Goal: Task Accomplishment & Management: Manage account settings

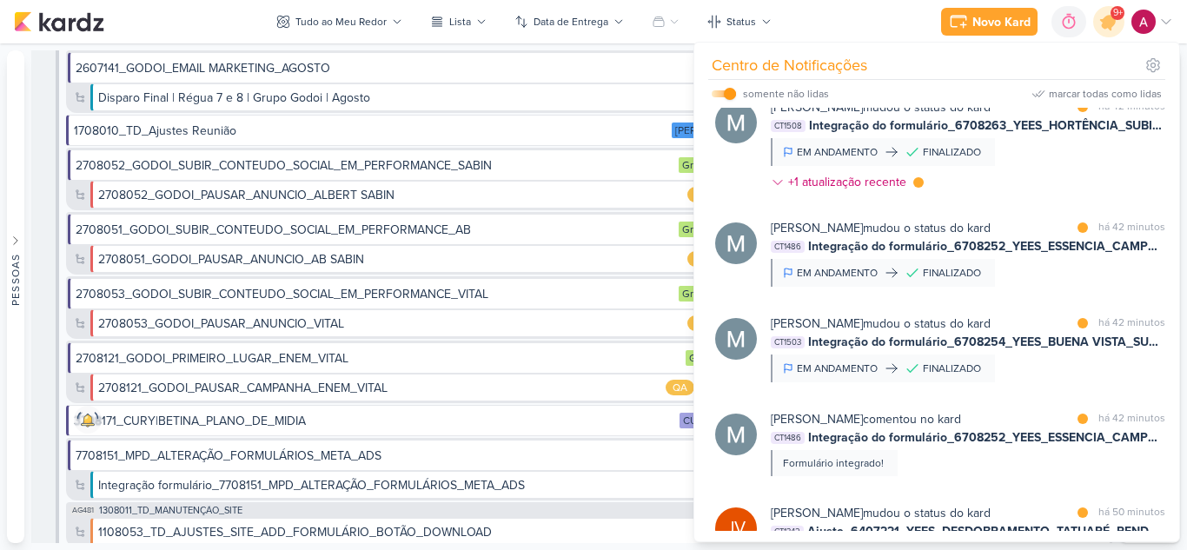
scroll to position [1371, 0]
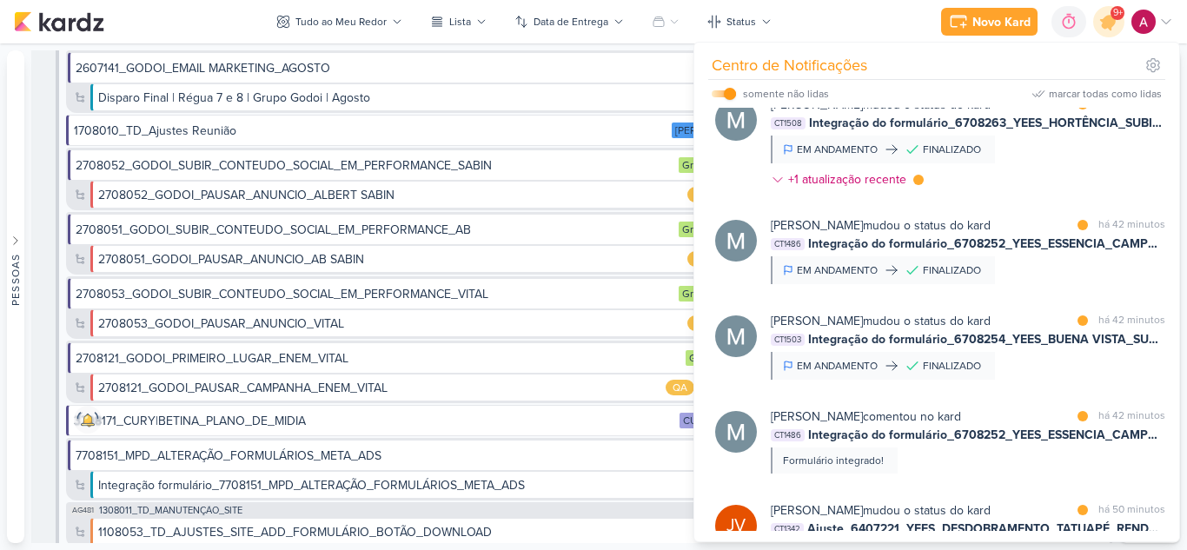
click at [1071, 380] on div "[PERSON_NAME] mudou o status do kard marcar como lida há 42 minutos CT1503 Inte…" at bounding box center [968, 346] width 395 height 68
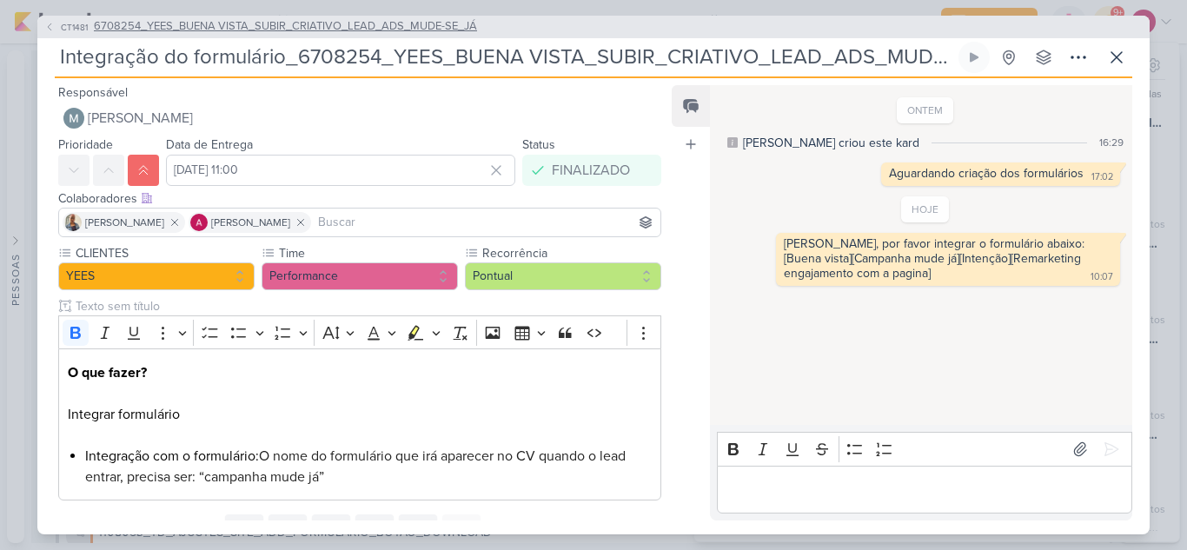
click at [56, 27] on button "CT1481 6708254_YEES_BUENA VISTA_SUBIR_CRIATIVO_LEAD_ADS_MUDE-SE_JÁ" at bounding box center [260, 26] width 433 height 17
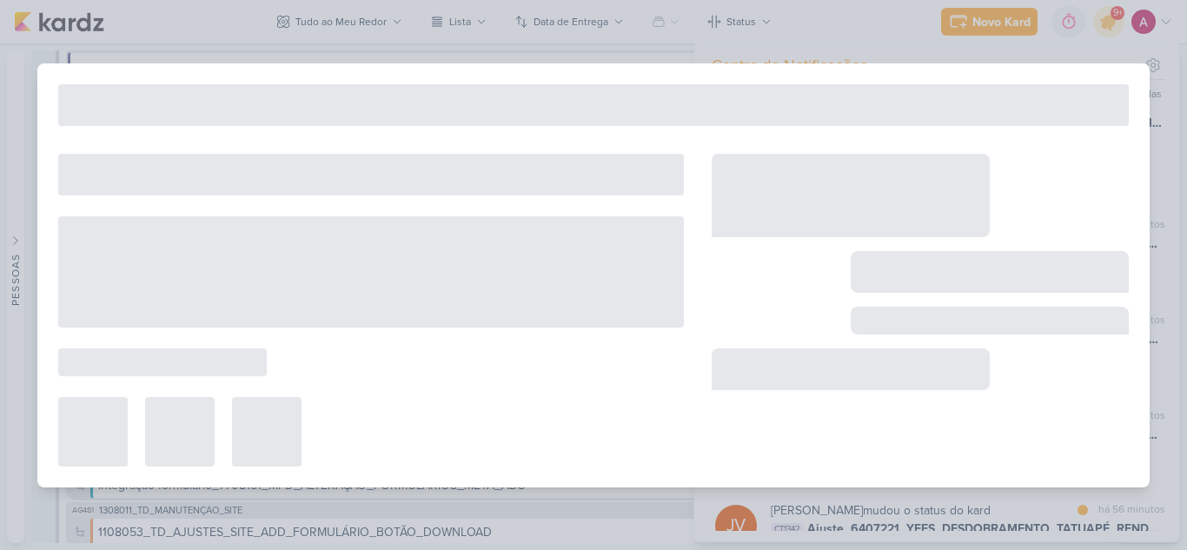
type input "6708254_YEES_BUENA VISTA_SUBIR_CRIATIVO_LEAD_ADS_MUDE-SE_JÁ"
type input "[DATE] 18:00"
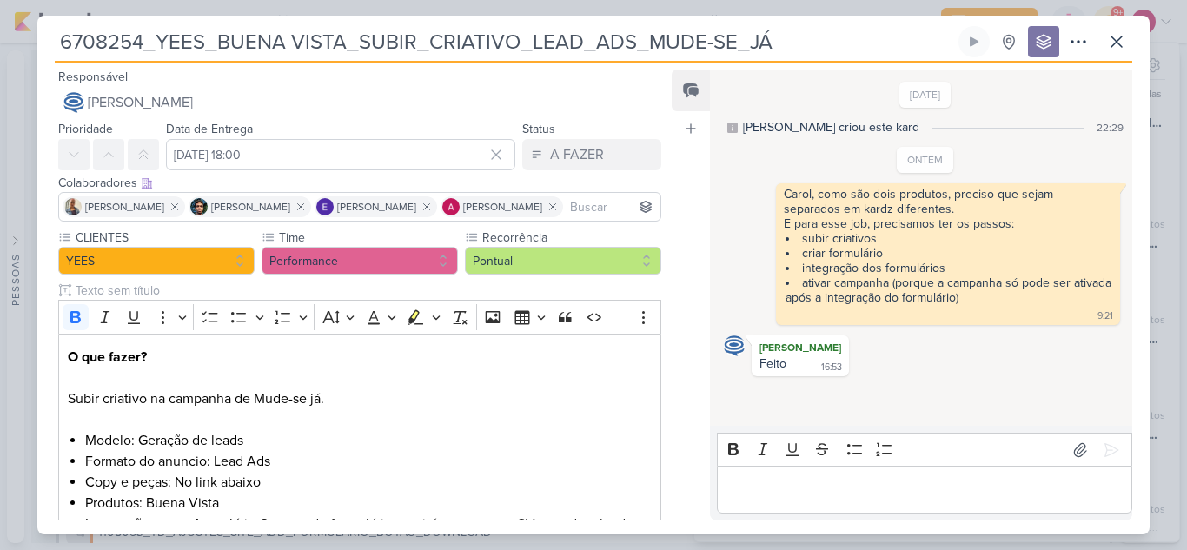
scroll to position [414, 0]
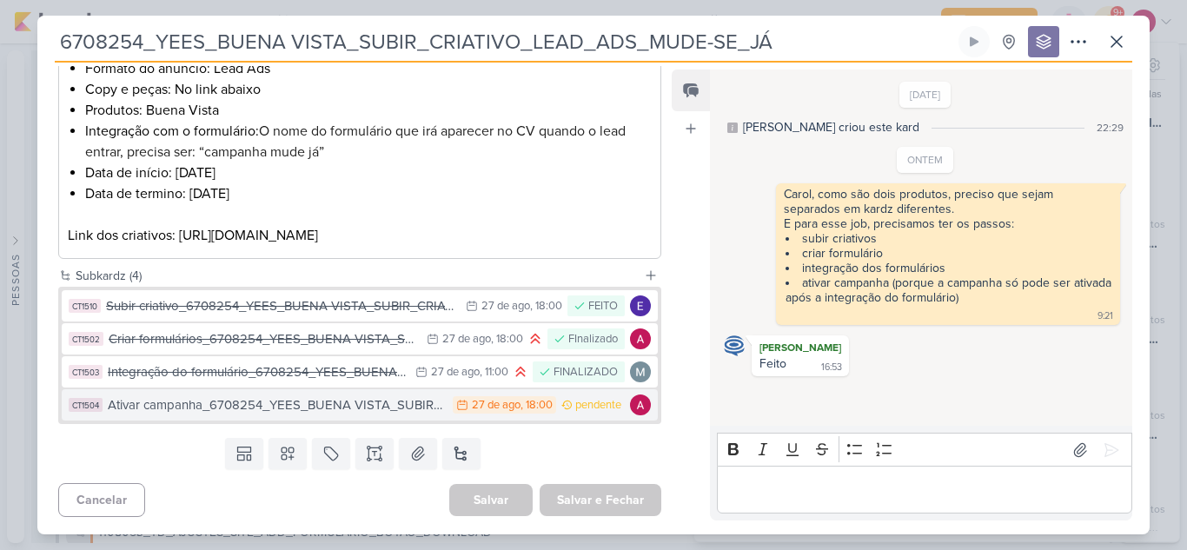
click at [391, 415] on div "Ativar campanha_6708254_YEES_BUENA VISTA_SUBIR_CRIATIVO_LEAD_ADS_MUDE-SE_JÁ" at bounding box center [276, 405] width 336 height 20
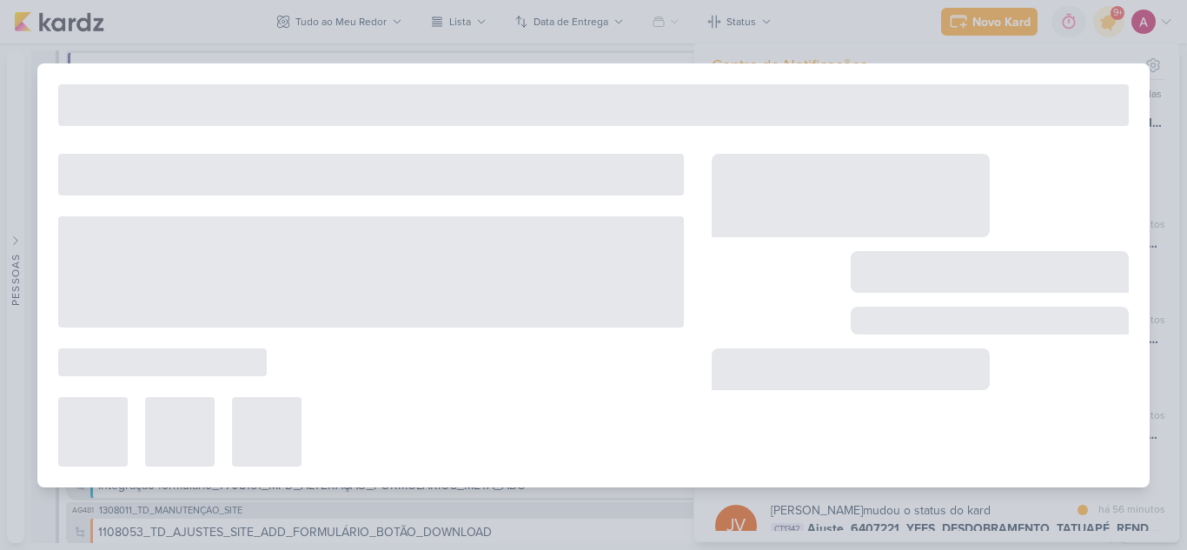
type input "Ativar campanha_6708254_YEES_BUENA VISTA_SUBIR_CRIATIVO_LEAD_ADS_MUDE-SE_JÁ"
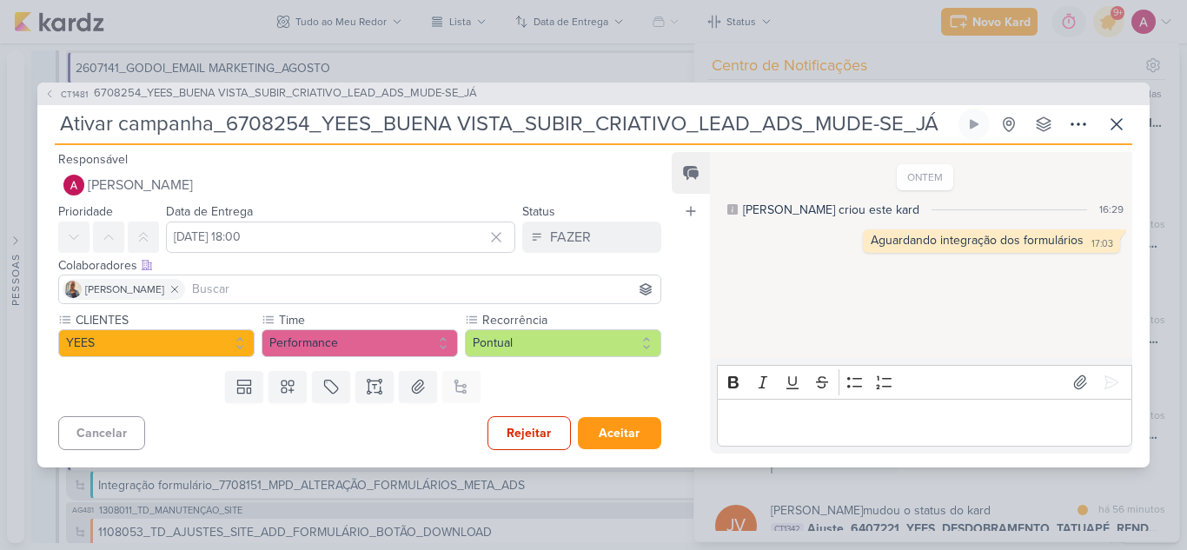
click at [148, 130] on input "Ativar campanha_6708254_YEES_BUENA VISTA_SUBIR_CRIATIVO_LEAD_ADS_MUDE-SE_JÁ" at bounding box center [505, 124] width 900 height 31
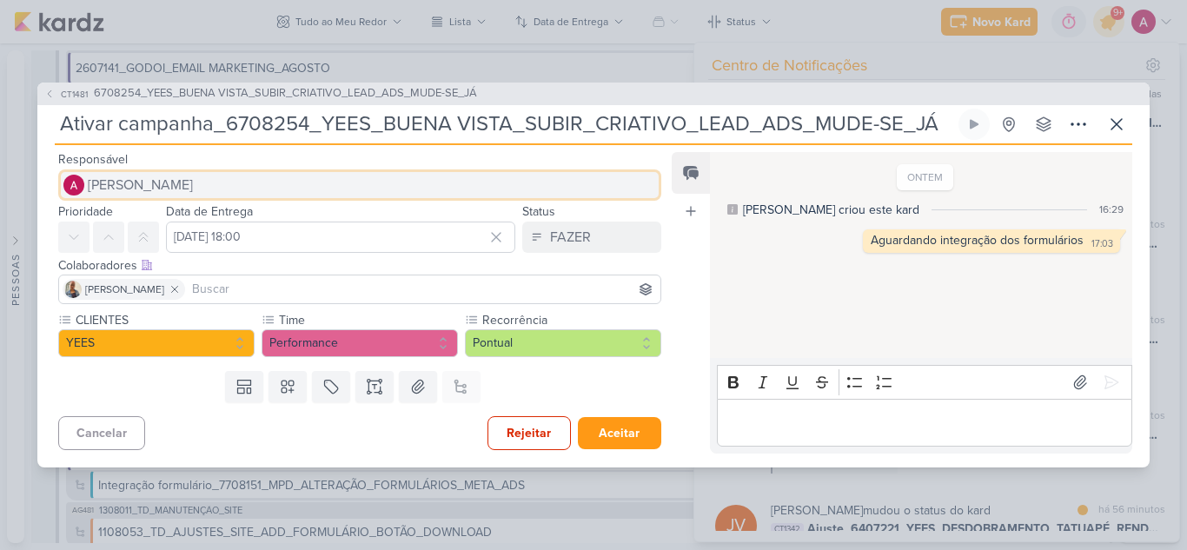
click at [175, 170] on button "[PERSON_NAME]" at bounding box center [359, 184] width 603 height 31
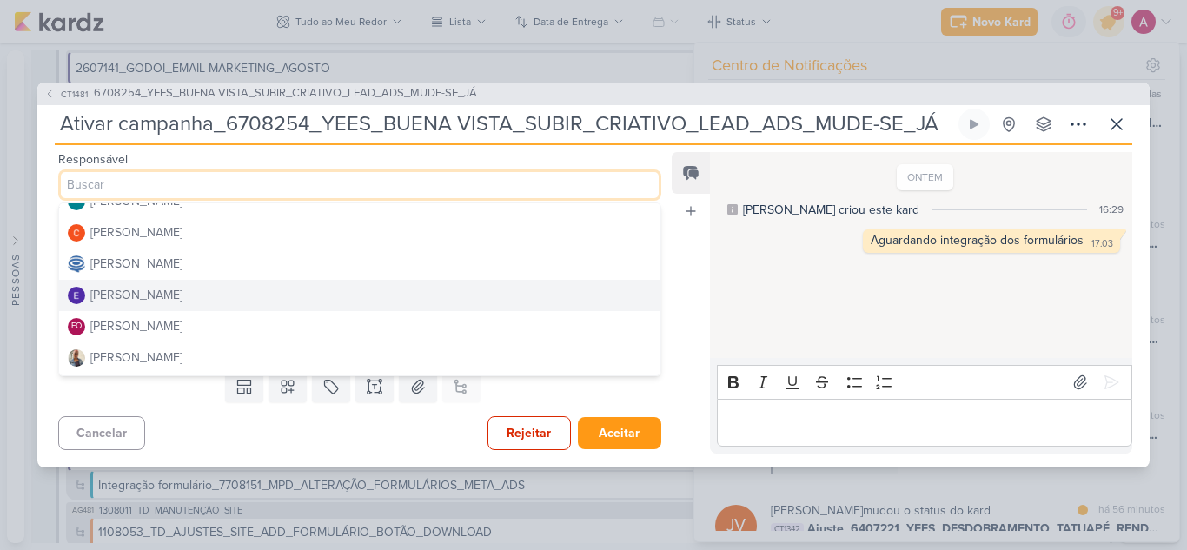
scroll to position [50, 0]
click at [222, 295] on button "[PERSON_NAME]" at bounding box center [359, 294] width 601 height 31
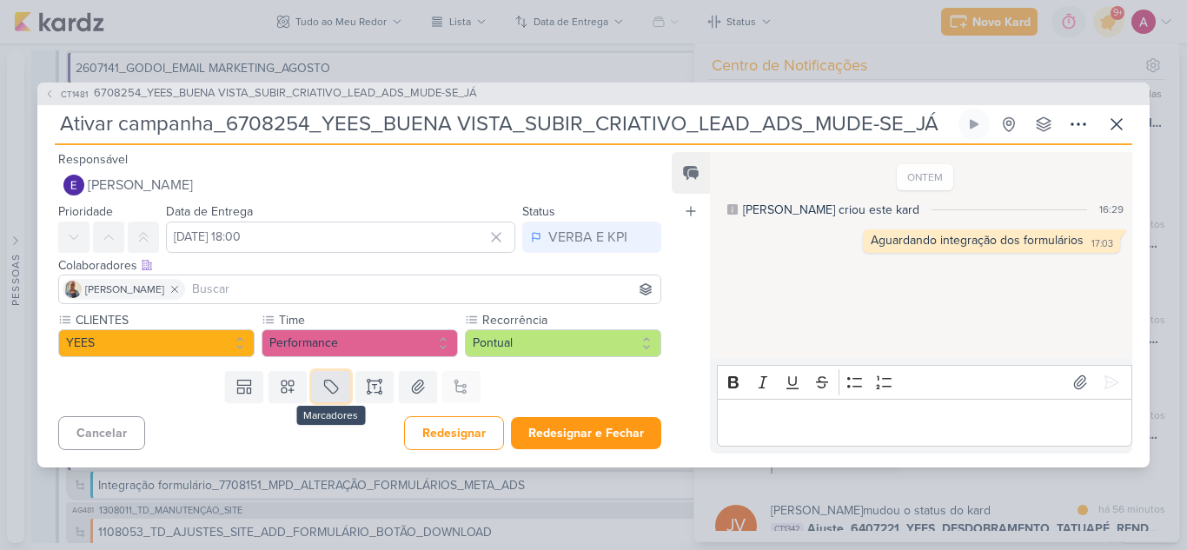
click at [332, 382] on icon at bounding box center [330, 386] width 17 height 17
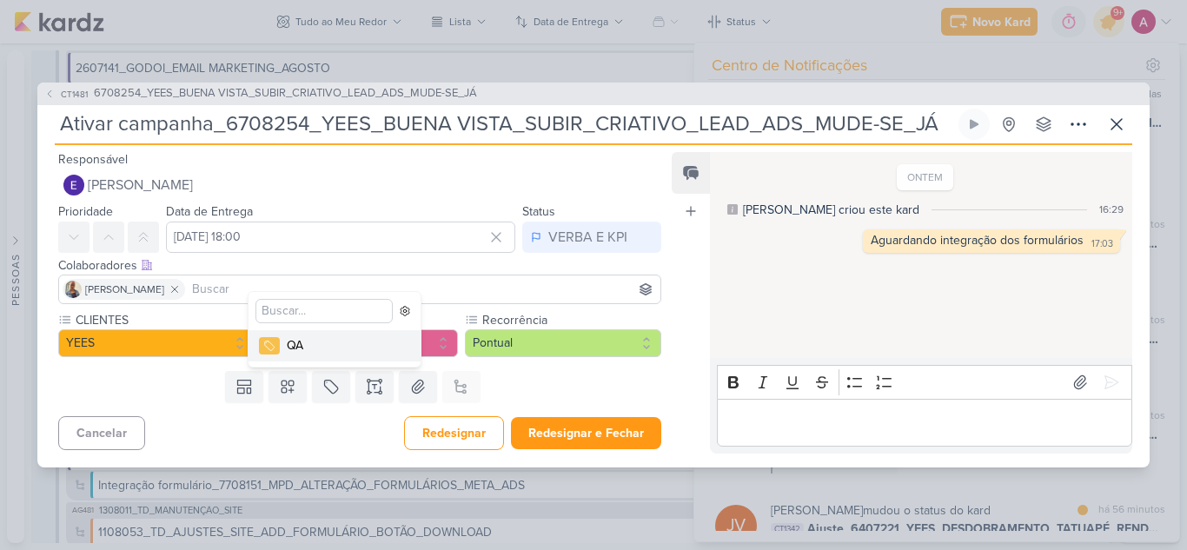
click at [362, 348] on div "QA" at bounding box center [343, 345] width 113 height 18
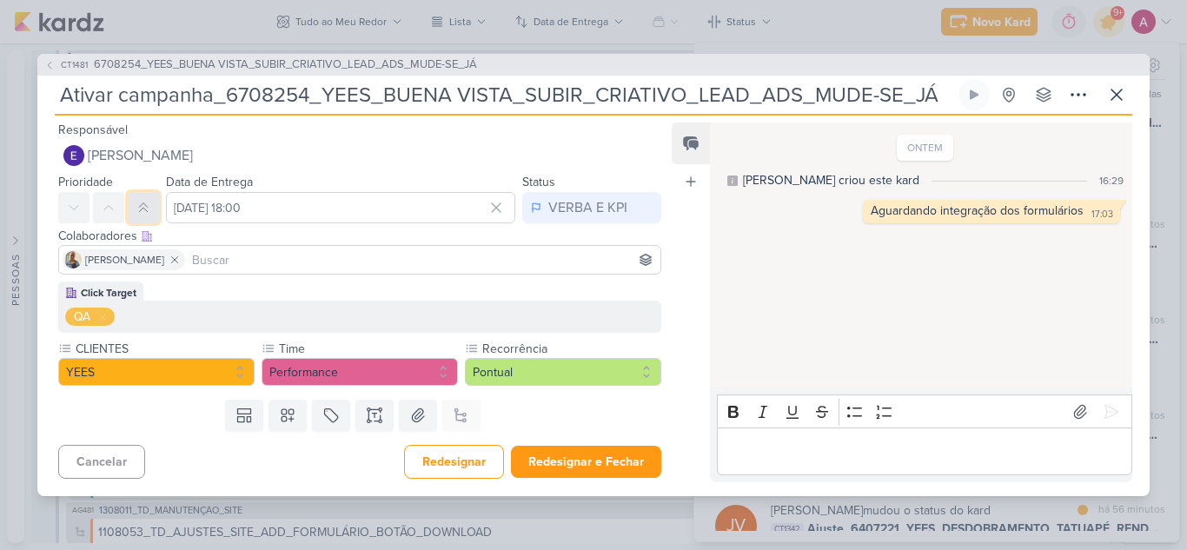
click at [147, 209] on icon at bounding box center [143, 208] width 14 height 14
click at [233, 264] on input at bounding box center [423, 259] width 468 height 21
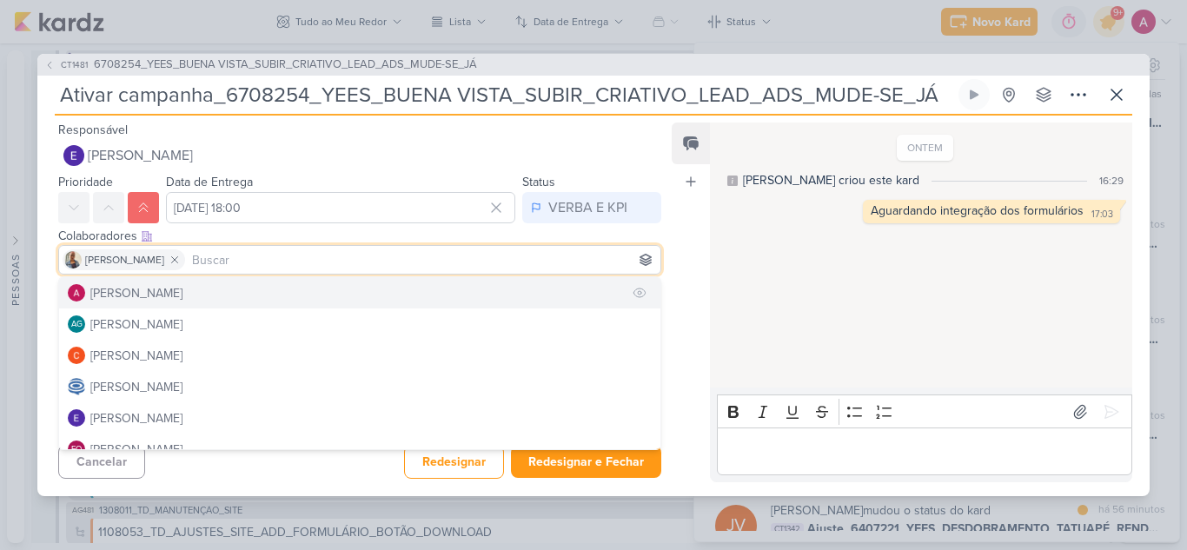
click at [137, 293] on div "[PERSON_NAME]" at bounding box center [136, 293] width 92 height 18
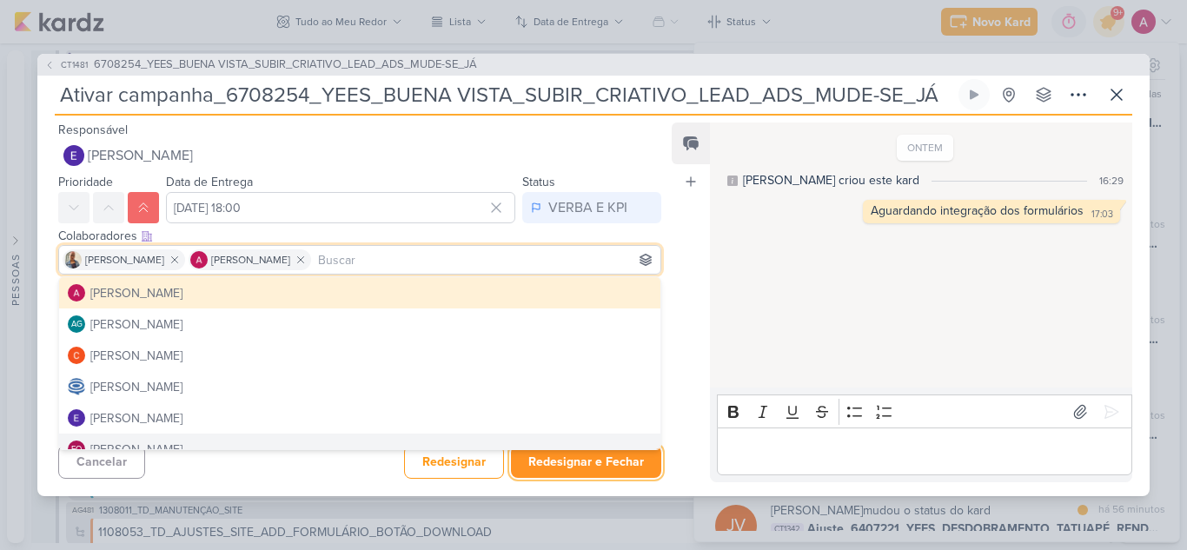
click at [596, 464] on button "Redesignar e Fechar" at bounding box center [586, 462] width 150 height 32
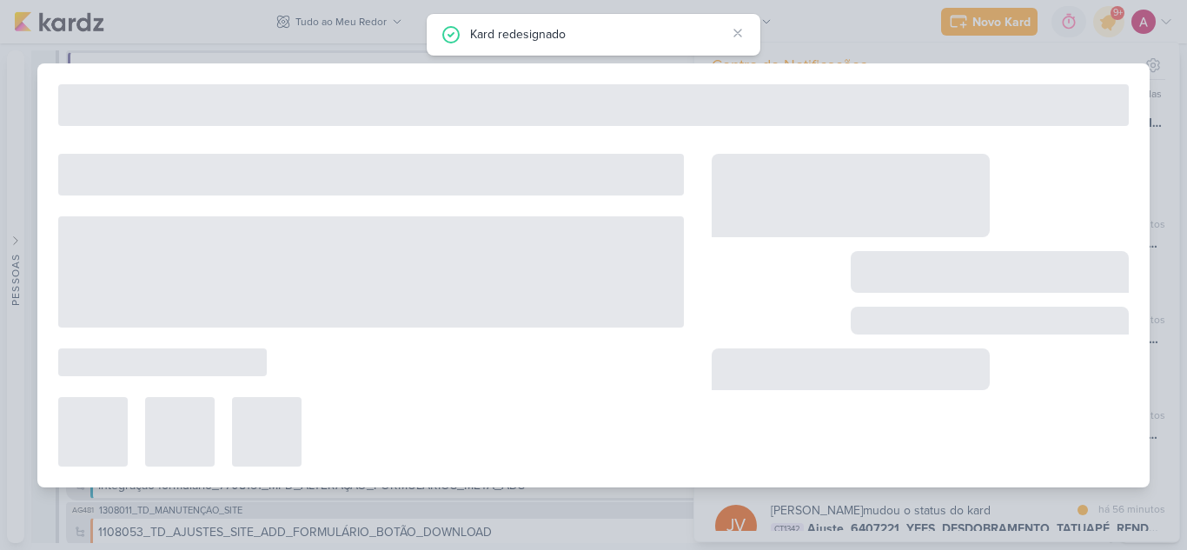
type input "6708254_YEES_BUENA VISTA_SUBIR_CRIATIVO_LEAD_ADS_MUDE-SE_JÁ"
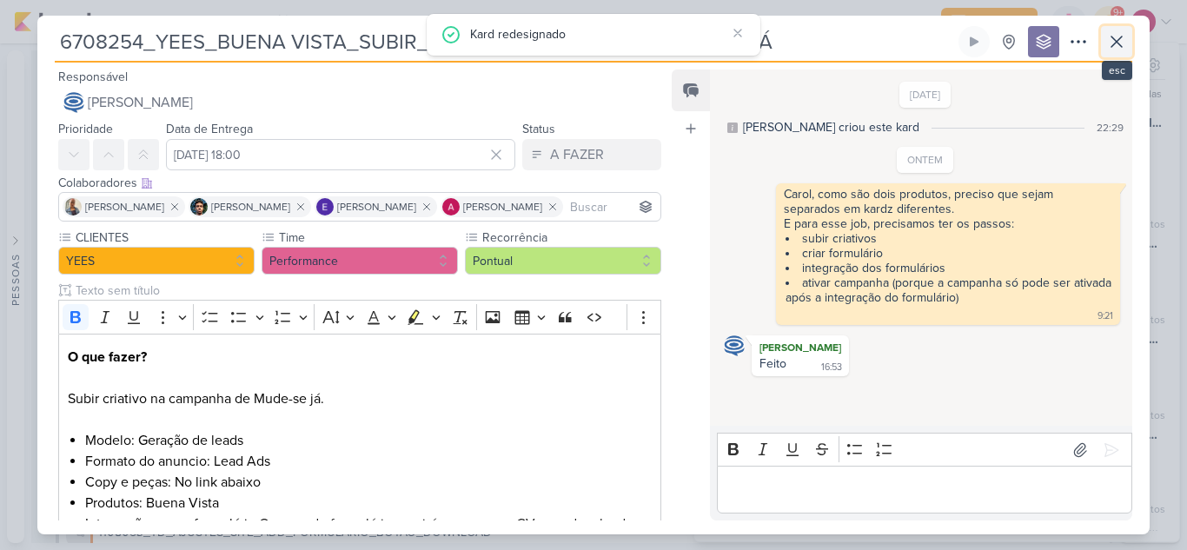
click at [1119, 43] on icon at bounding box center [1117, 42] width 10 height 10
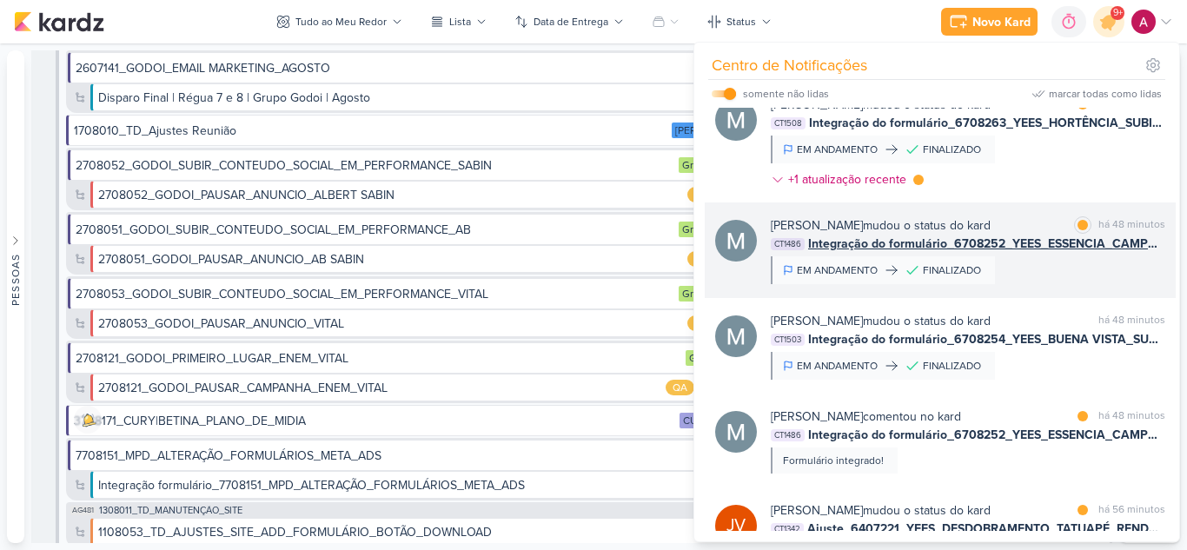
click at [1027, 284] on div "[PERSON_NAME] mudou o status do kard marcar como lida há 48 minutos CT1486 Inte…" at bounding box center [968, 250] width 395 height 68
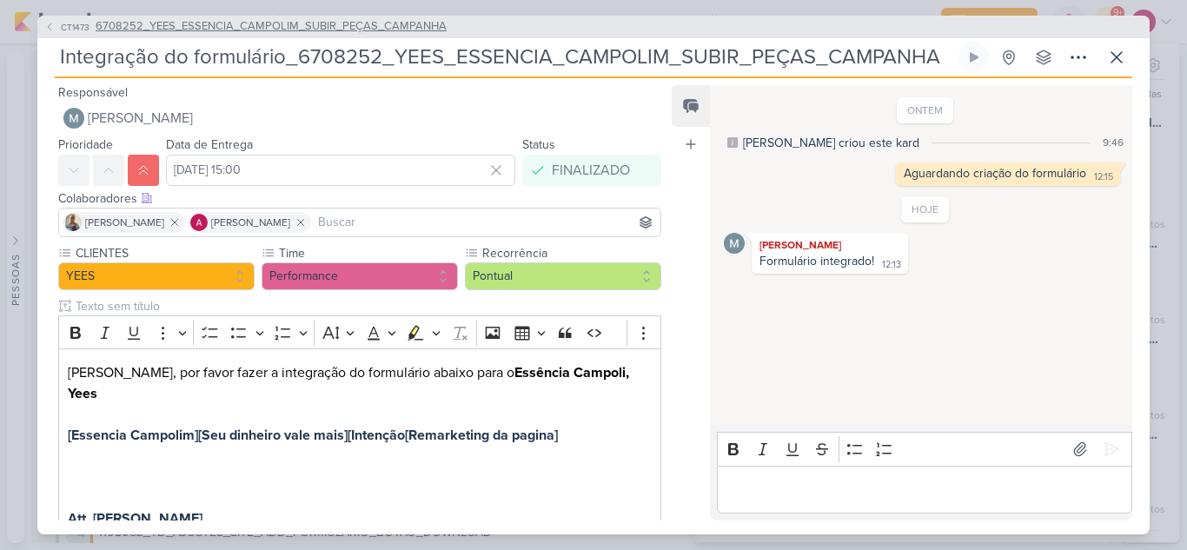
click at [48, 29] on icon at bounding box center [49, 27] width 10 height 10
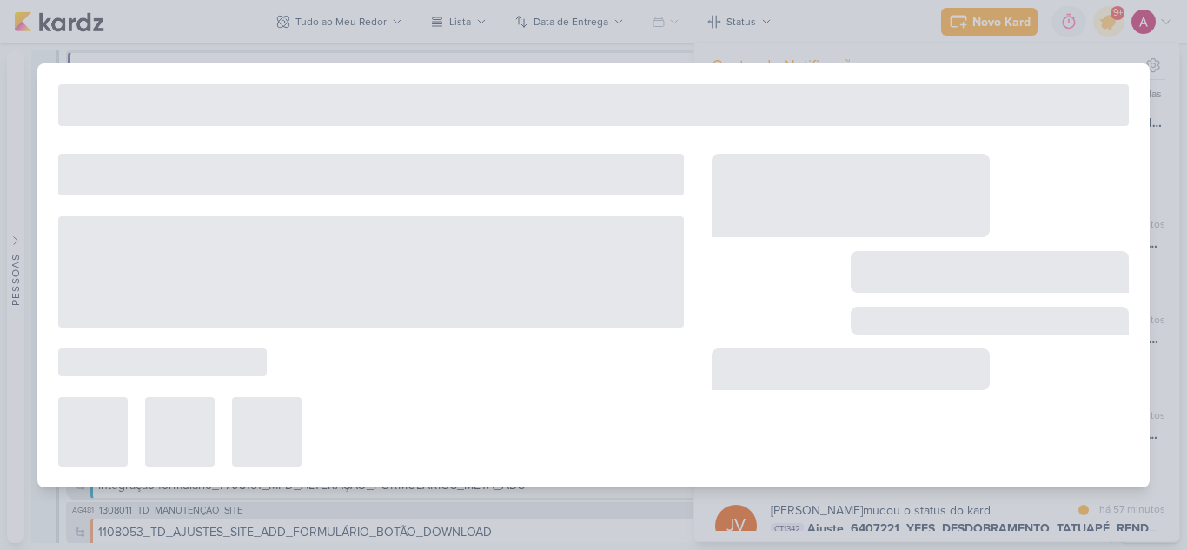
type input "6708252_YEES_ESSENCIA_CAMPOLIM_SUBIR_PEÇAS_CAMPANHA"
type input "[DATE] 18:00"
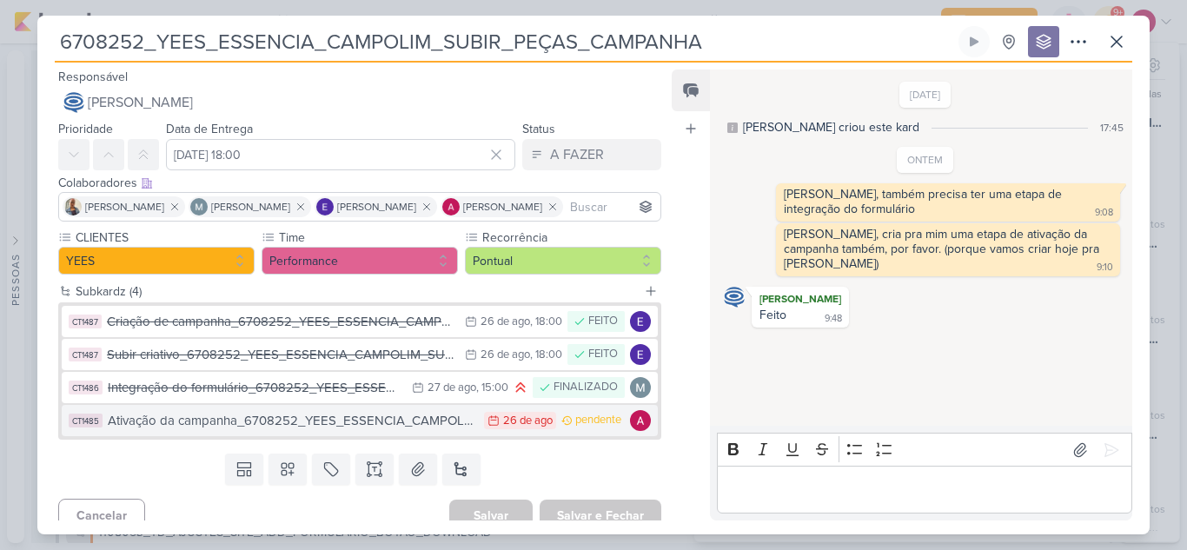
click at [242, 422] on div "Ativação da campanha_6708252_YEES_ESSENCIA_CAMPOLIM_SUBIR_PEÇAS_CAMPANHA" at bounding box center [292, 421] width 368 height 20
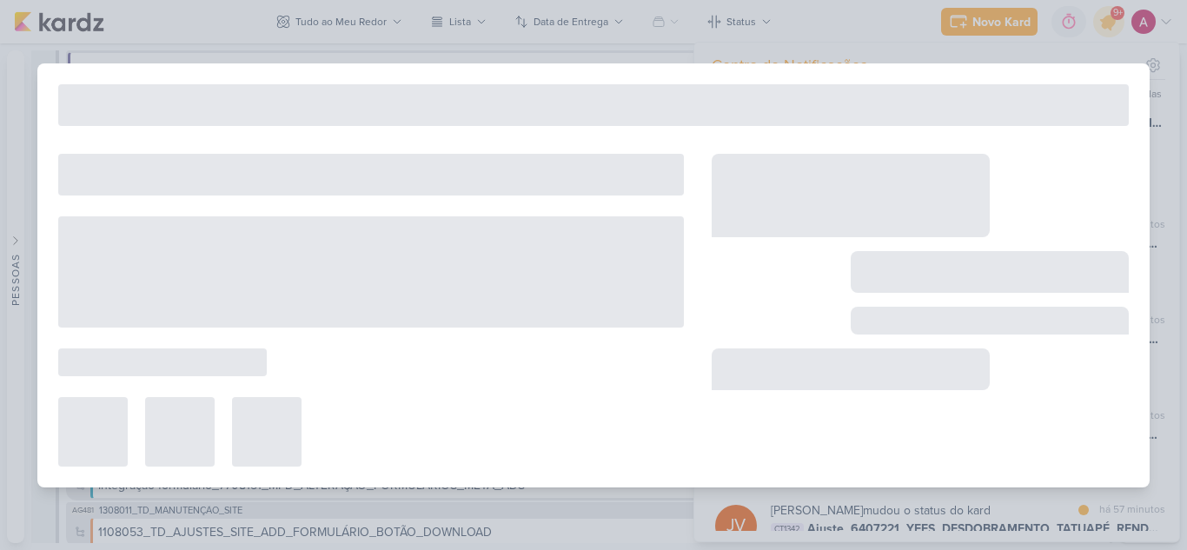
type input "Ativação da campanha_6708252_YEES_ESSENCIA_CAMPOLIM_SUBIR_PEÇAS_CAMPANHA"
type input "[DATE] 23:59"
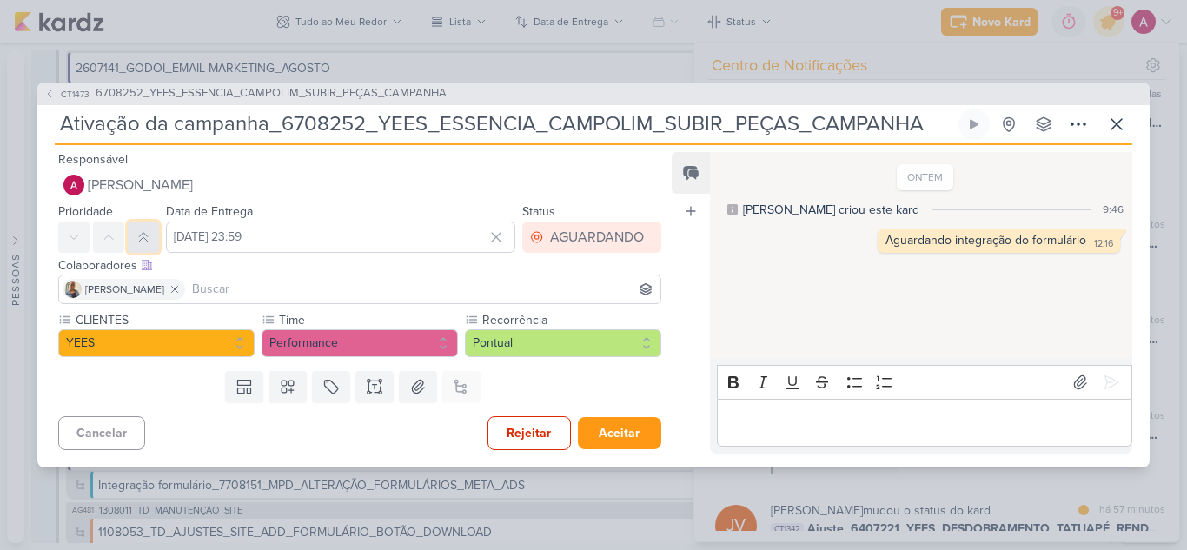
click at [153, 228] on button at bounding box center [143, 237] width 31 height 31
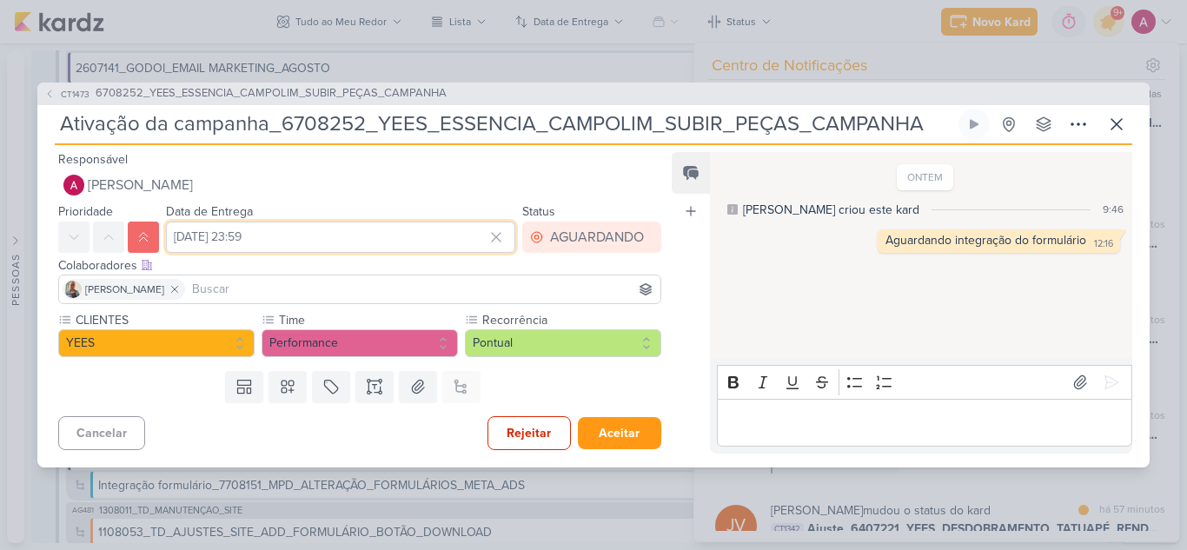
click at [214, 232] on input "[DATE] 23:59" at bounding box center [340, 237] width 349 height 31
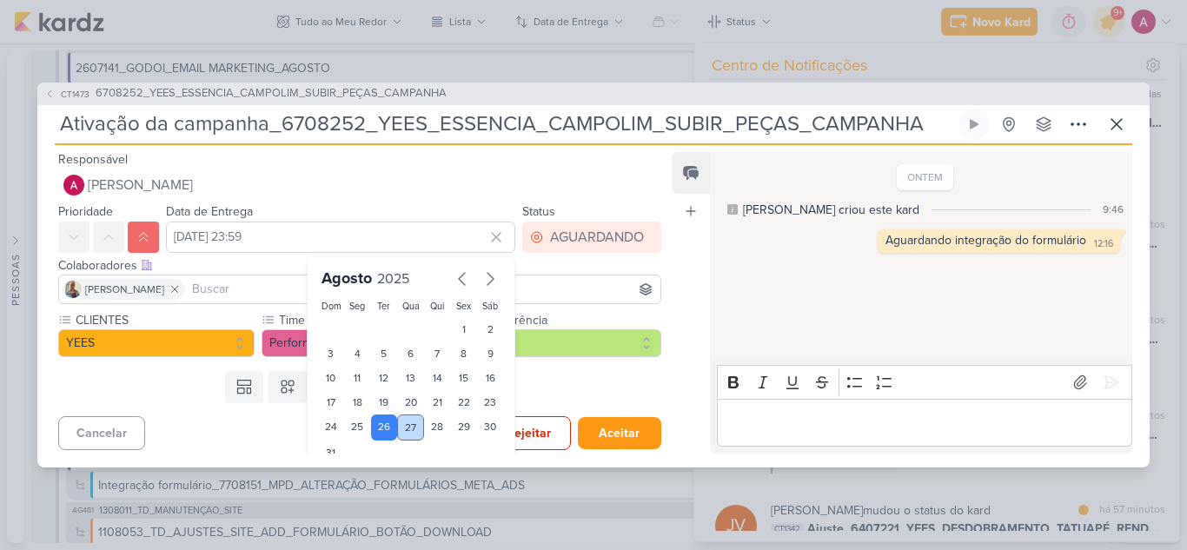
click at [403, 435] on div "27" at bounding box center [410, 428] width 27 height 26
type input "[DATE] 23:59"
click at [569, 263] on div "Colaboradores Este kard pode ser visível a usuários da sua organização Este kar…" at bounding box center [359, 265] width 603 height 18
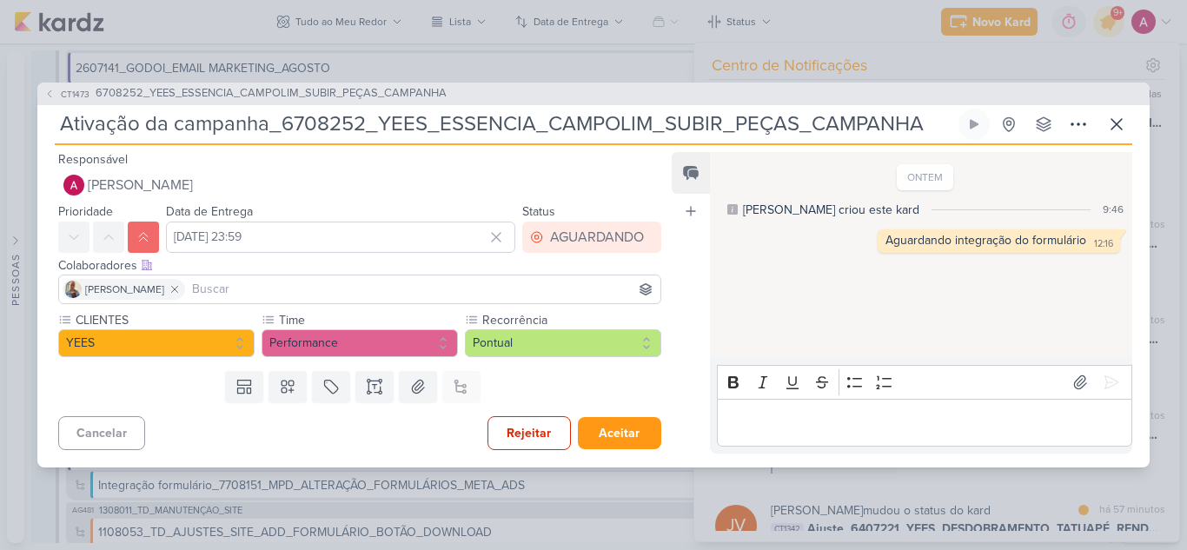
click at [243, 296] on input at bounding box center [423, 289] width 468 height 21
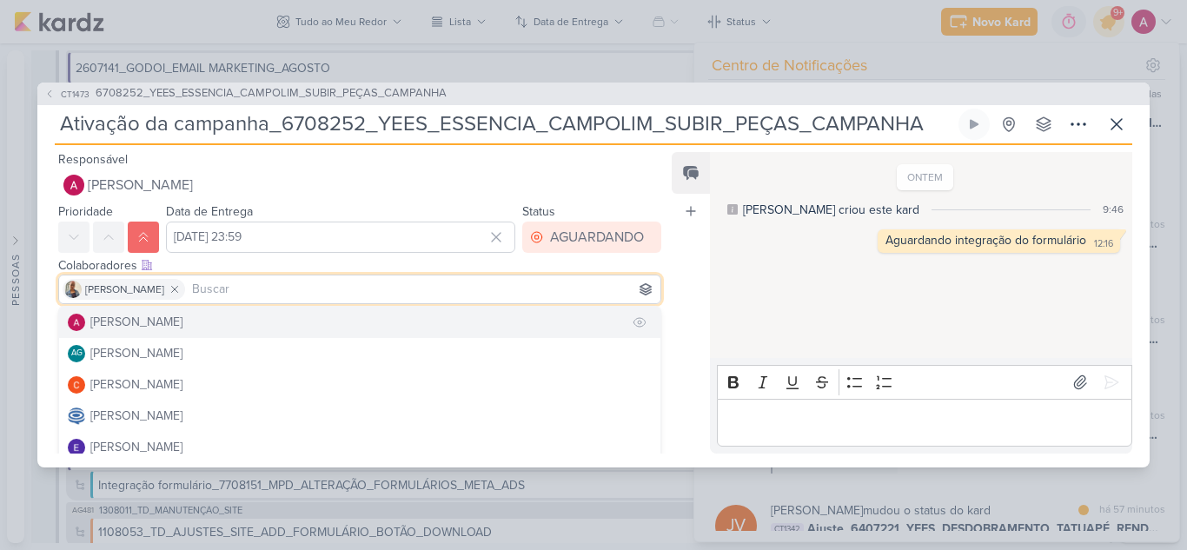
click at [183, 314] on div "[PERSON_NAME]" at bounding box center [136, 322] width 92 height 18
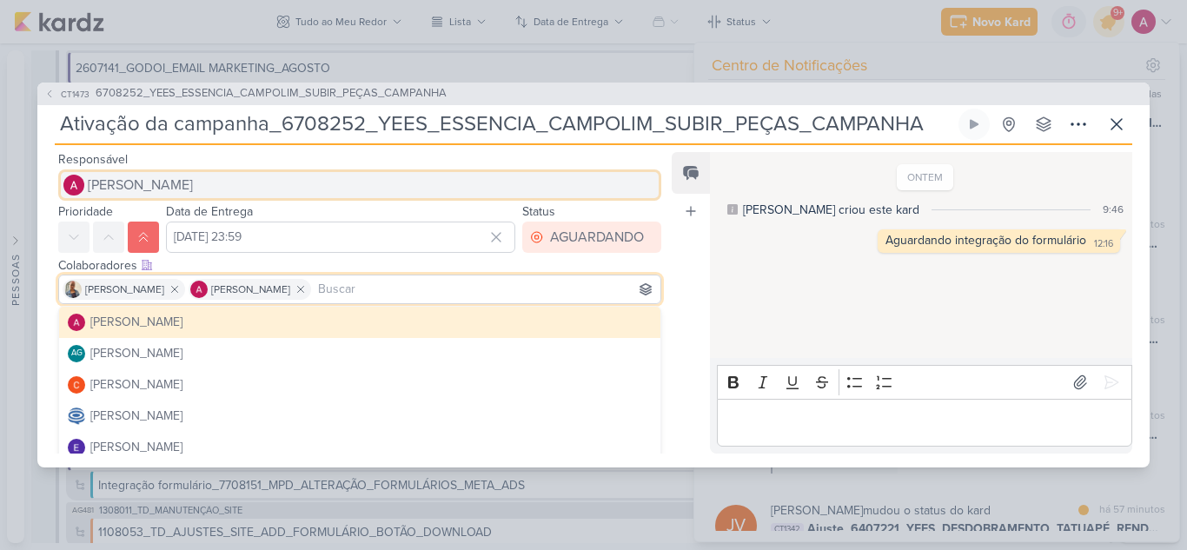
click at [164, 183] on span "[PERSON_NAME]" at bounding box center [140, 185] width 105 height 21
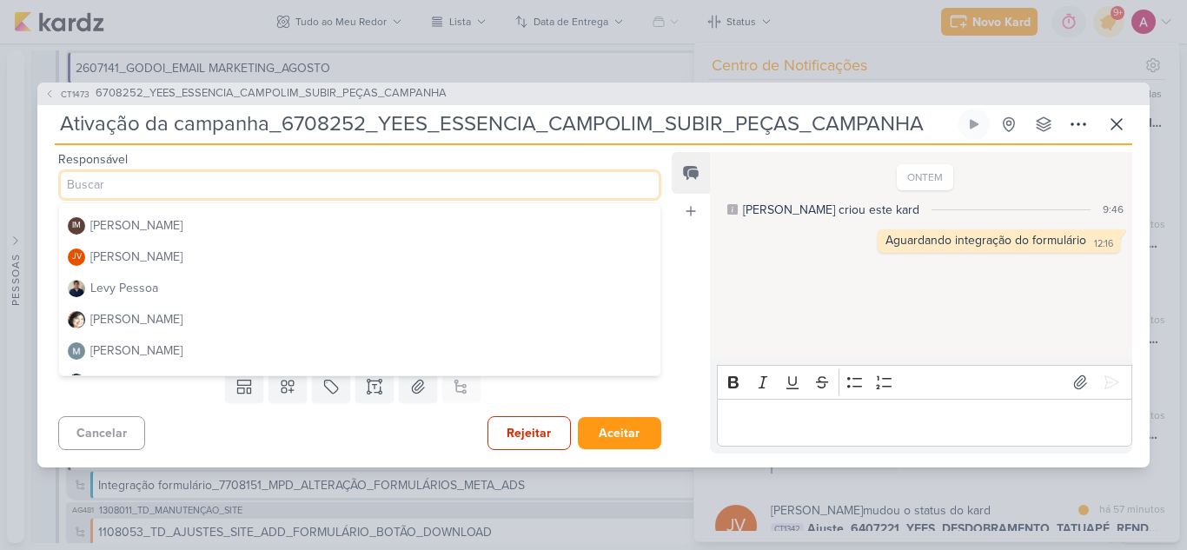
scroll to position [130, 0]
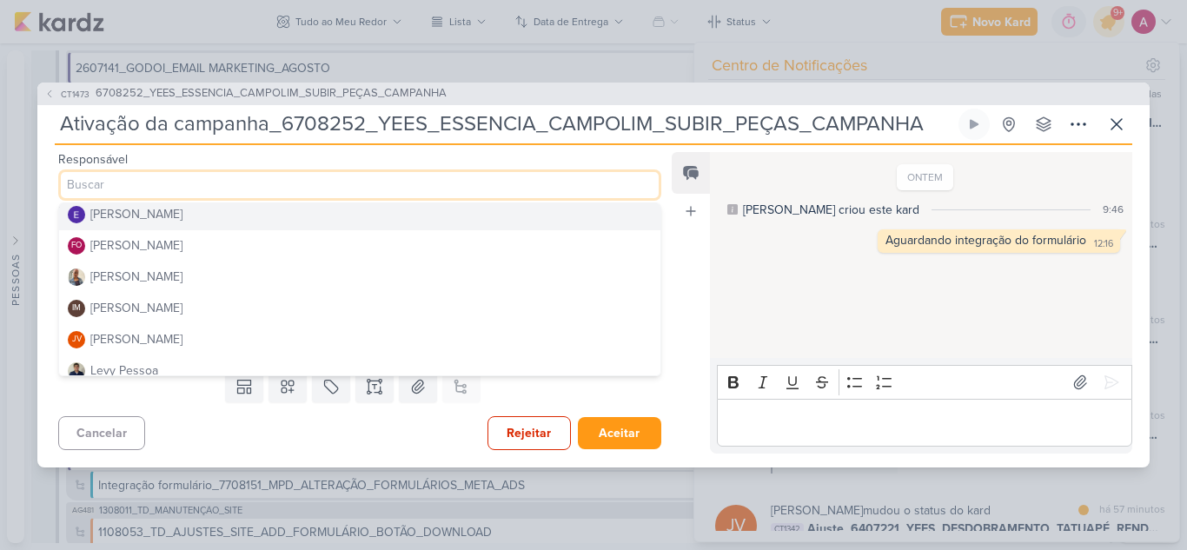
click at [214, 219] on button "[PERSON_NAME]" at bounding box center [359, 214] width 601 height 31
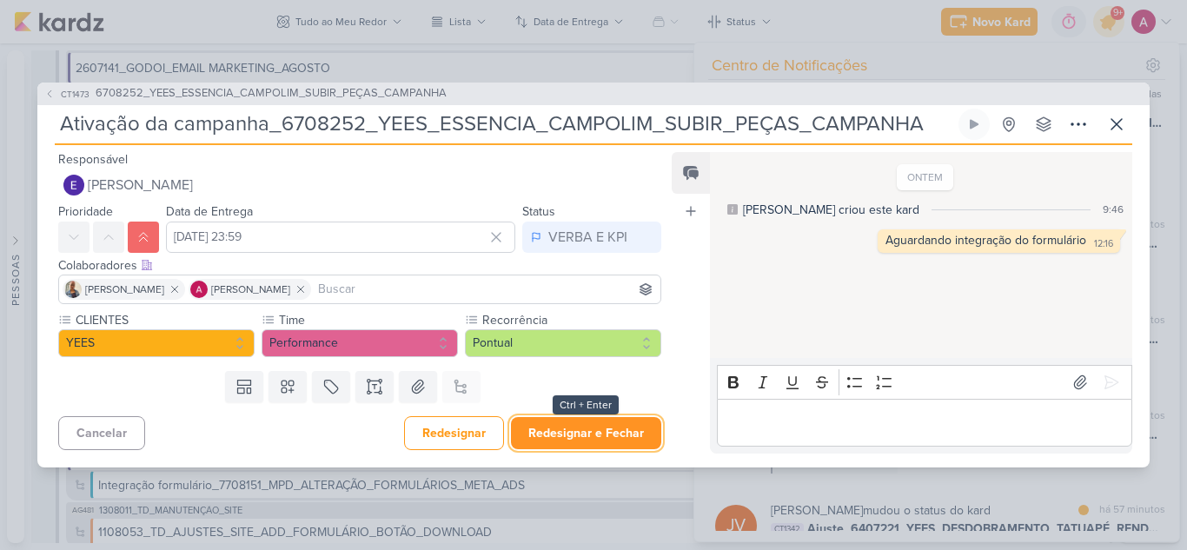
click at [614, 442] on button "Redesignar e Fechar" at bounding box center [586, 433] width 150 height 32
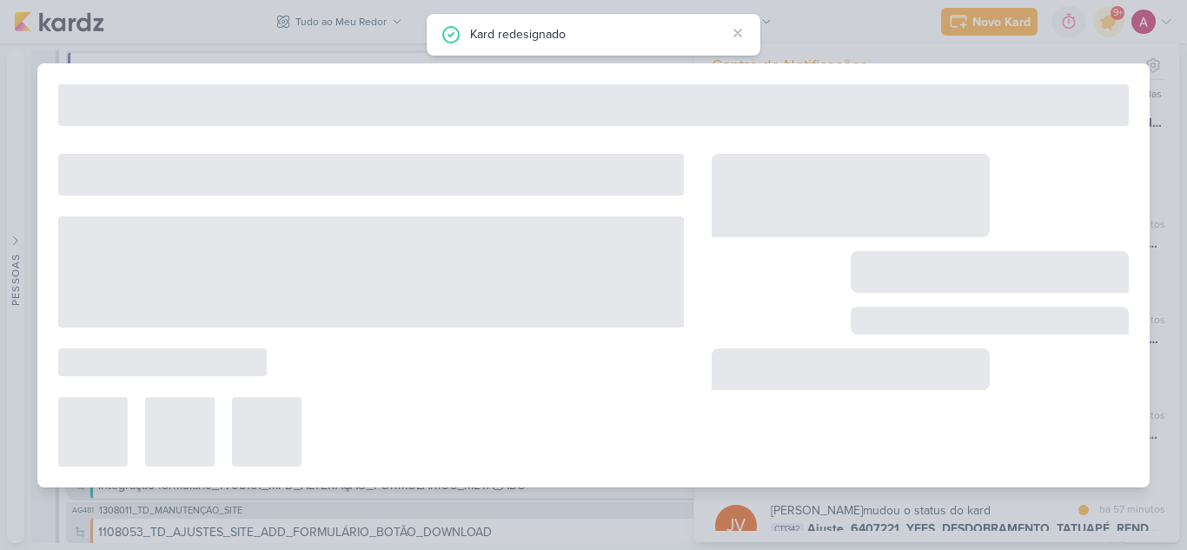
type input "6708252_YEES_ESSENCIA_CAMPOLIM_SUBIR_PEÇAS_CAMPANHA"
type input "[DATE] 18:00"
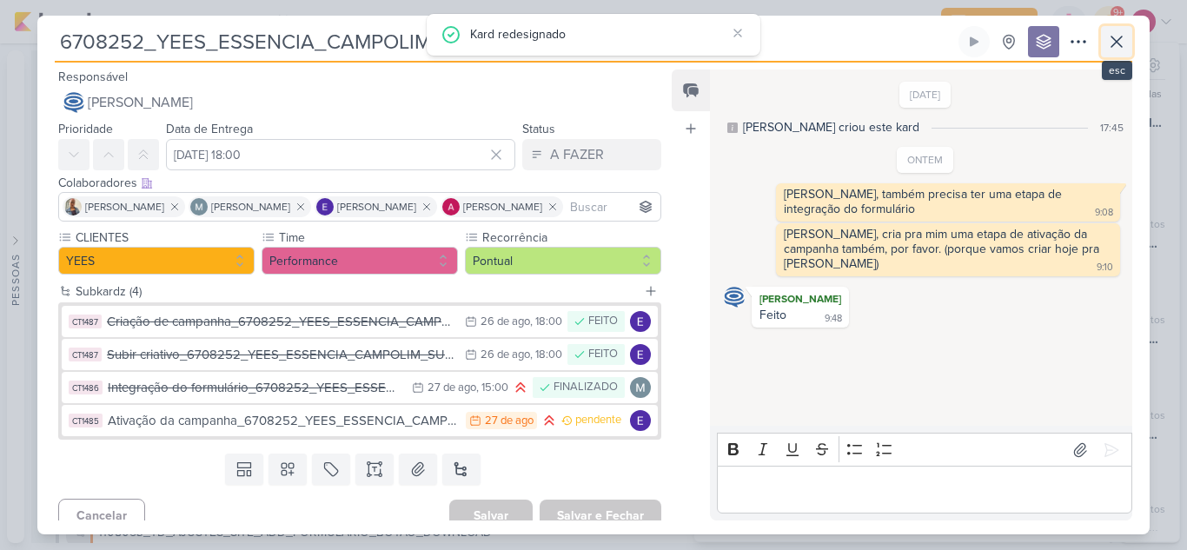
click at [1126, 44] on icon at bounding box center [1116, 41] width 21 height 21
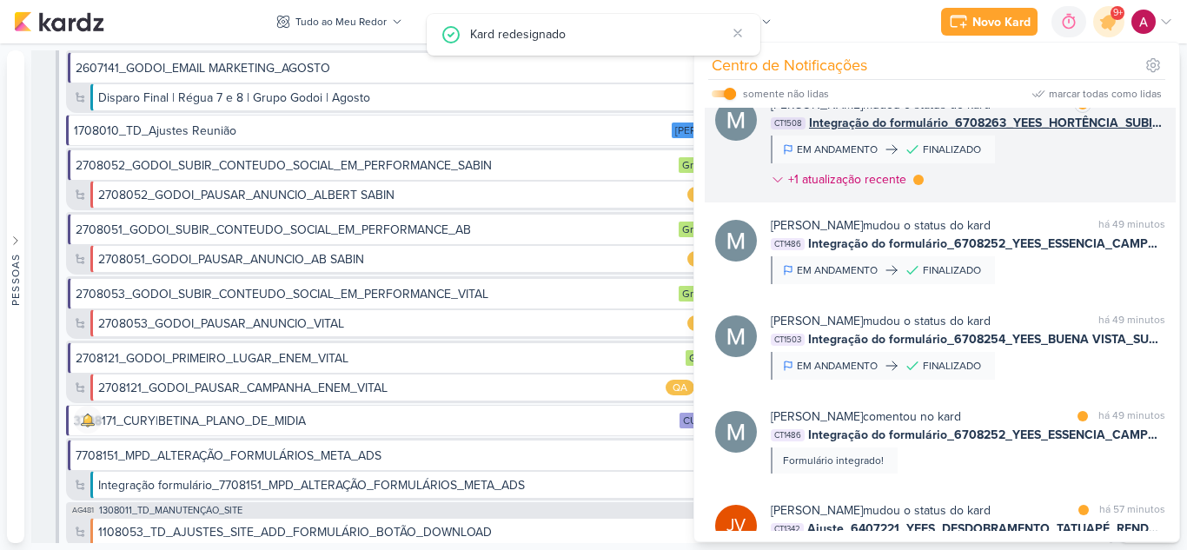
click at [1009, 203] on div "[PERSON_NAME] mudou o status do kard marcar como lida há 49 minutos CT1508 Inte…" at bounding box center [940, 142] width 471 height 121
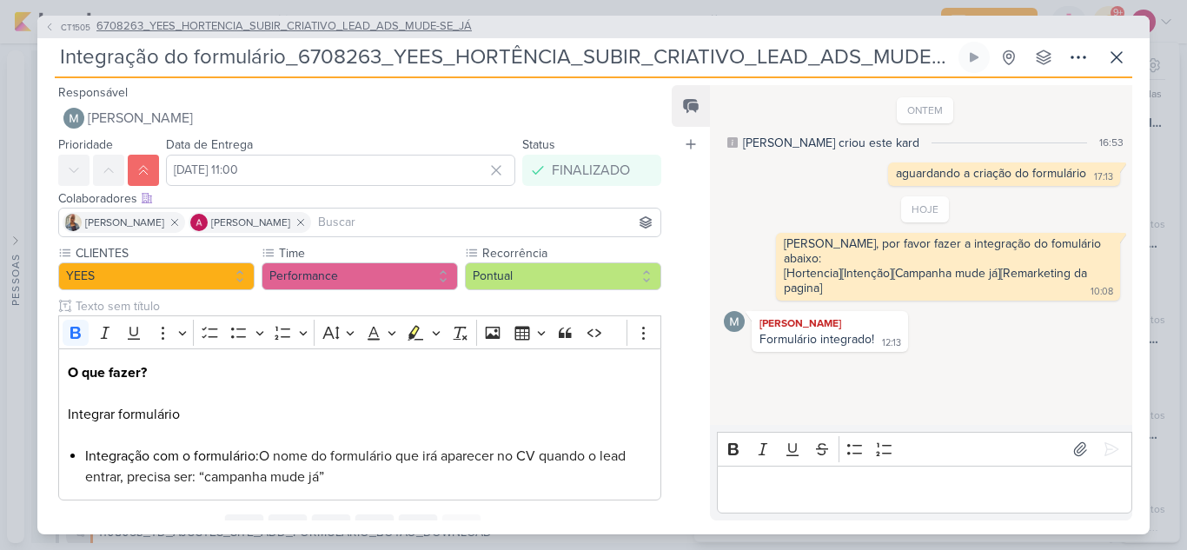
click at [50, 28] on icon at bounding box center [49, 27] width 10 height 10
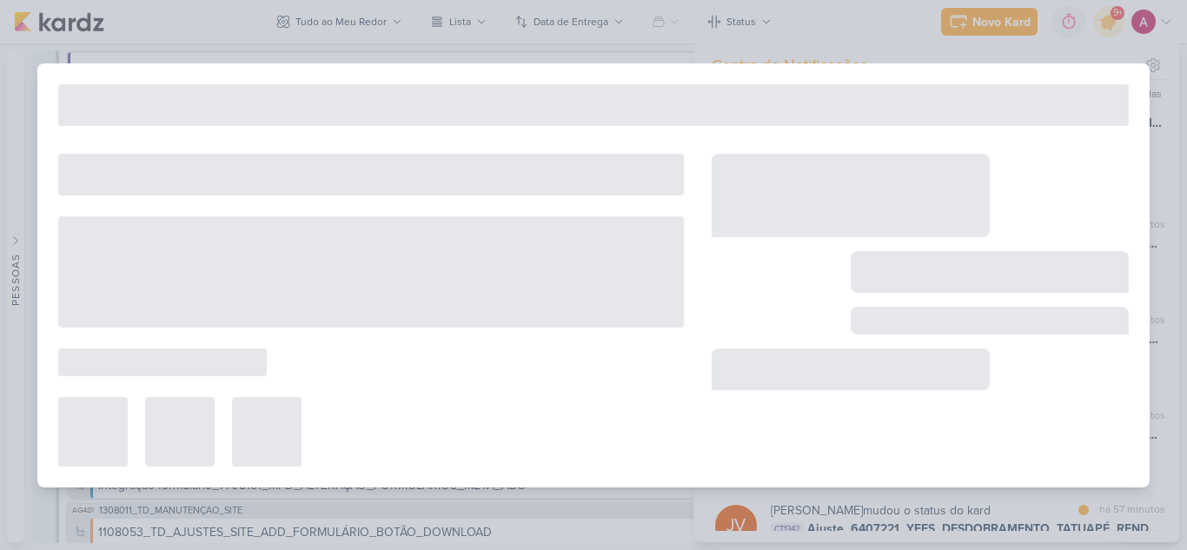
type input "6708263_YEES_HORTENCIA_SUBIR_CRIATIVO_LEAD_ADS_MUDE-SE_JÁ"
type input "[DATE] 18:00"
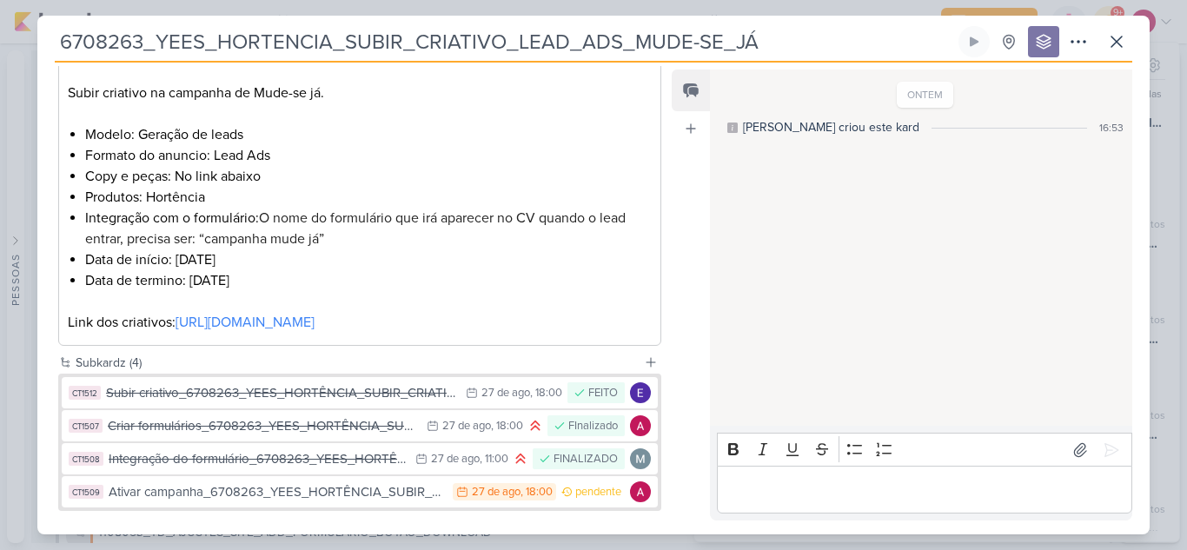
scroll to position [414, 0]
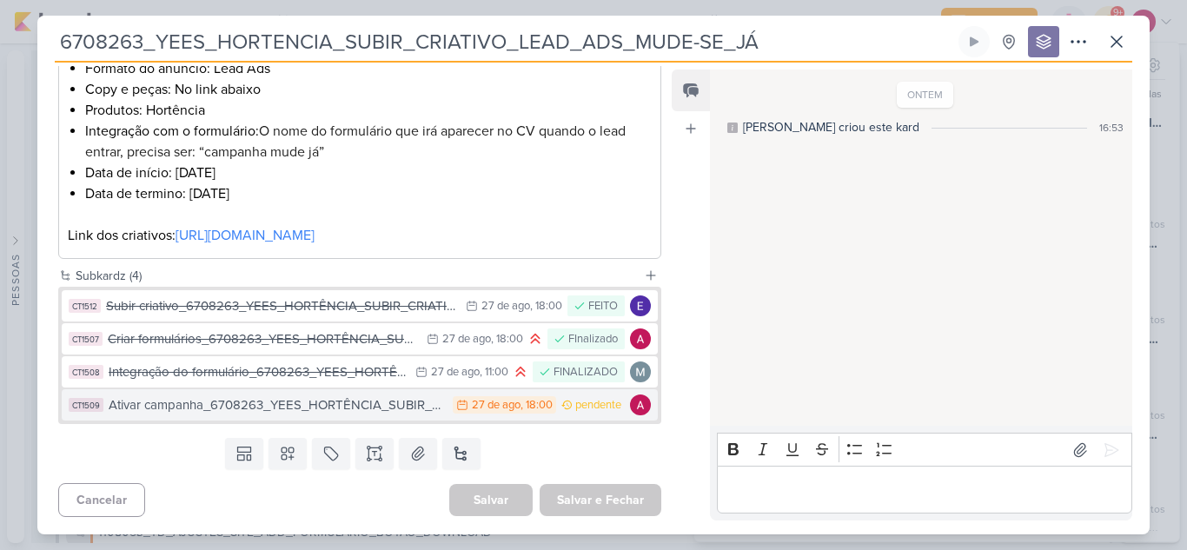
click at [388, 406] on div "Ativar campanha_6708263_YEES_HORTÊNCIA_SUBIR_CRIATIVO_LEAD_ADS_MUDE-SE_JÁ" at bounding box center [277, 405] width 336 height 20
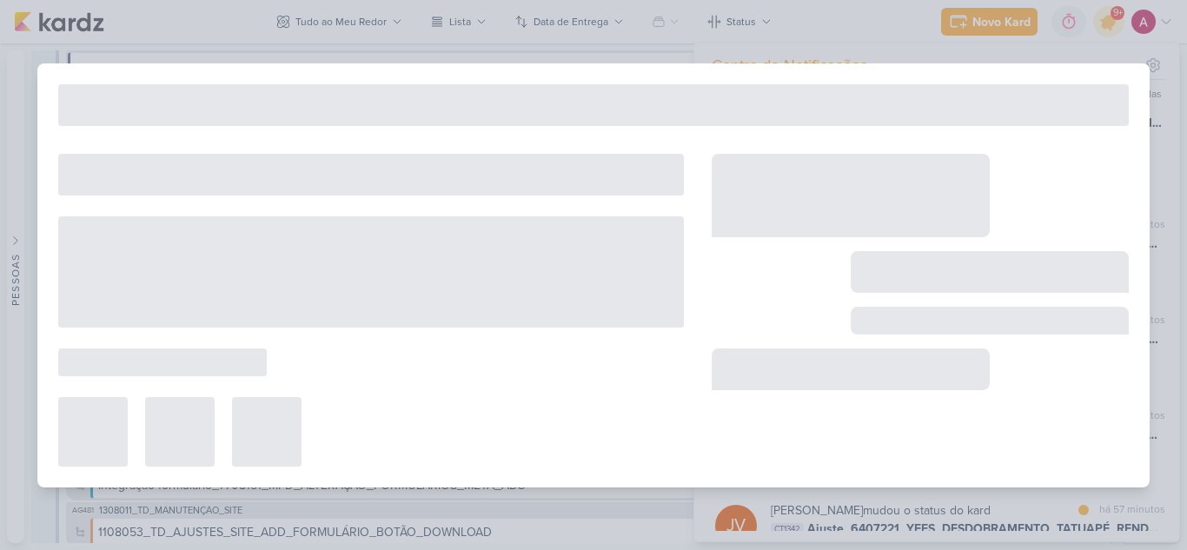
type input "Ativar campanha_6708263_YEES_HORTÊNCIA_SUBIR_CRIATIVO_LEAD_ADS_MUDE-SE_JÁ"
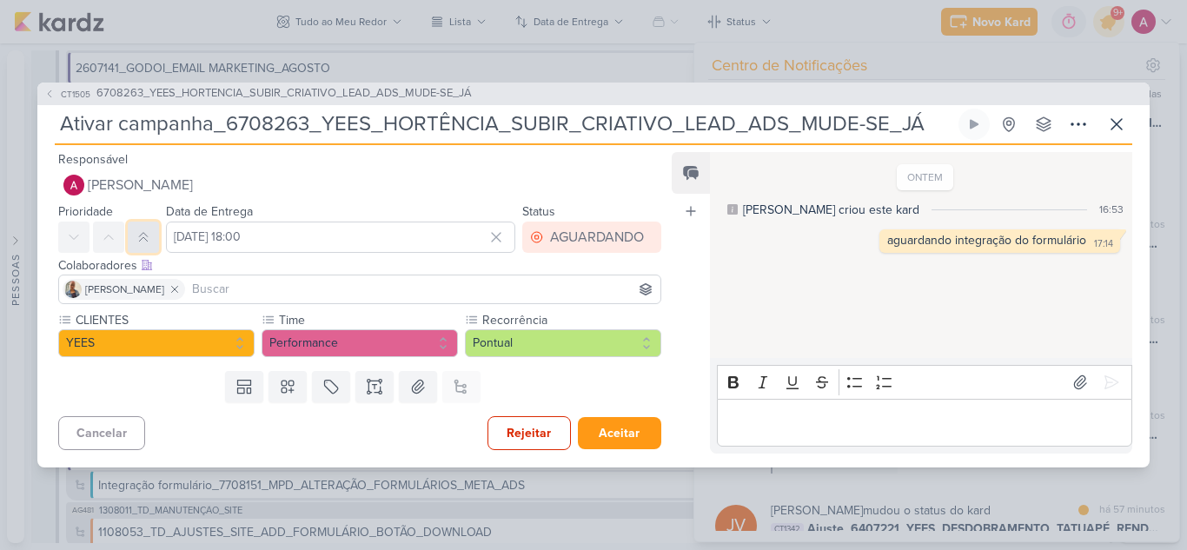
click at [149, 239] on icon at bounding box center [143, 237] width 14 height 14
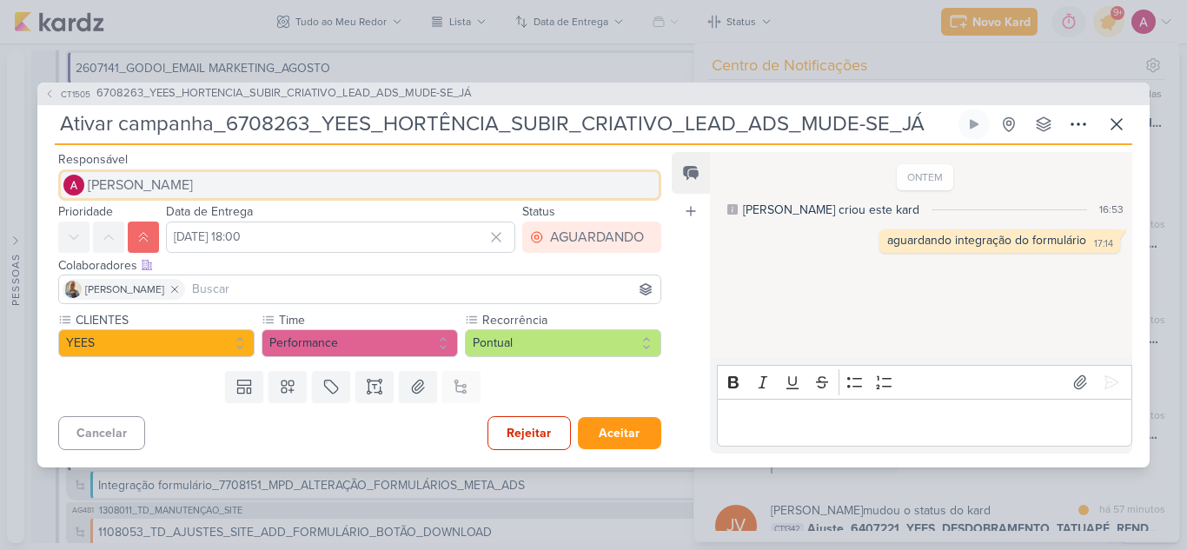
click at [167, 189] on span "[PERSON_NAME]" at bounding box center [140, 185] width 105 height 21
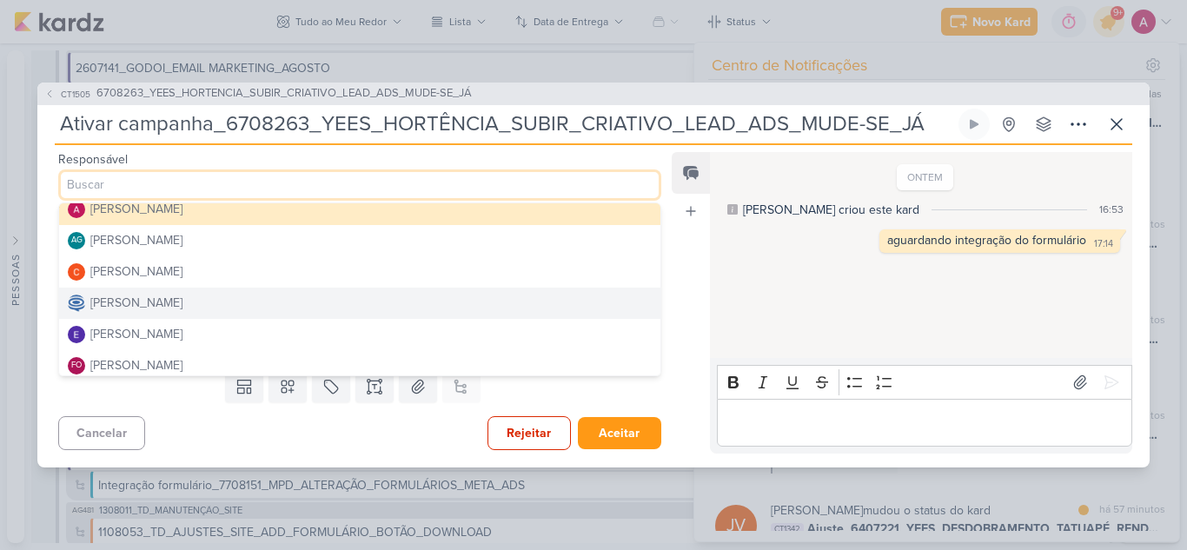
scroll to position [12, 0]
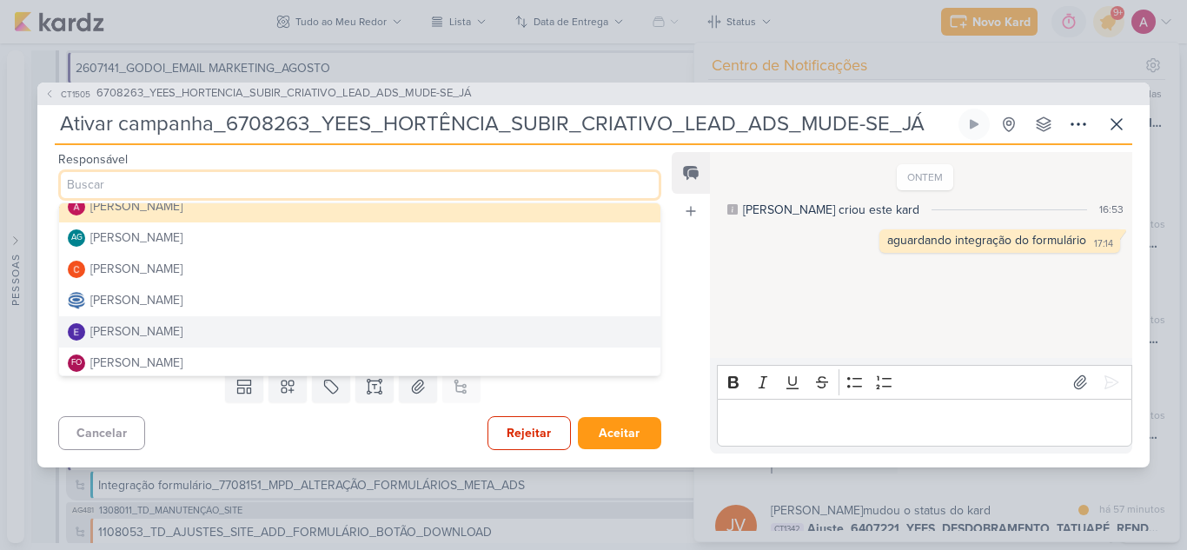
click at [183, 325] on div "[PERSON_NAME]" at bounding box center [136, 331] width 92 height 18
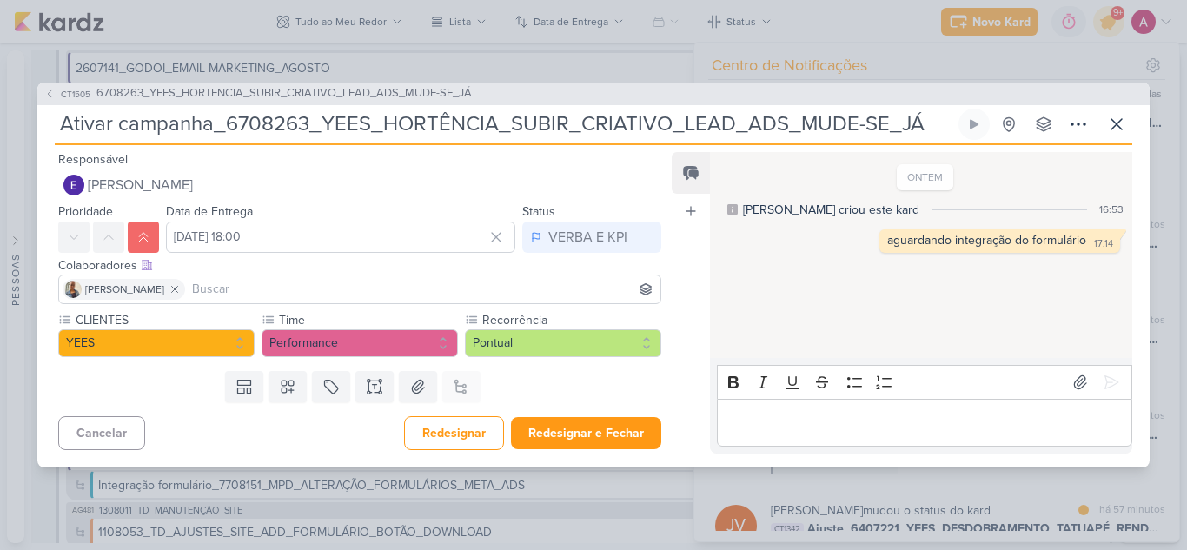
click at [247, 290] on input at bounding box center [423, 289] width 468 height 21
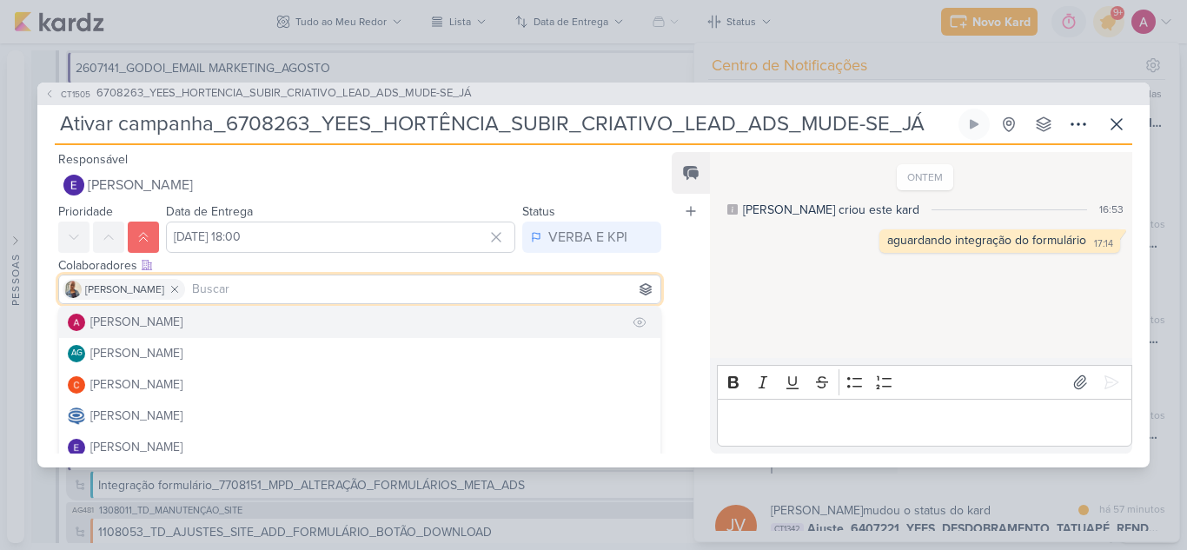
click at [245, 318] on button "[PERSON_NAME]" at bounding box center [359, 322] width 601 height 31
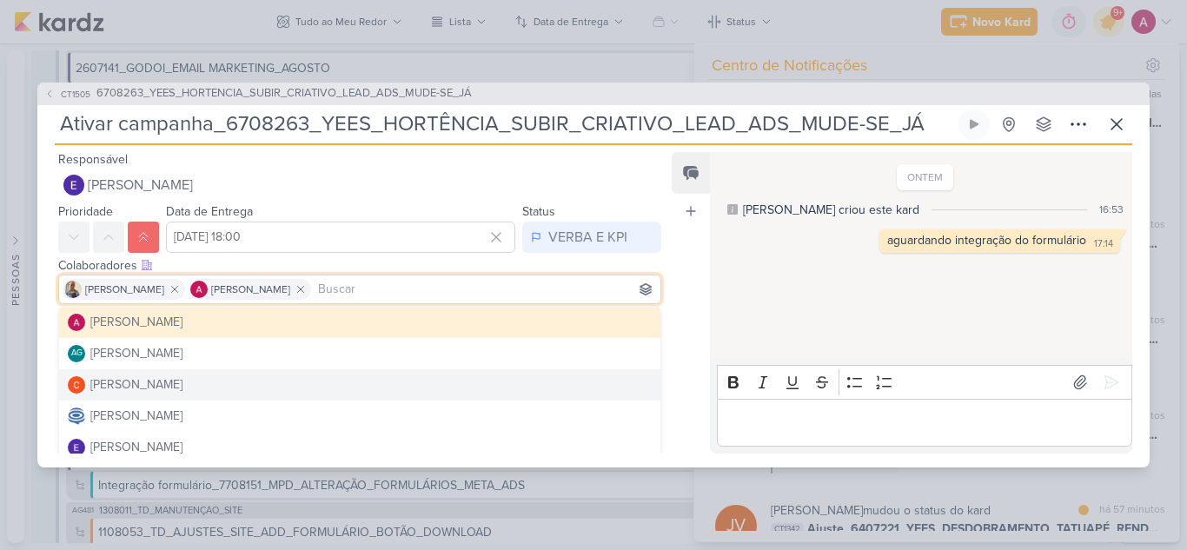
click at [687, 352] on div "Feed Atrelar email Solte o email para atrelar ao kard" at bounding box center [691, 303] width 38 height 302
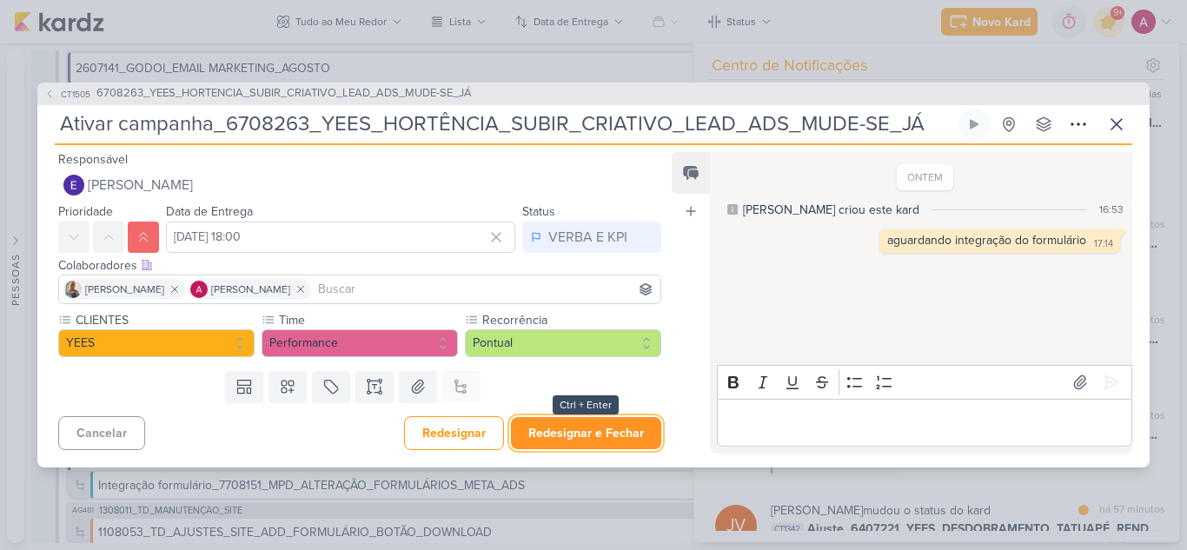
click at [601, 433] on button "Redesignar e Fechar" at bounding box center [586, 433] width 150 height 32
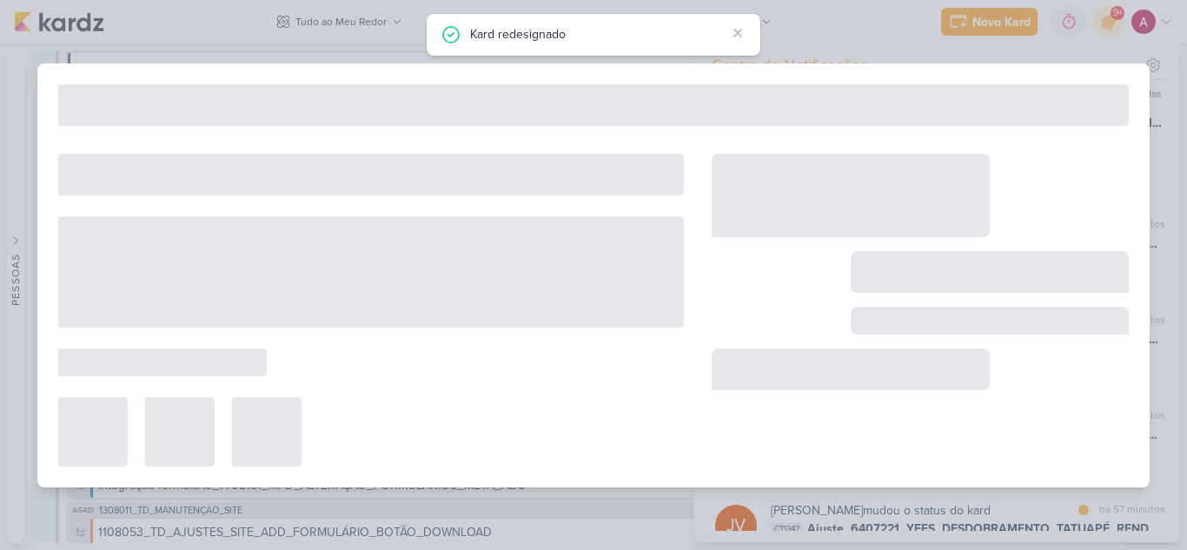
type input "6708263_YEES_HORTENCIA_SUBIR_CRIATIVO_LEAD_ADS_MUDE-SE_JÁ"
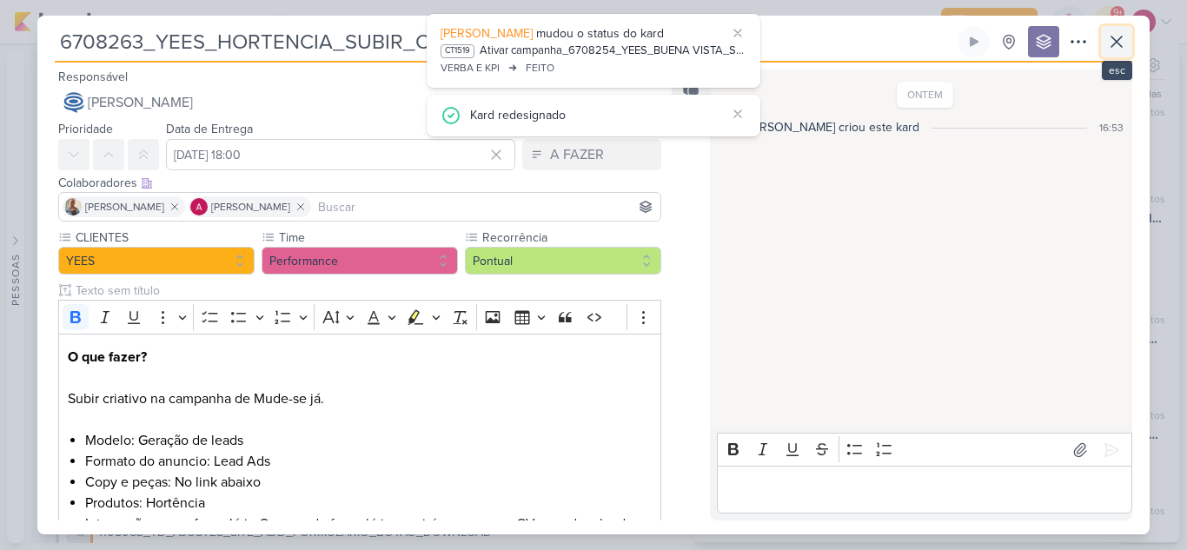
click at [1128, 50] on button at bounding box center [1116, 41] width 31 height 31
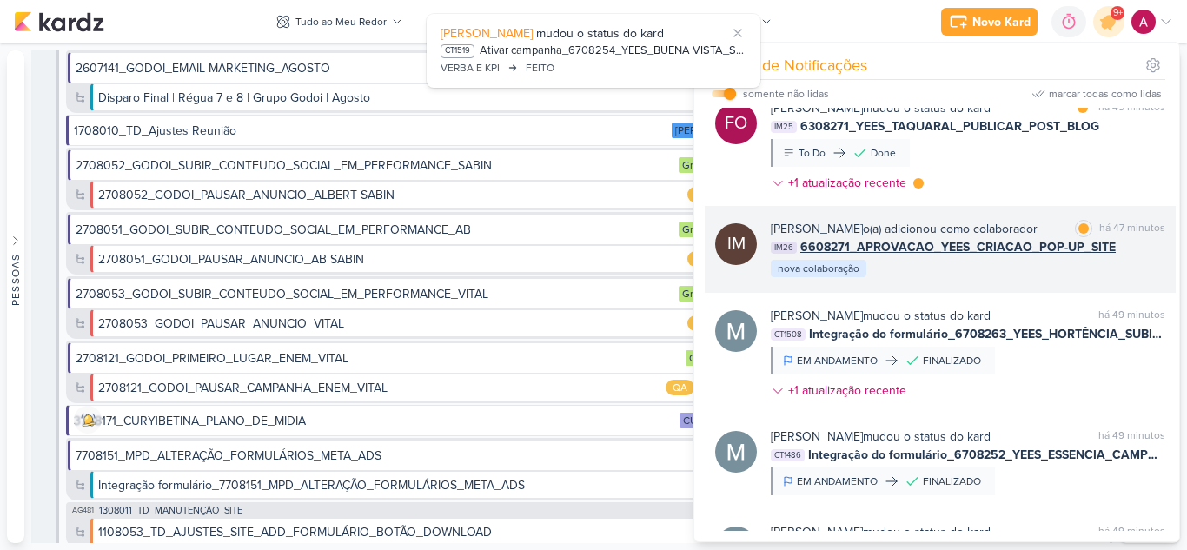
scroll to position [1254, 0]
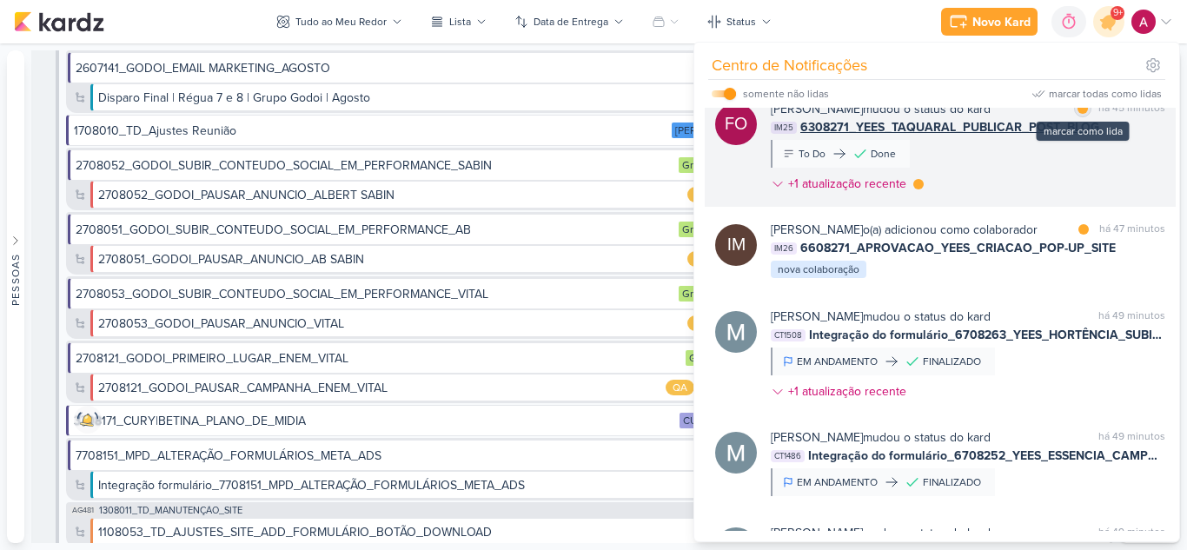
click at [1084, 117] on div "marcar como lida" at bounding box center [1082, 108] width 17 height 17
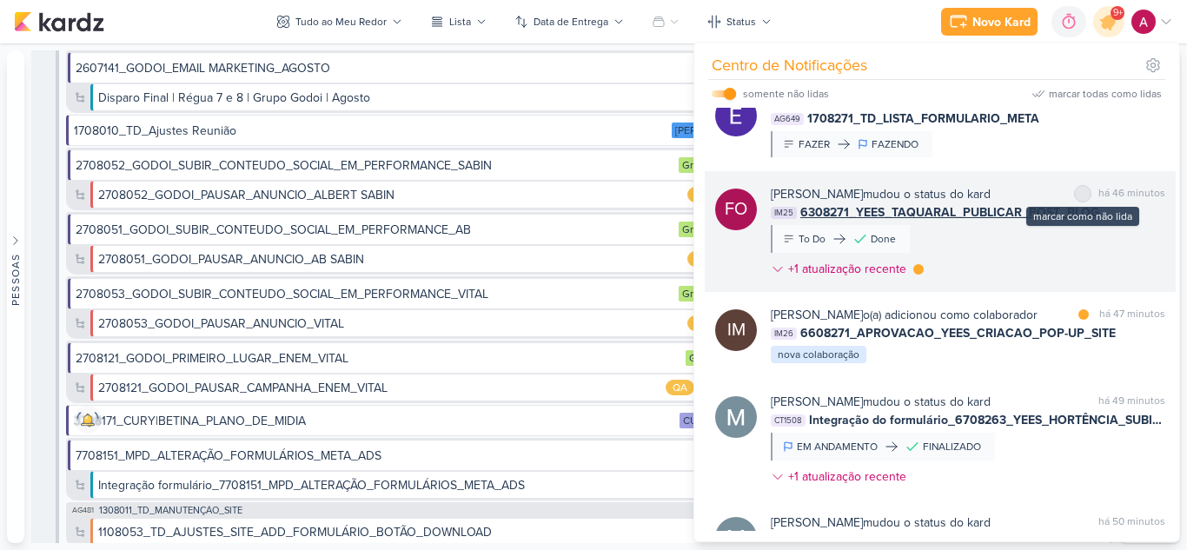
scroll to position [1147, 0]
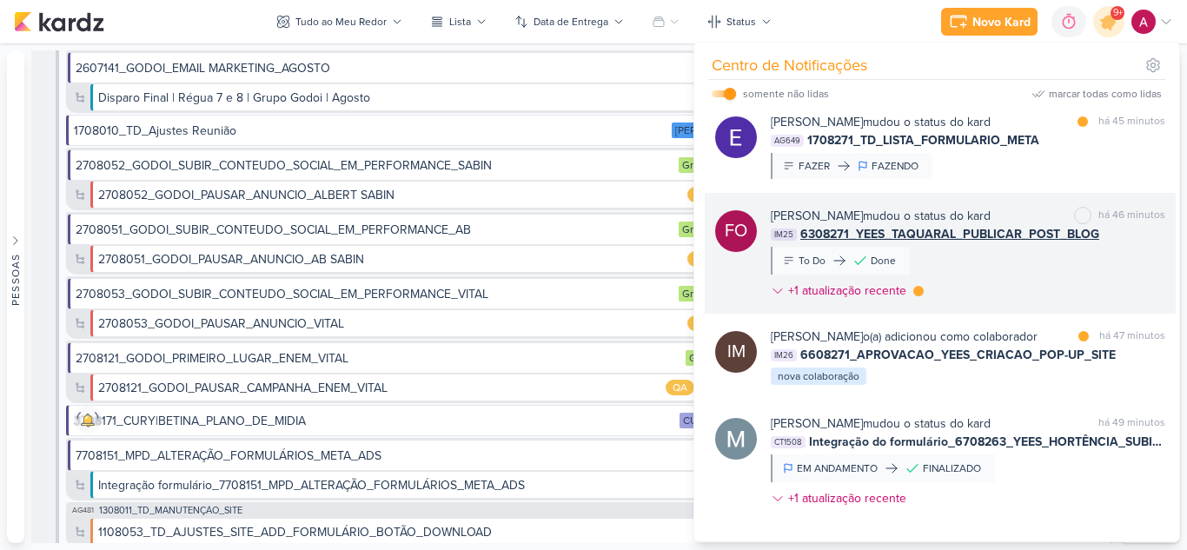
click at [1004, 307] on div "[PERSON_NAME] mudou o status do kard marcar como não lida há 46 minutos IM25 63…" at bounding box center [968, 257] width 395 height 100
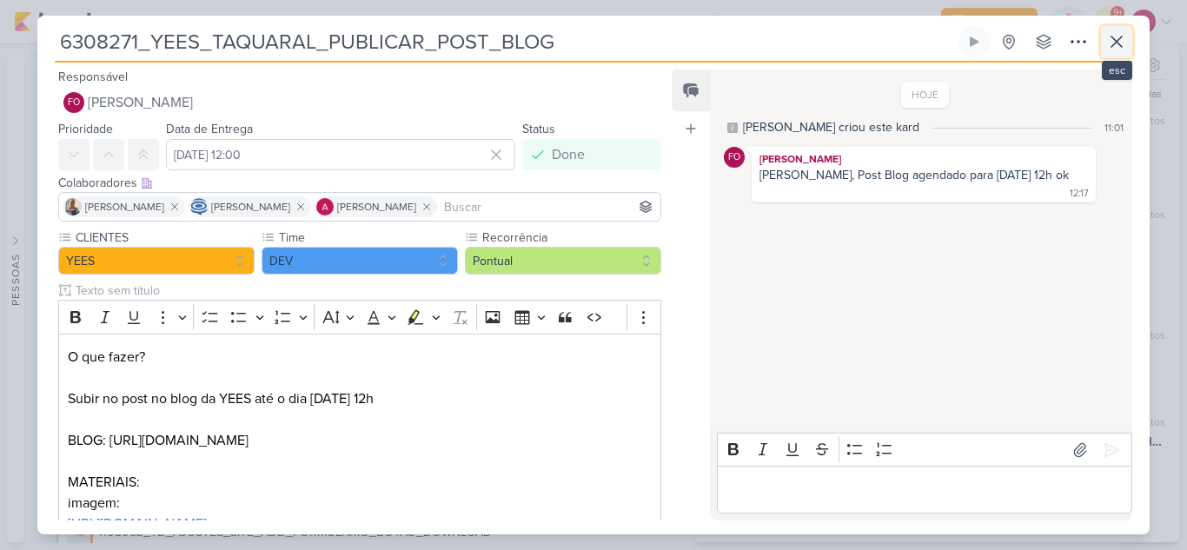
click at [1121, 44] on icon at bounding box center [1116, 41] width 21 height 21
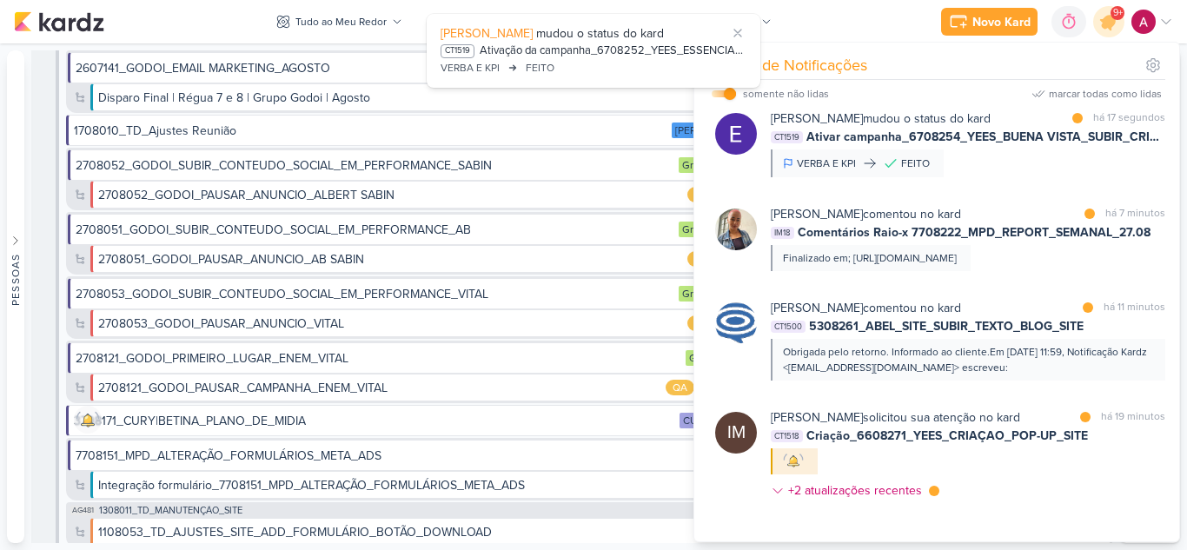
scroll to position [0, 0]
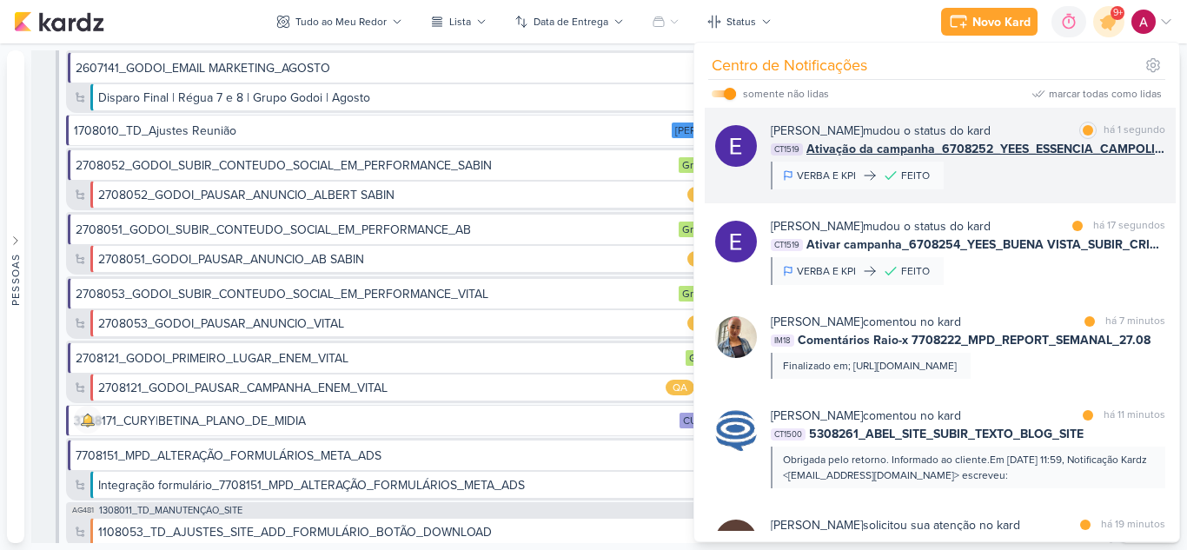
click at [1062, 170] on div "[PERSON_NAME] mudou o status do kard marcar como lida há 1 segundo CT1519 Ativa…" at bounding box center [968, 156] width 395 height 68
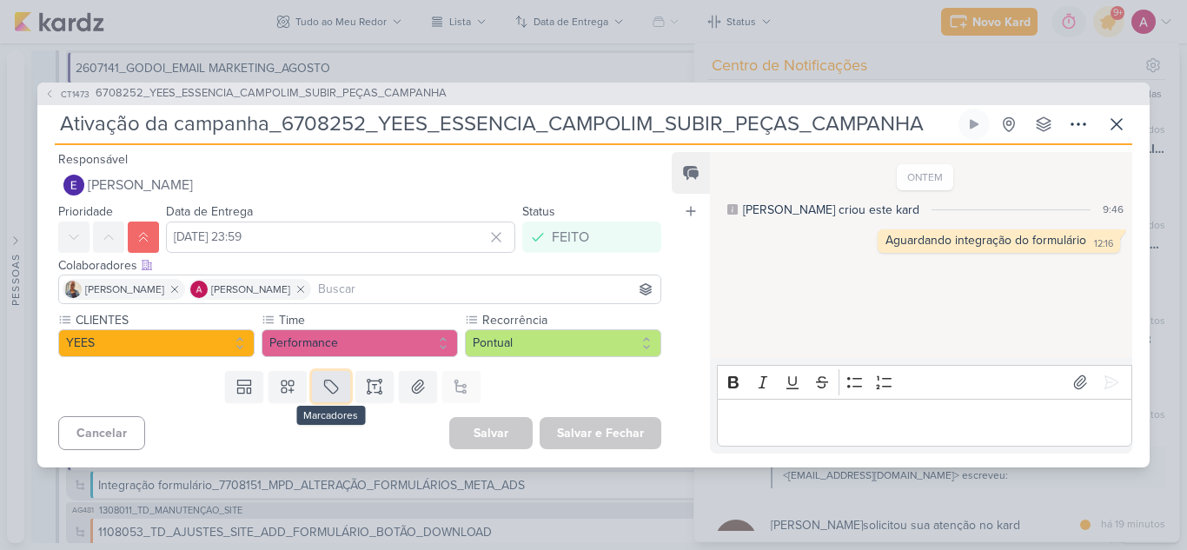
click at [330, 384] on icon at bounding box center [330, 386] width 13 height 13
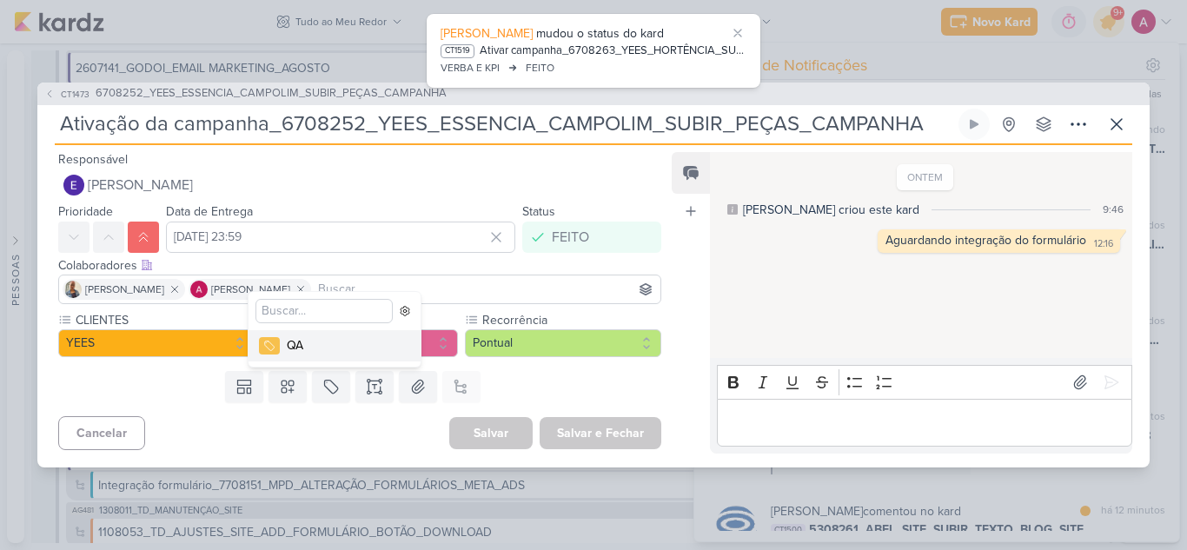
click at [325, 348] on div "QA" at bounding box center [343, 345] width 113 height 18
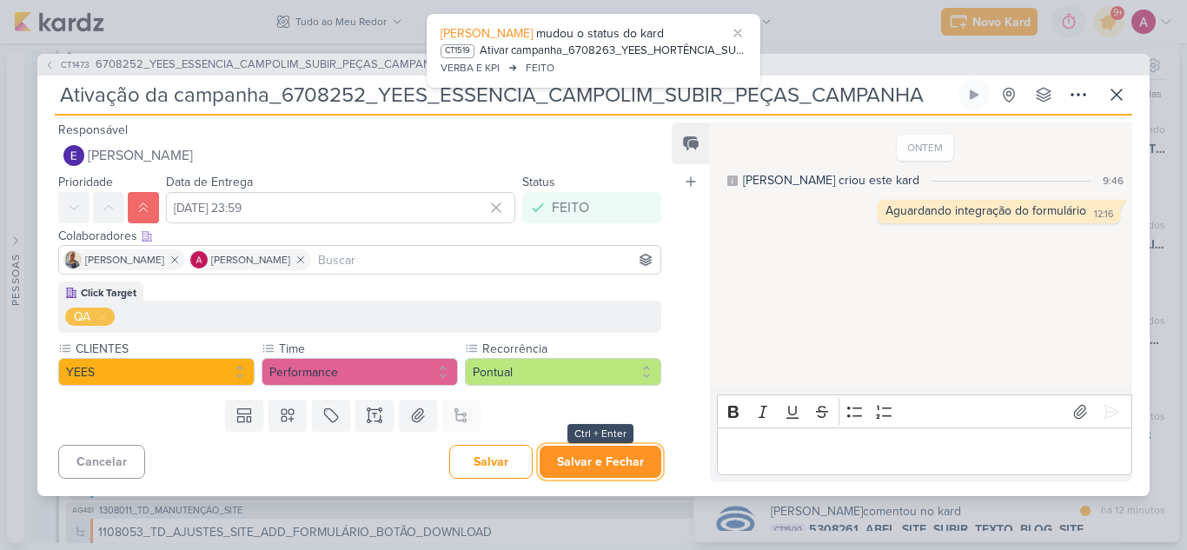
click at [613, 463] on button "Salvar e Fechar" at bounding box center [601, 462] width 122 height 32
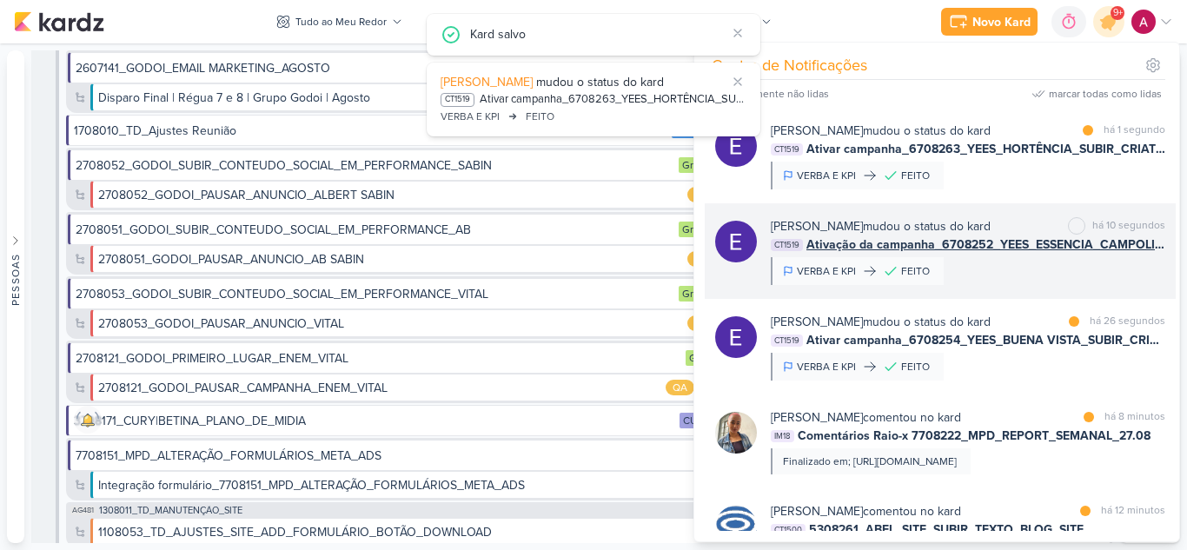
click at [987, 269] on div "[PERSON_NAME] mudou o status do kard marcar como não lida há 10 segundos CT1519…" at bounding box center [968, 251] width 395 height 68
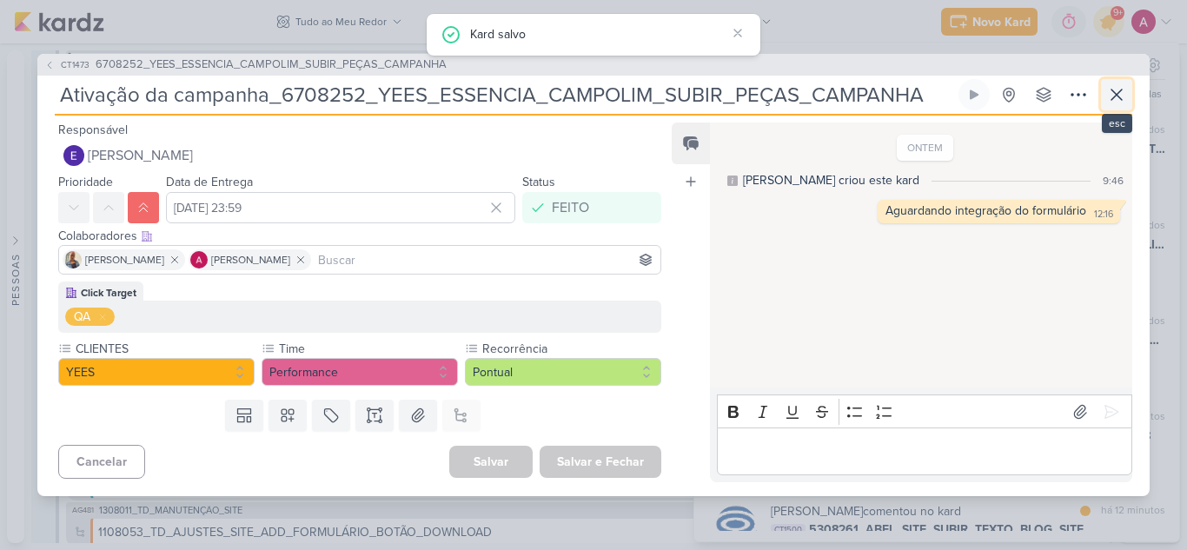
click at [1120, 85] on icon at bounding box center [1116, 94] width 21 height 21
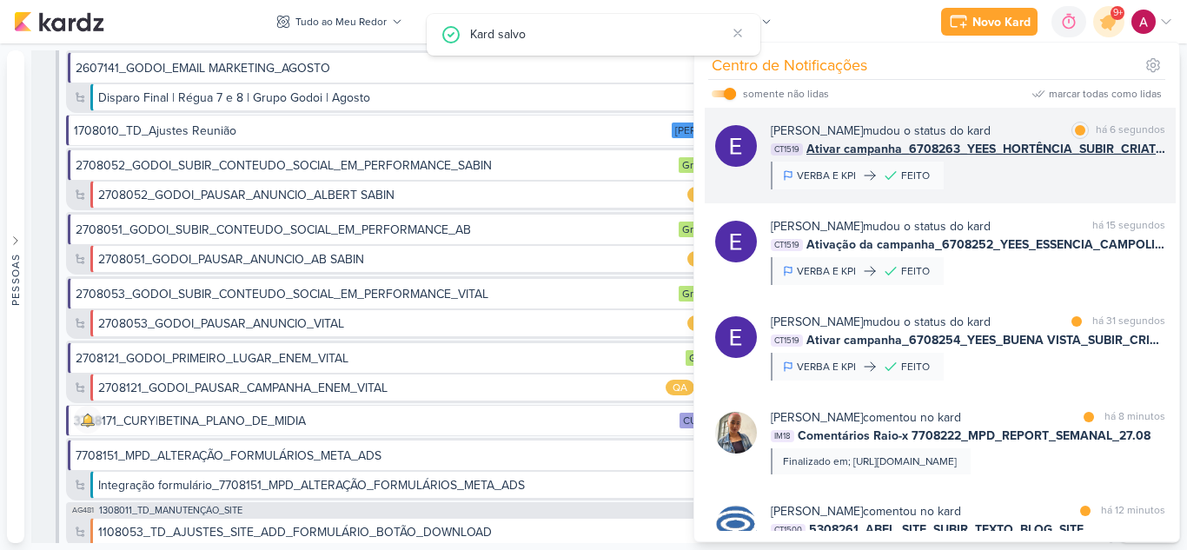
click at [1008, 183] on div "[PERSON_NAME] mudou o status do kard marcar como lida há 6 segundos CT1519 Ativ…" at bounding box center [968, 156] width 395 height 68
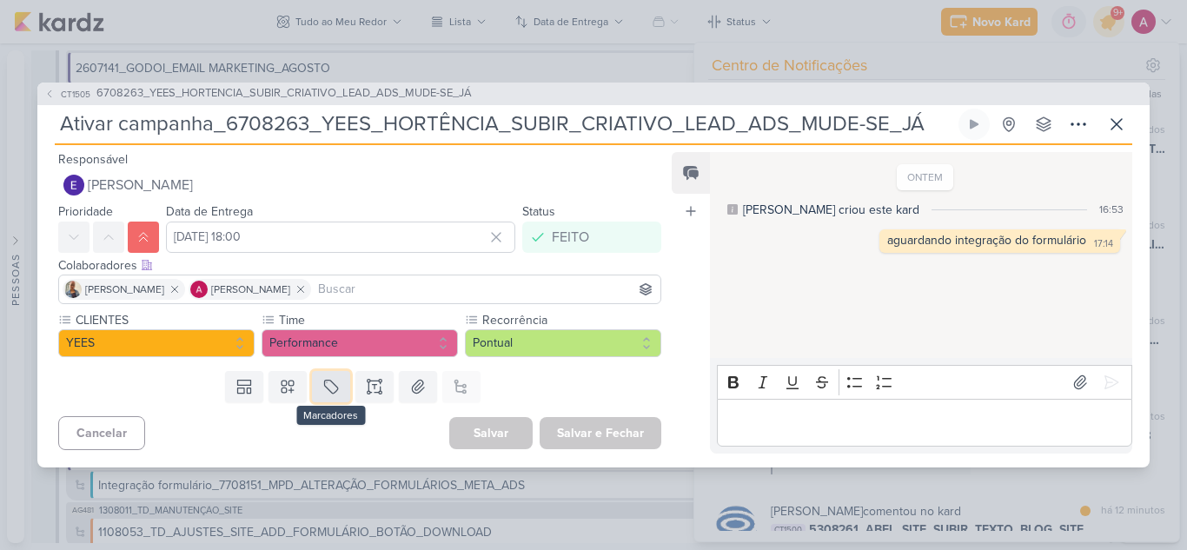
click at [332, 391] on icon at bounding box center [330, 386] width 13 height 13
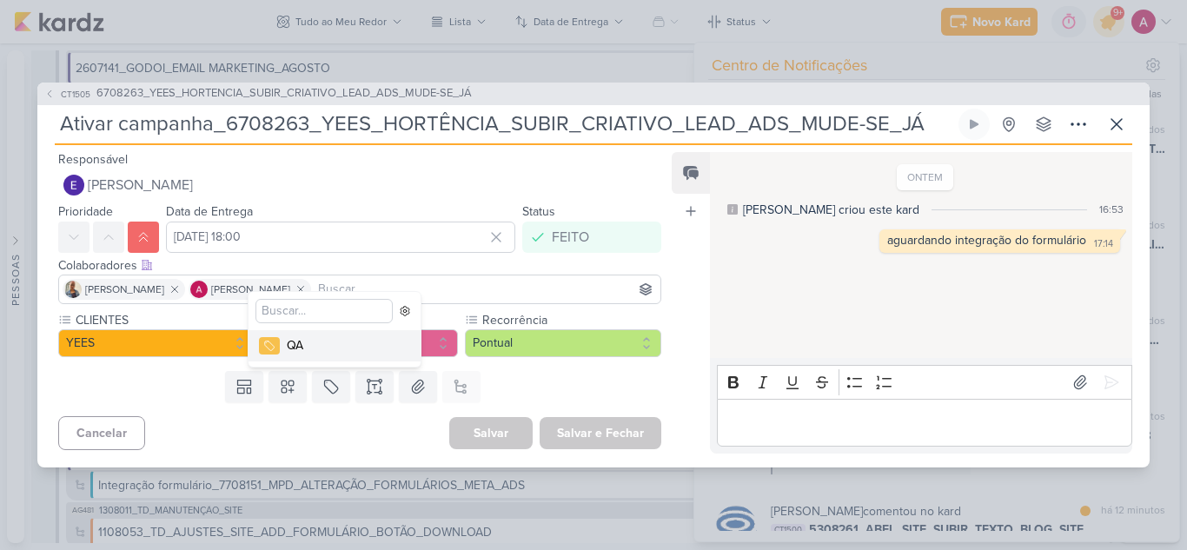
click at [336, 352] on div "QA" at bounding box center [343, 345] width 113 height 18
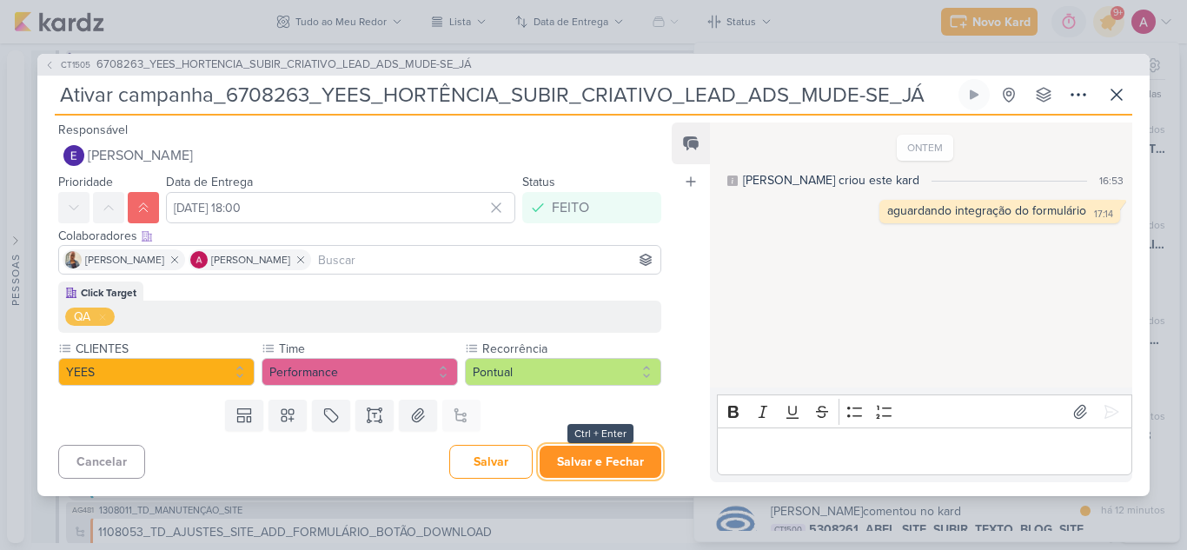
click at [588, 467] on button "Salvar e Fechar" at bounding box center [601, 462] width 122 height 32
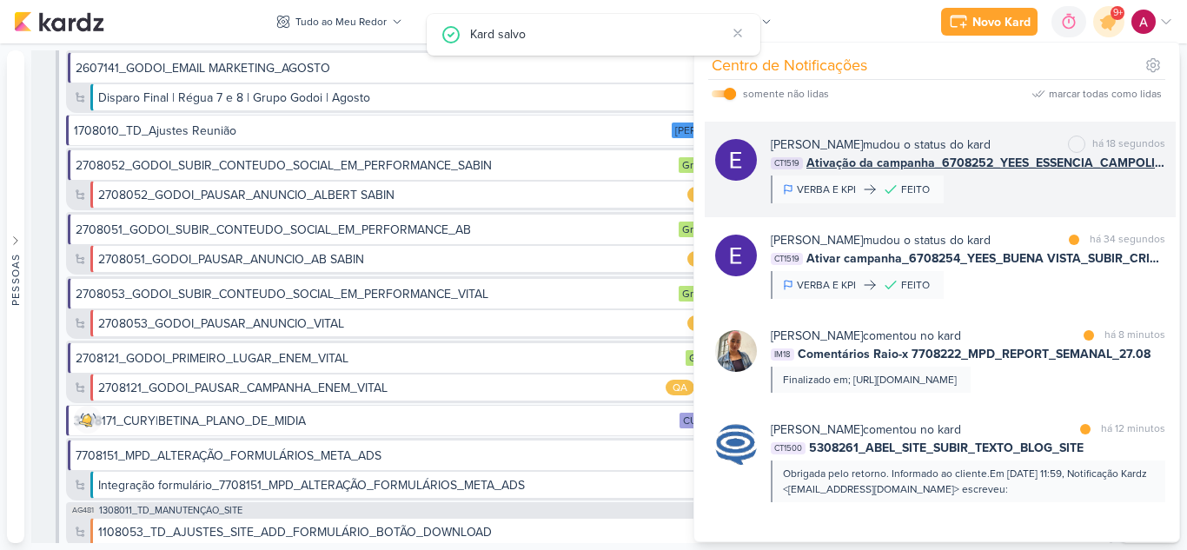
scroll to position [109, 0]
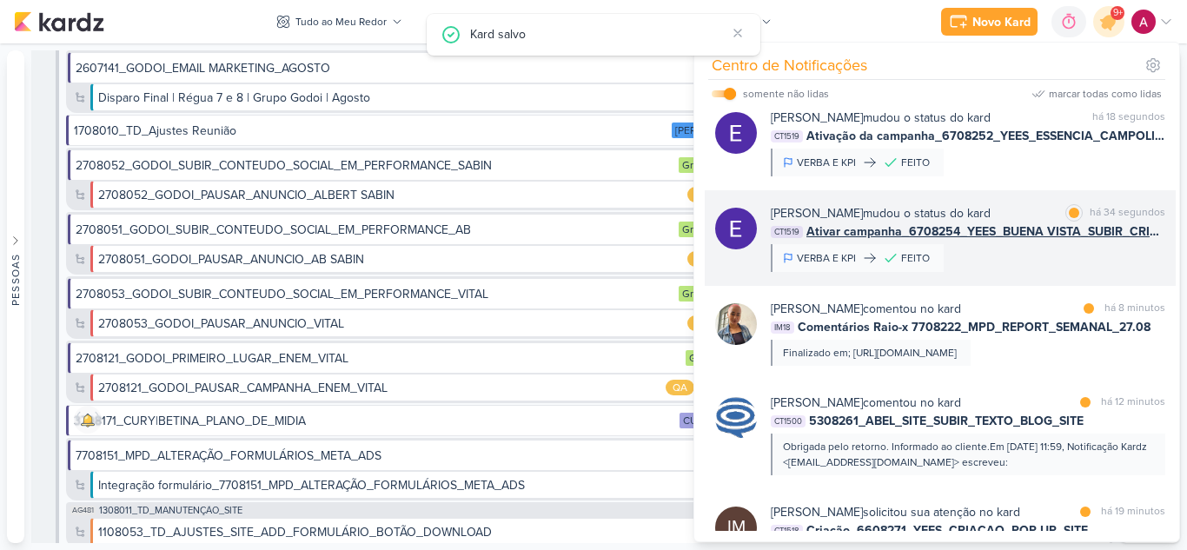
click at [1005, 272] on div "[PERSON_NAME] mudou o status do kard marcar como lida há 34 segundos CT1519 Ati…" at bounding box center [940, 238] width 471 height 96
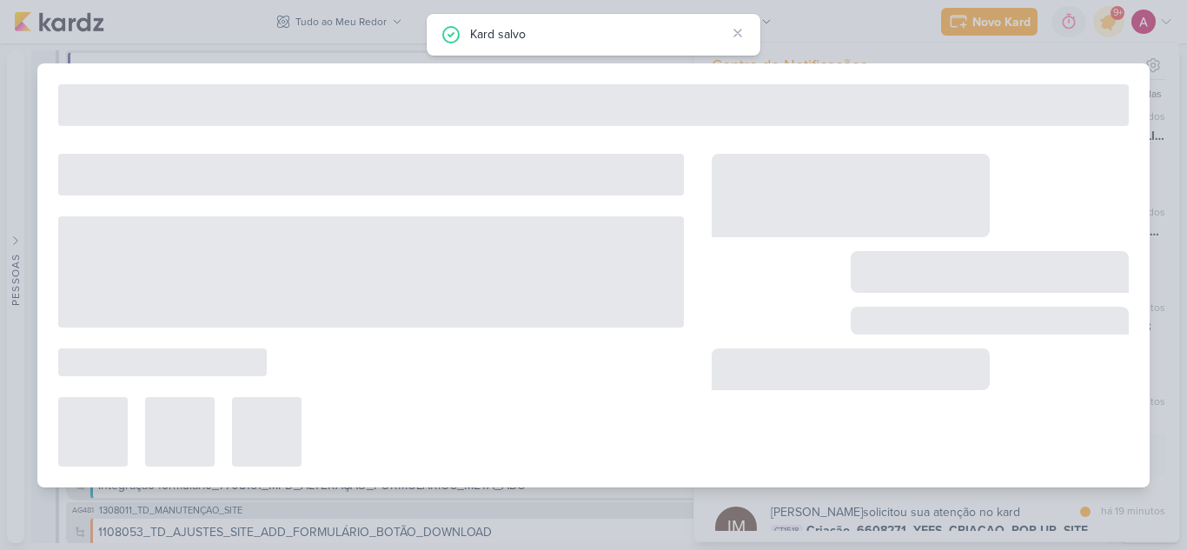
type input "Ativar campanha_6708254_YEES_BUENA VISTA_SUBIR_CRIATIVO_LEAD_ADS_MUDE-SE_JÁ"
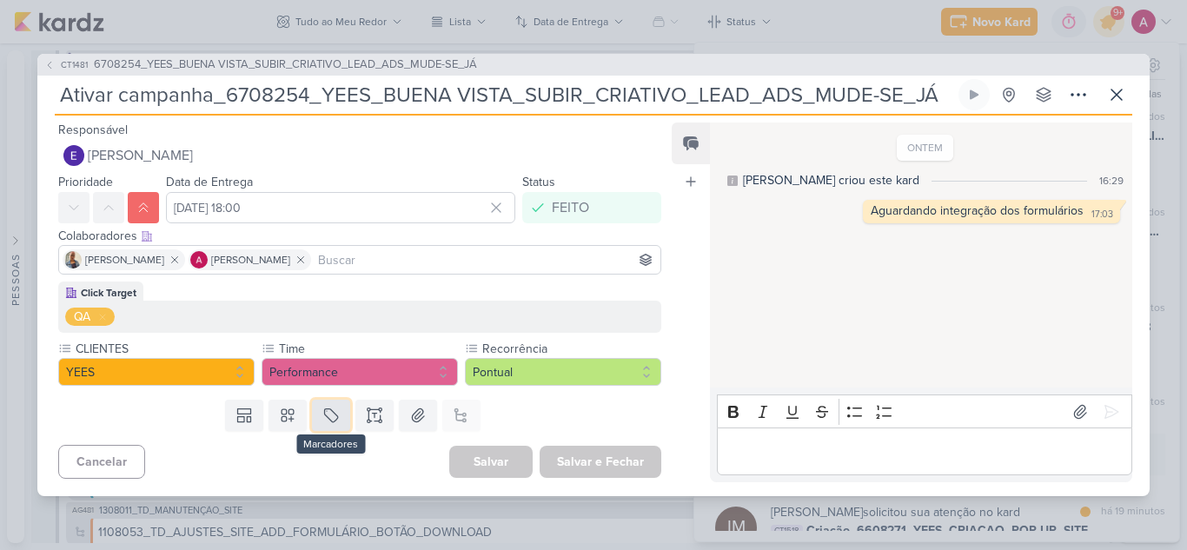
click at [330, 415] on icon at bounding box center [330, 415] width 17 height 17
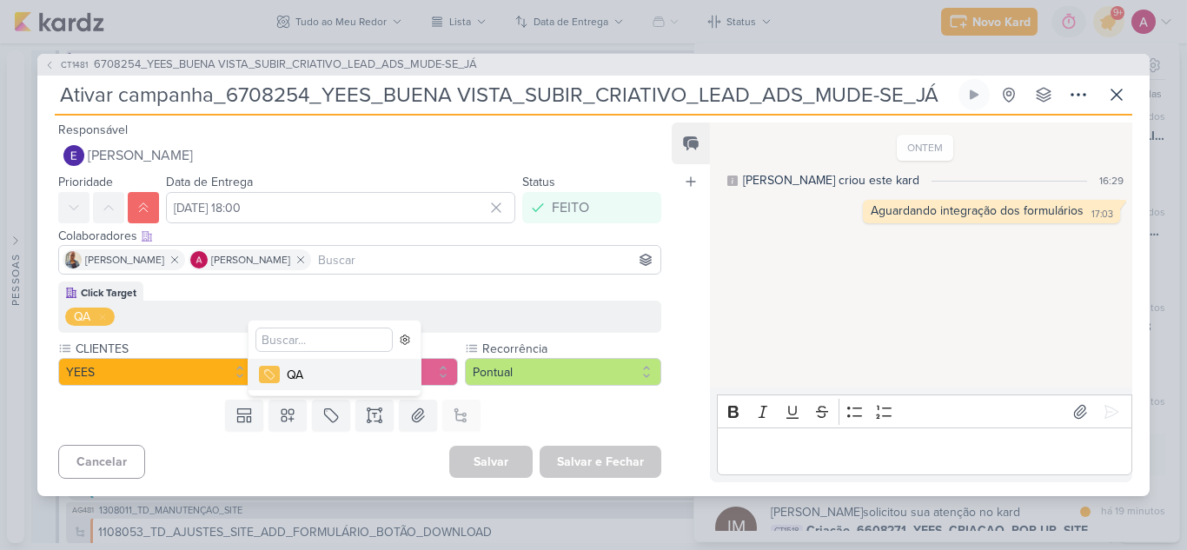
click at [339, 381] on div "QA" at bounding box center [343, 375] width 113 height 18
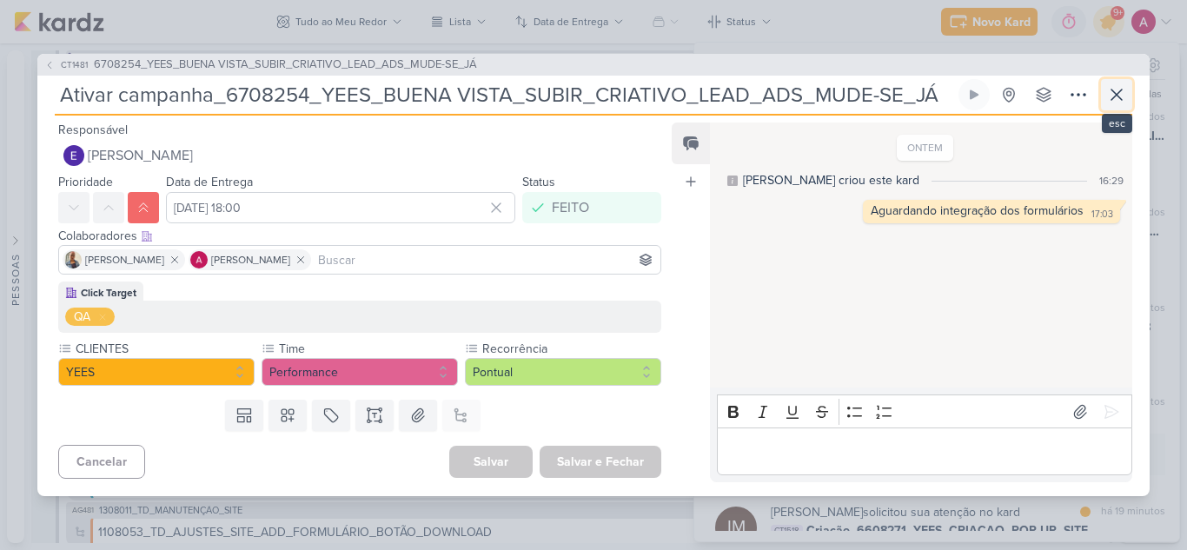
click at [1126, 96] on icon at bounding box center [1116, 94] width 21 height 21
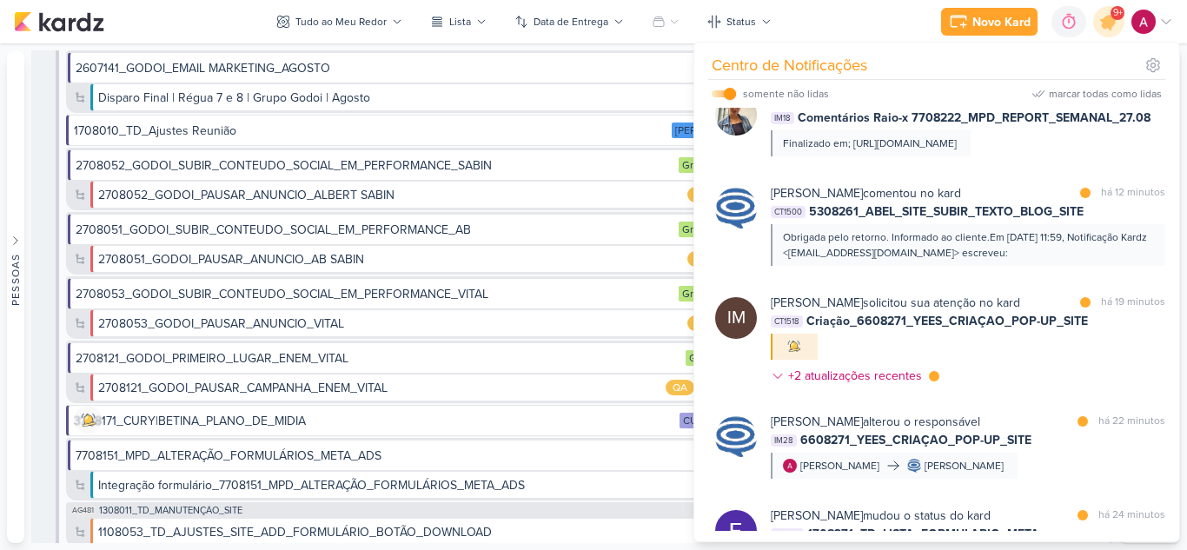
scroll to position [319, 0]
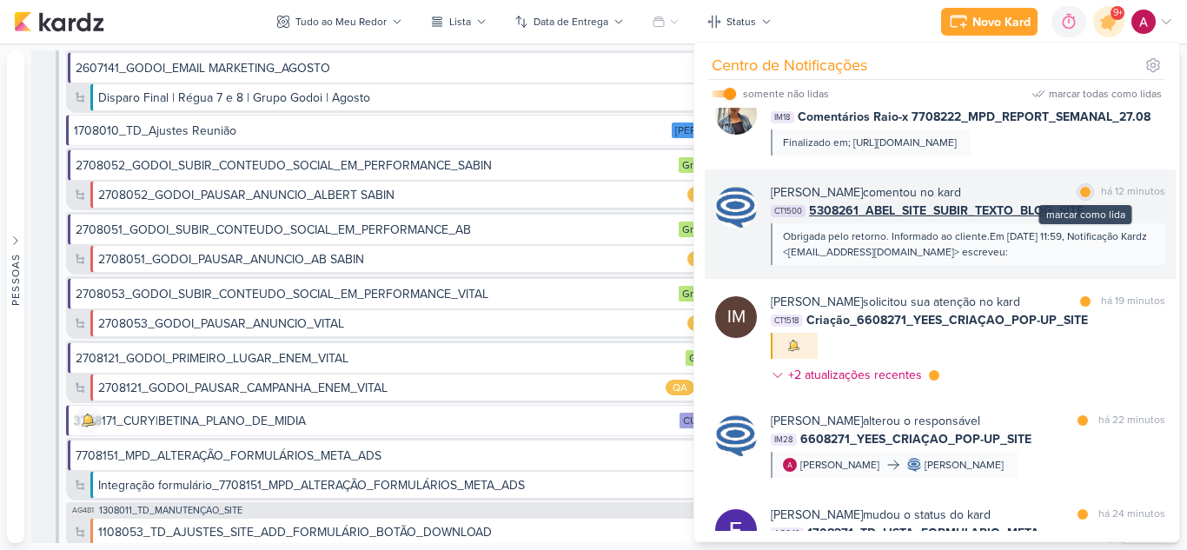
click at [1080, 197] on div at bounding box center [1085, 192] width 10 height 10
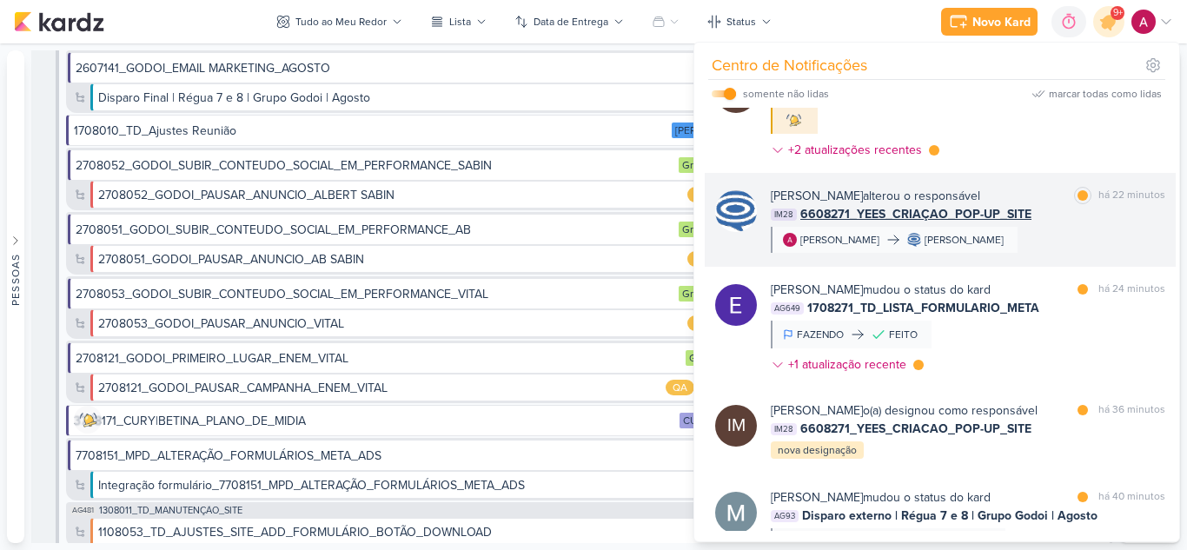
scroll to position [567, 0]
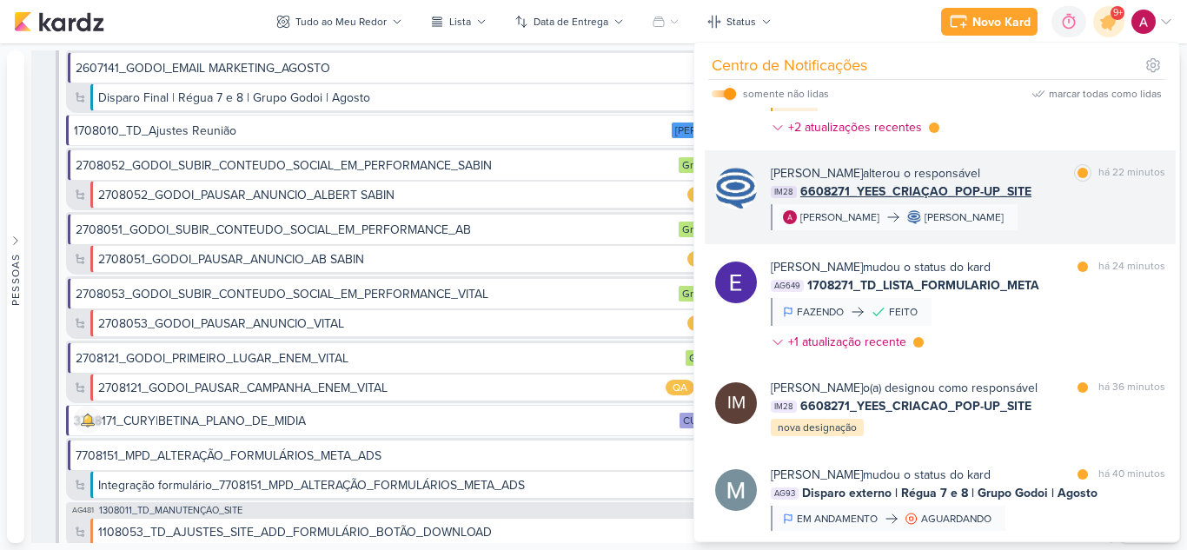
click at [991, 358] on div "[PERSON_NAME] mudou o status do kard marcar como lida há 24 minutos AG649 17082…" at bounding box center [968, 308] width 395 height 100
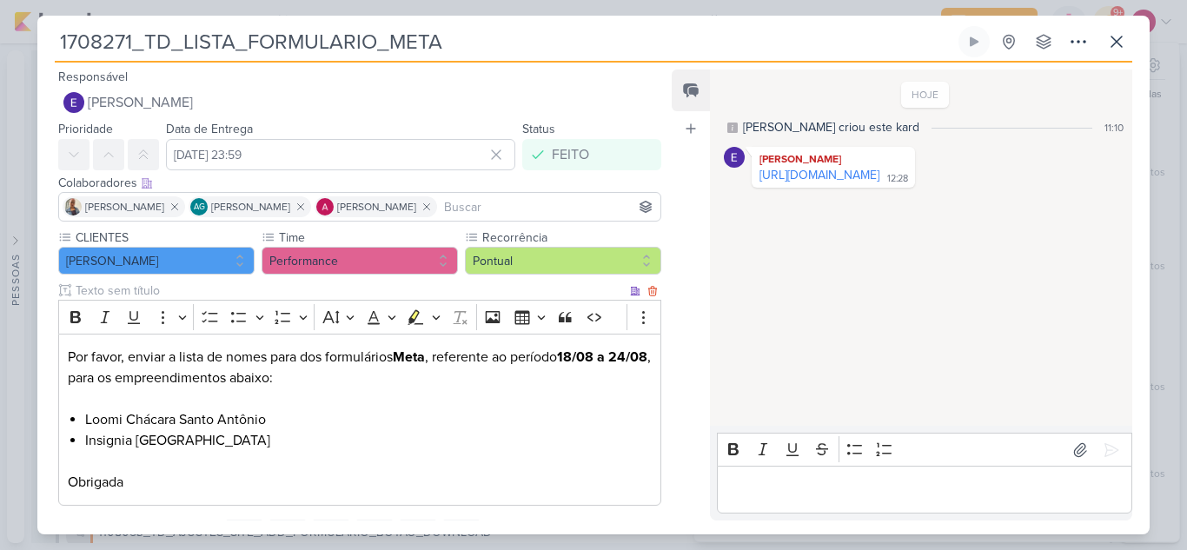
scroll to position [82, 0]
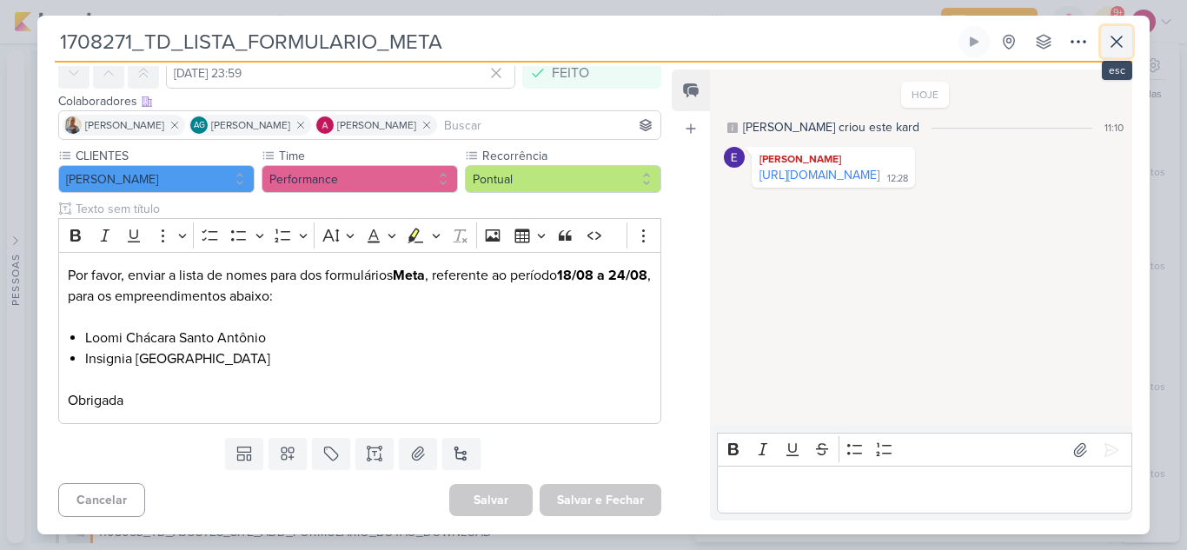
click at [1123, 43] on icon at bounding box center [1116, 41] width 21 height 21
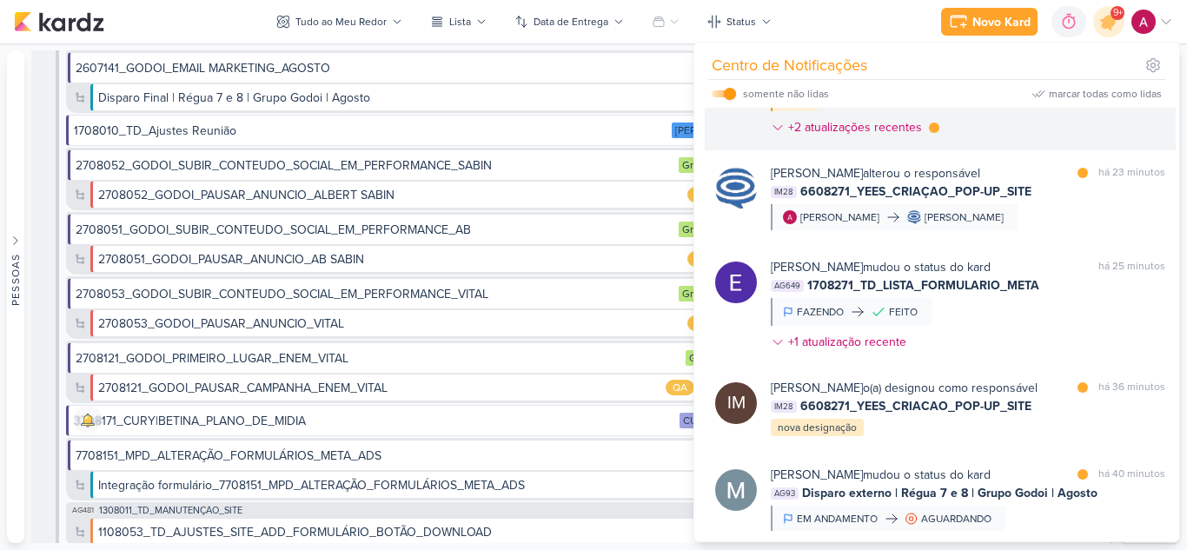
click at [1067, 143] on div "[PERSON_NAME] solicitou sua atenção no kard marcar como lida há 20 minutos CT15…" at bounding box center [968, 94] width 395 height 98
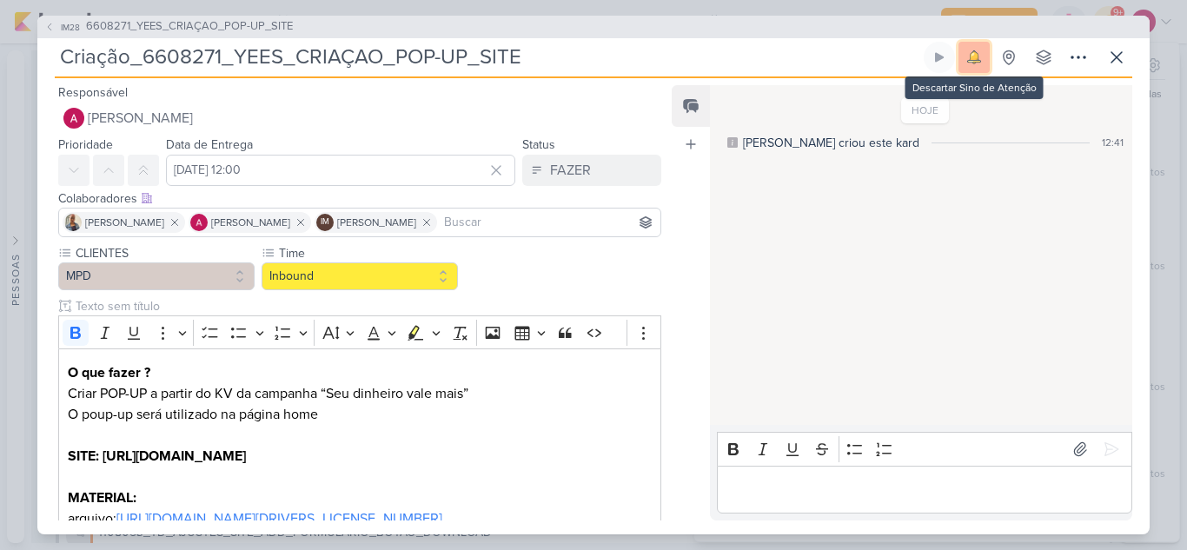
click at [984, 63] on img at bounding box center [974, 57] width 24 height 24
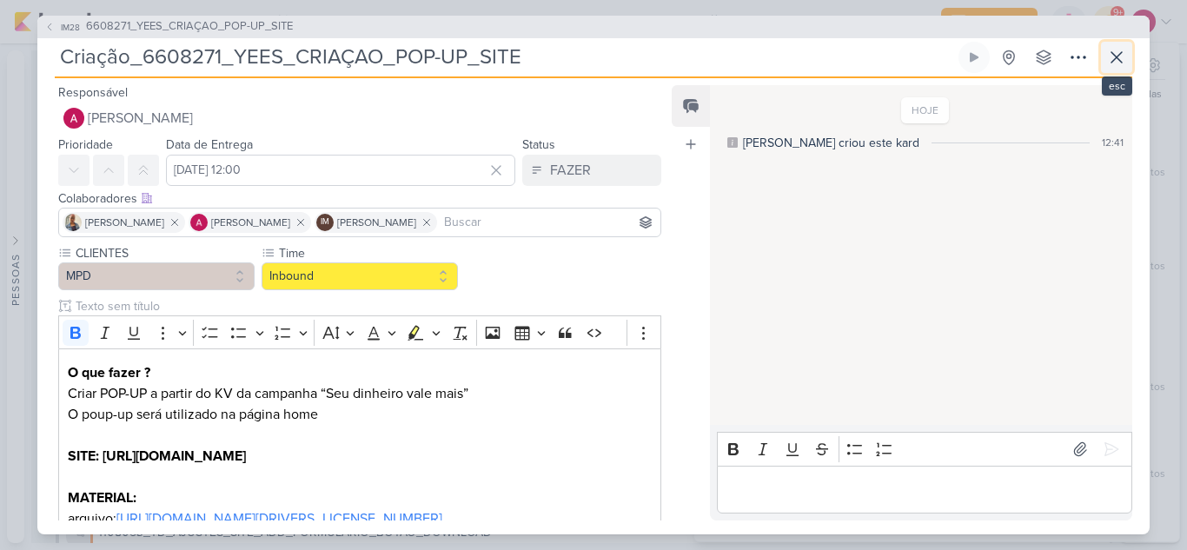
click at [1118, 59] on icon at bounding box center [1116, 57] width 21 height 21
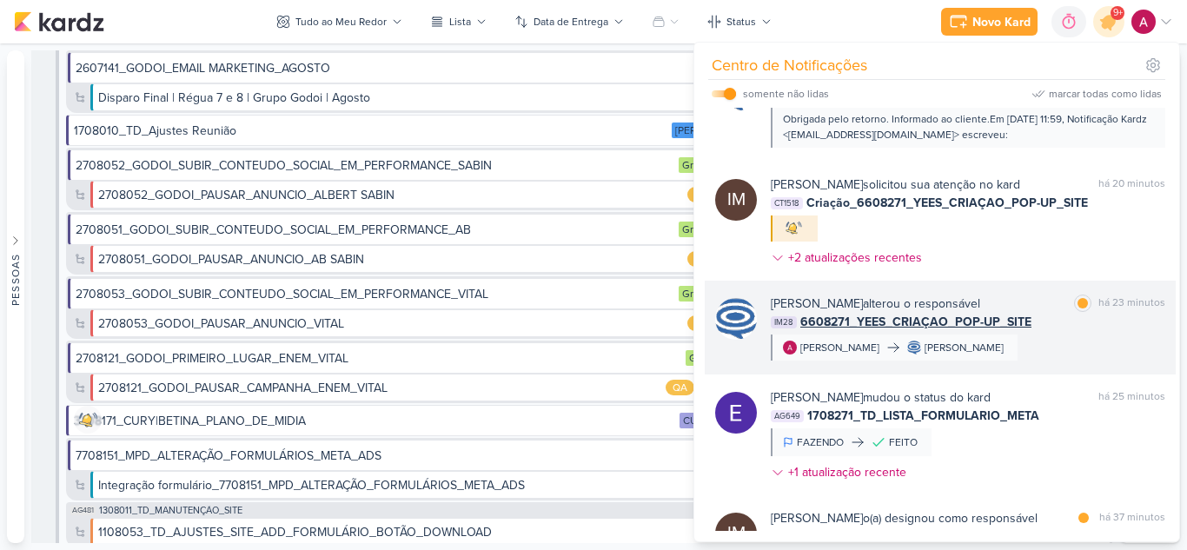
scroll to position [480, 0]
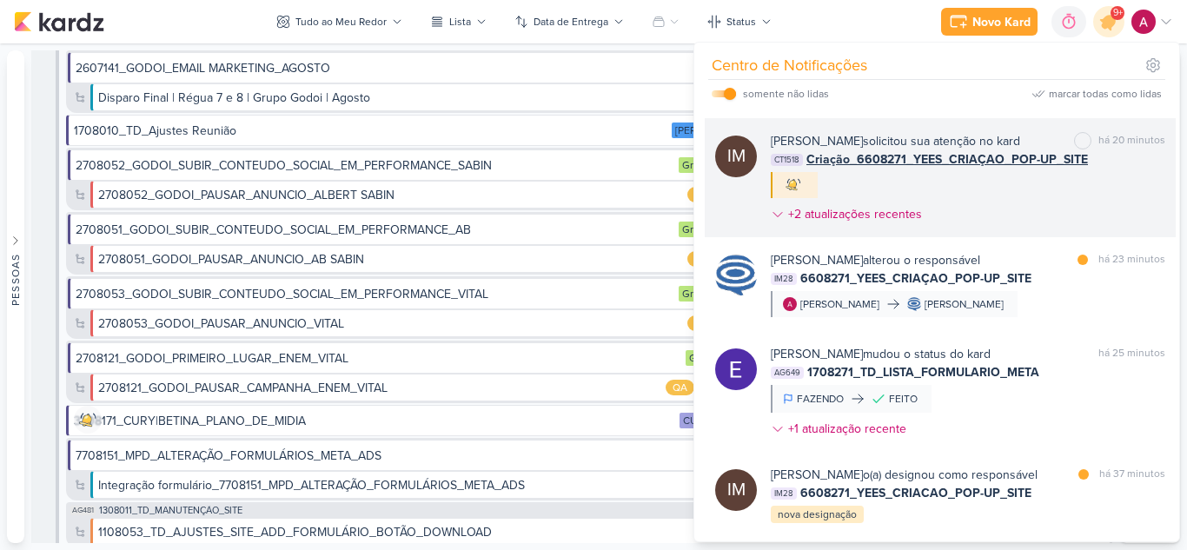
click at [1004, 230] on div "[PERSON_NAME] solicitou sua atenção no kard marcar como não lida há 20 minutos …" at bounding box center [968, 181] width 395 height 98
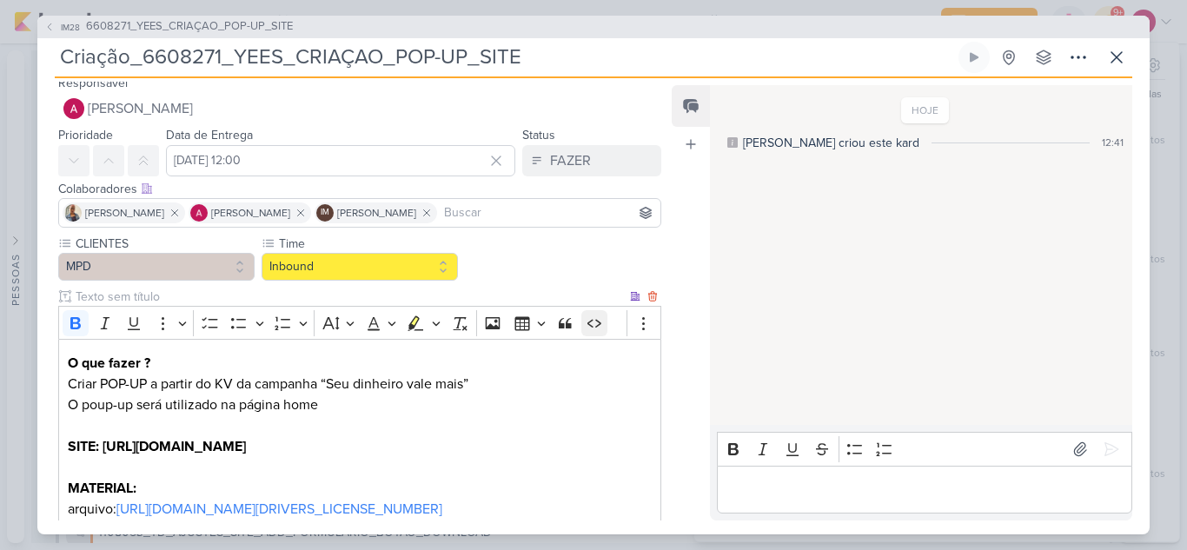
scroll to position [0, 0]
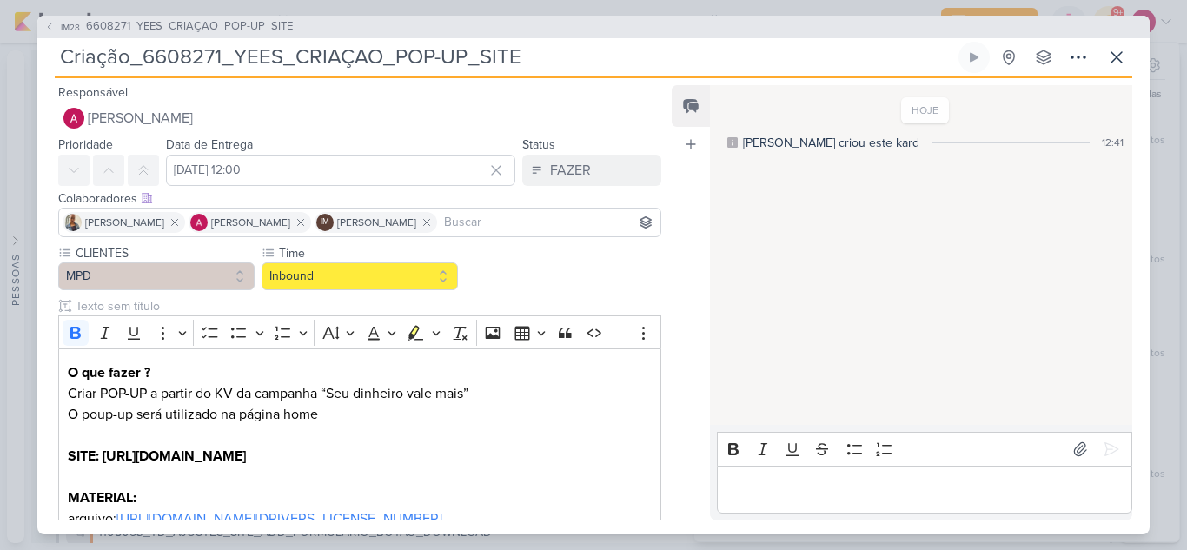
drag, startPoint x: 579, startPoint y: 64, endPoint x: 64, endPoint y: 97, distance: 515.6
click at [58, 90] on div "IM28 6608271_YEES_CRIAÇAO_POP-UP_SITE Criação_6608271_YEES_CRIAÇAO_POP-UP_SITE …" at bounding box center [593, 275] width 1113 height 519
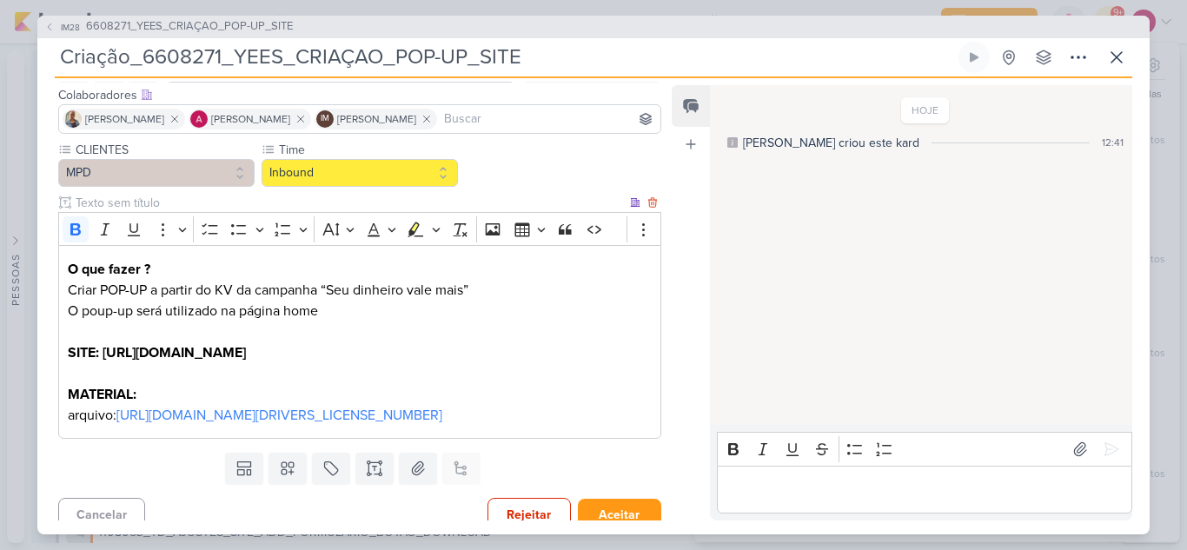
scroll to position [118, 0]
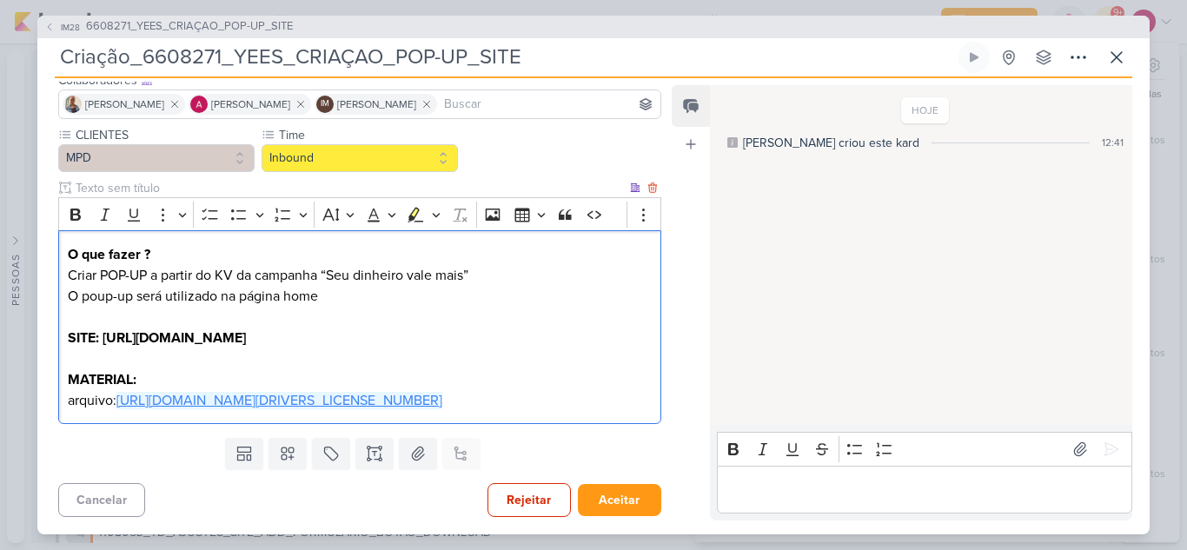
click at [234, 400] on link "[URL][DOMAIN_NAME][DRIVERS_LICENSE_NUMBER]" at bounding box center [279, 400] width 326 height 17
click at [740, 489] on p "Editor editing area: main" at bounding box center [924, 489] width 397 height 21
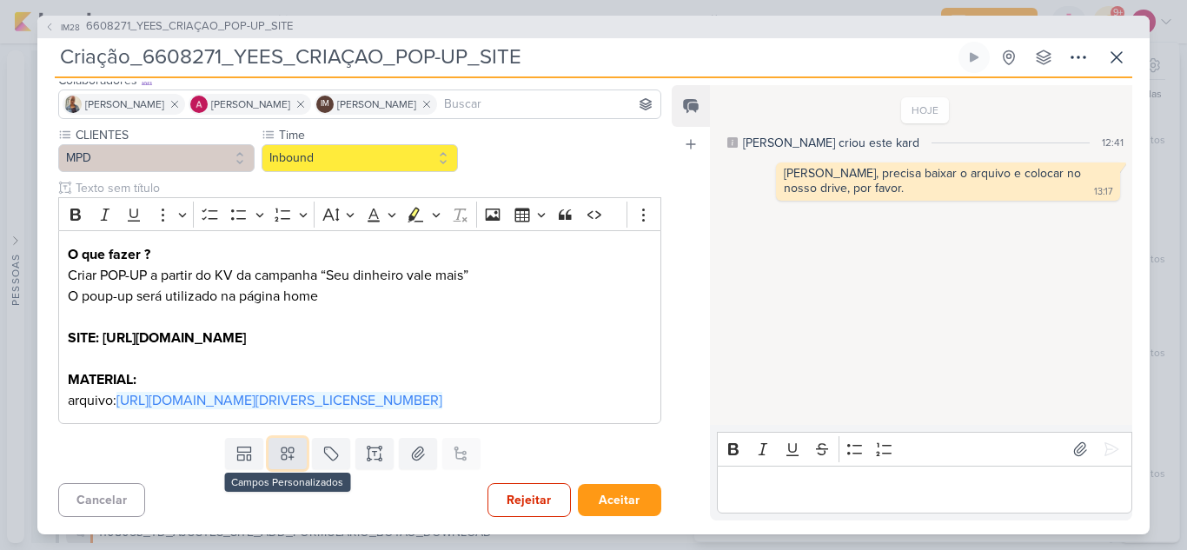
click at [279, 456] on icon at bounding box center [287, 453] width 17 height 17
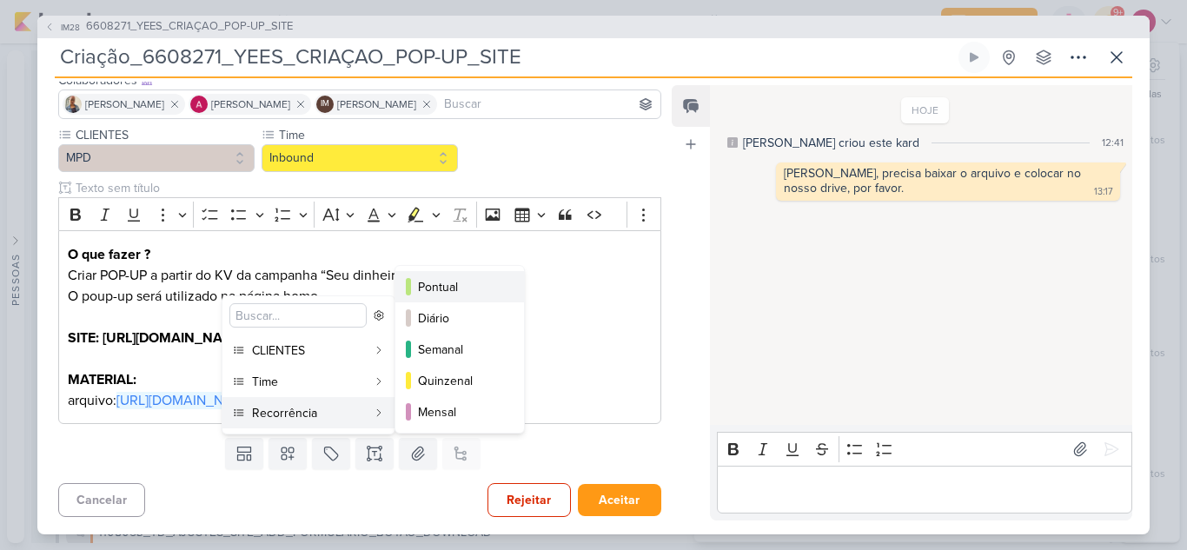
click at [452, 279] on div "Pontual" at bounding box center [460, 287] width 85 height 18
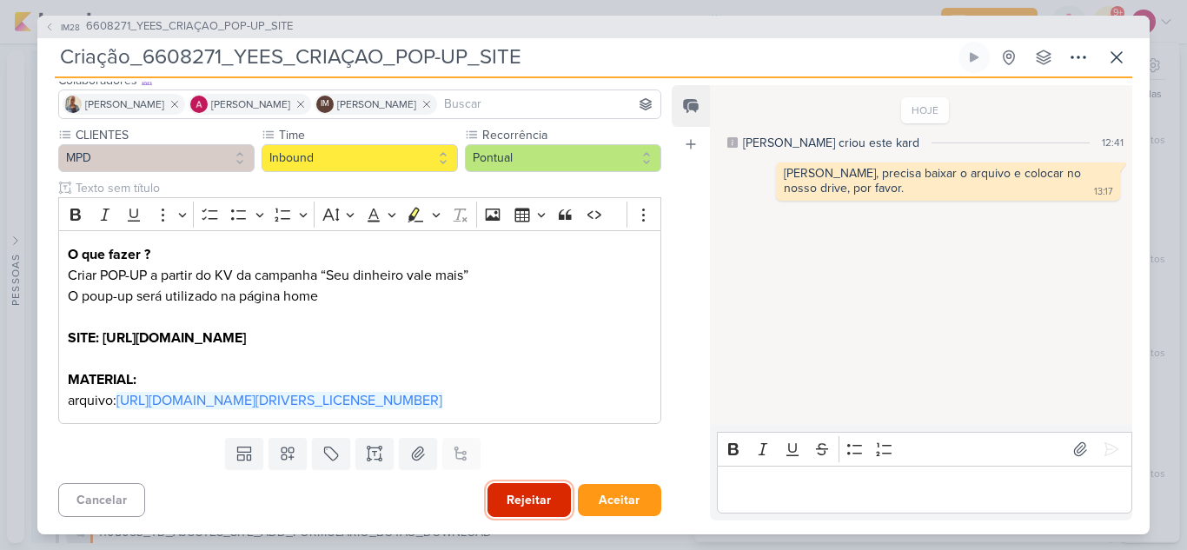
click at [531, 499] on button "Rejeitar" at bounding box center [529, 500] width 83 height 34
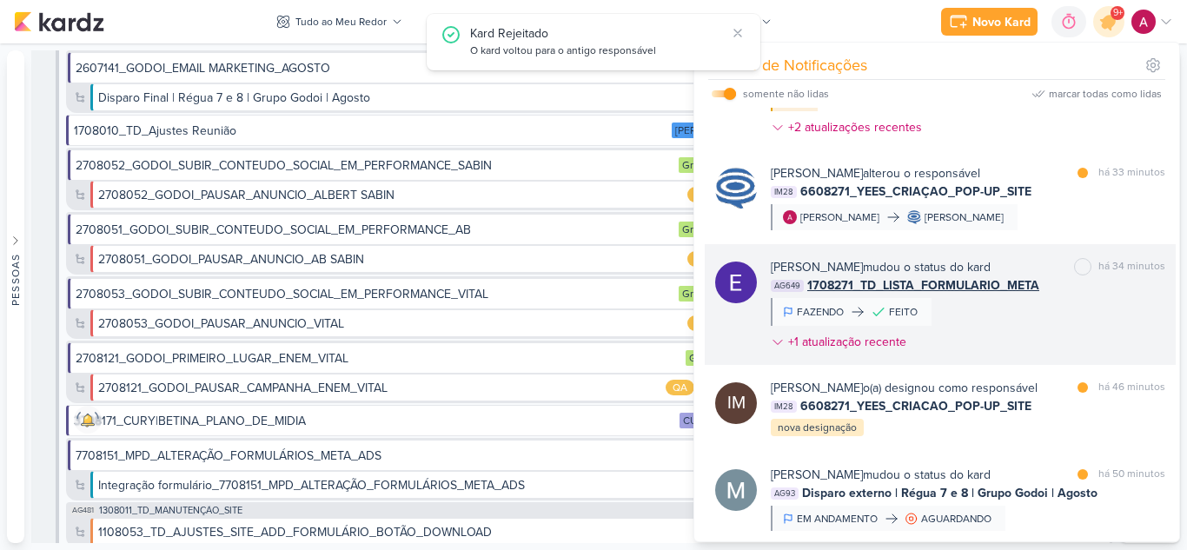
scroll to position [654, 0]
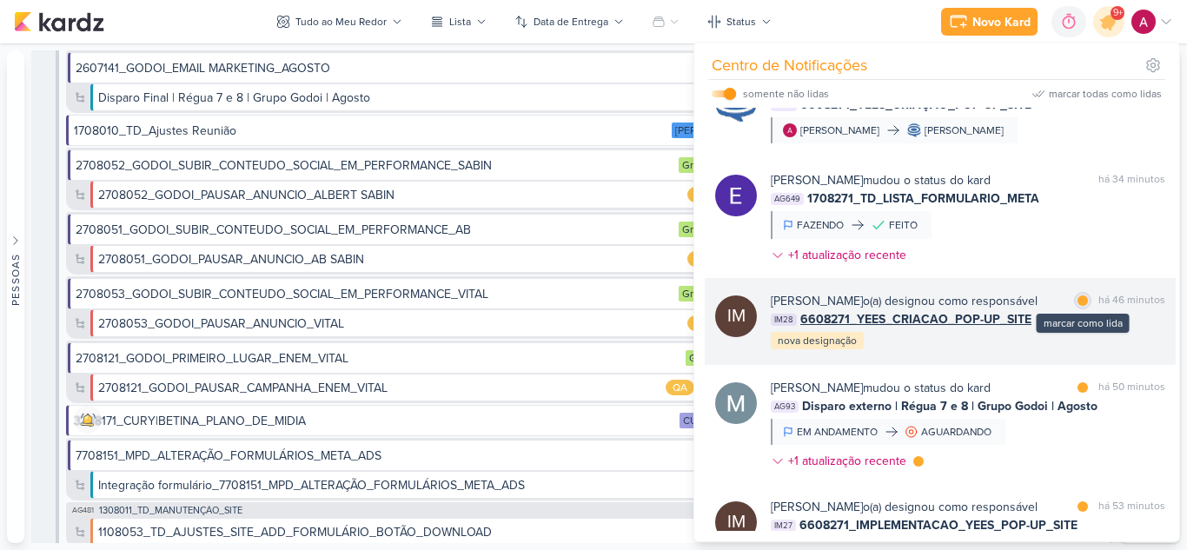
click at [1077, 309] on div "marcar como lida" at bounding box center [1082, 300] width 17 height 17
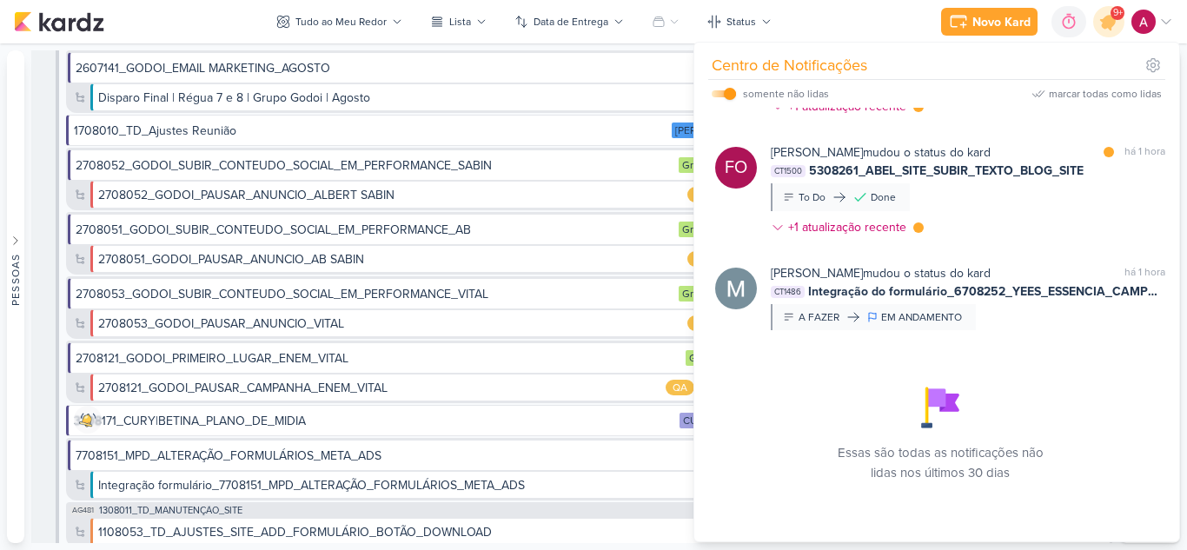
scroll to position [2065, 0]
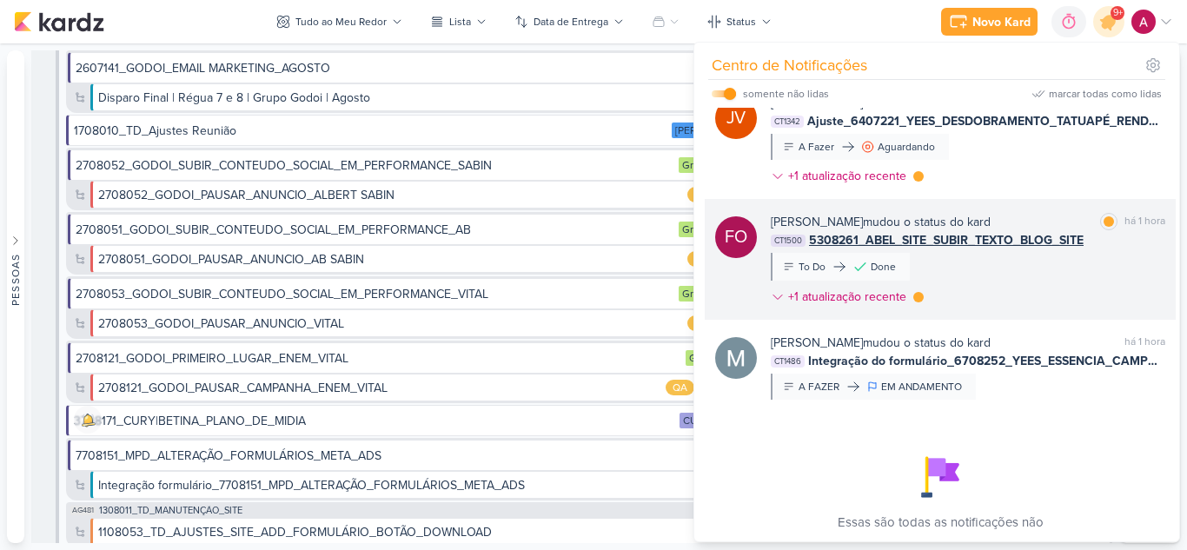
click at [978, 313] on div "[PERSON_NAME] mudou o status do kard marcar como lida há 1 hora CT1500 5308261_…" at bounding box center [968, 263] width 395 height 100
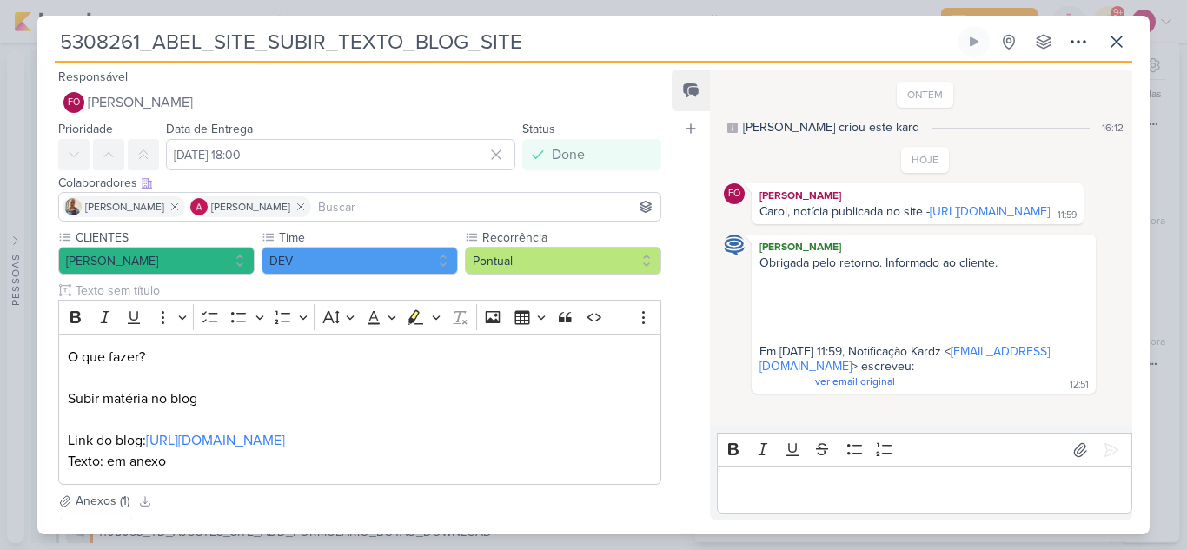
scroll to position [16, 0]
click at [1109, 40] on icon at bounding box center [1116, 41] width 21 height 21
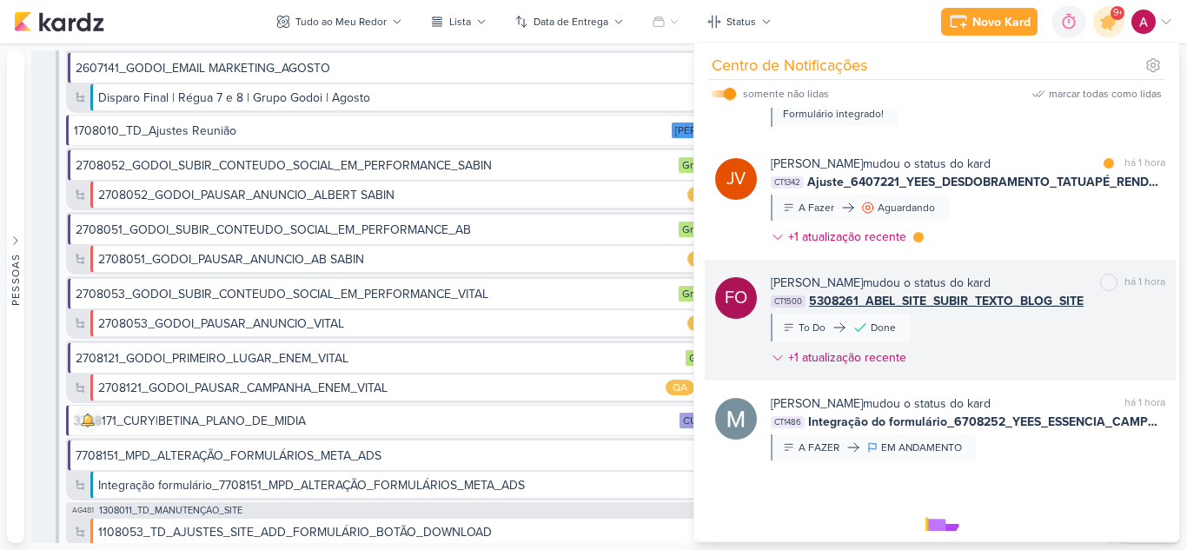
scroll to position [1978, 0]
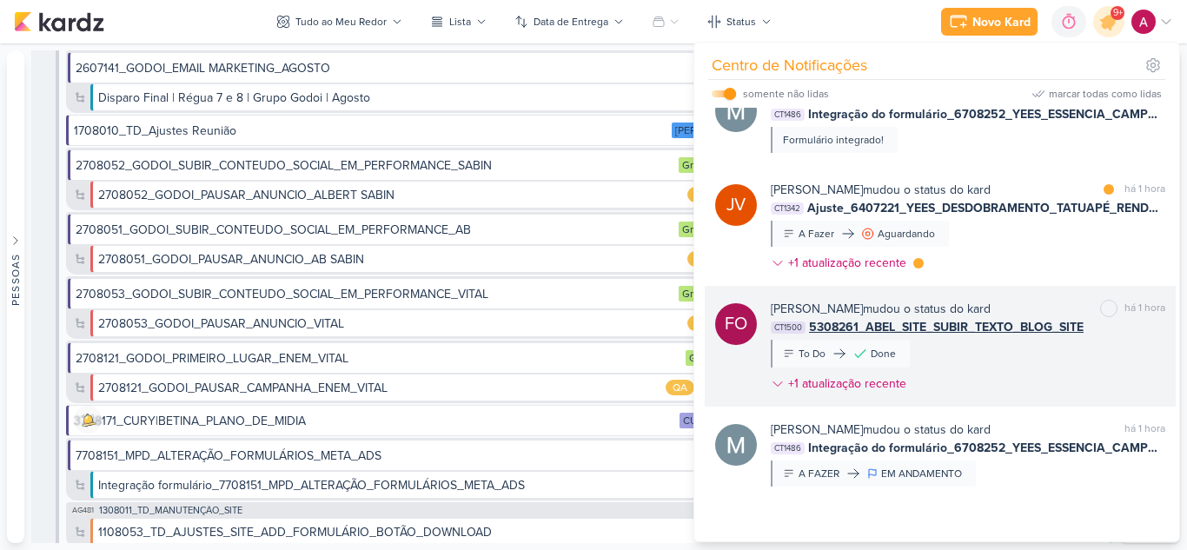
click at [987, 279] on div "[PERSON_NAME] mudou o status do kard marcar como lida há 1 hora CT1342 Ajuste_6…" at bounding box center [968, 230] width 395 height 98
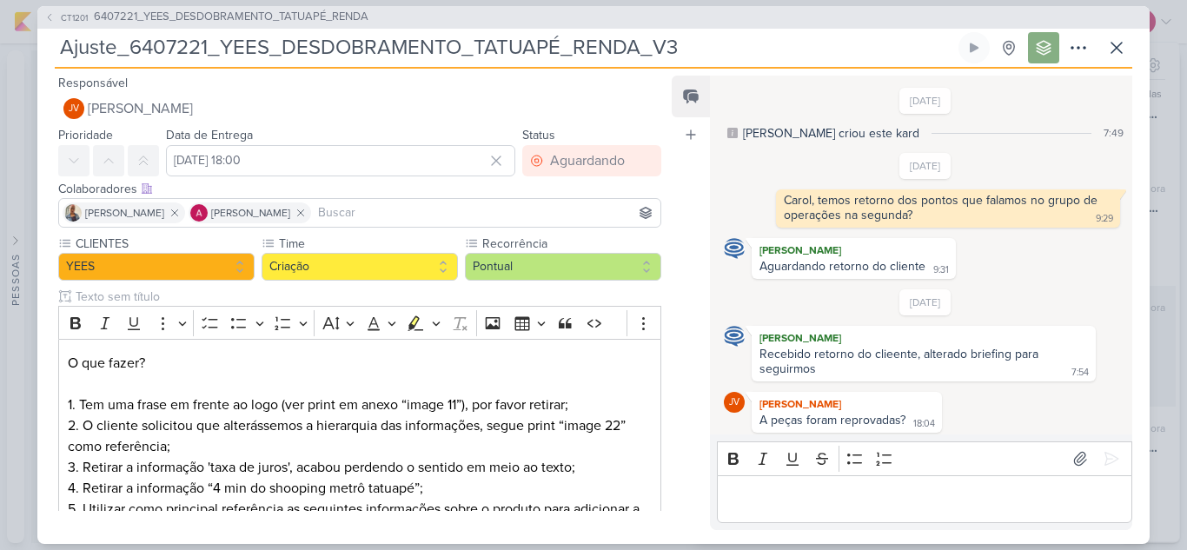
scroll to position [273, 0]
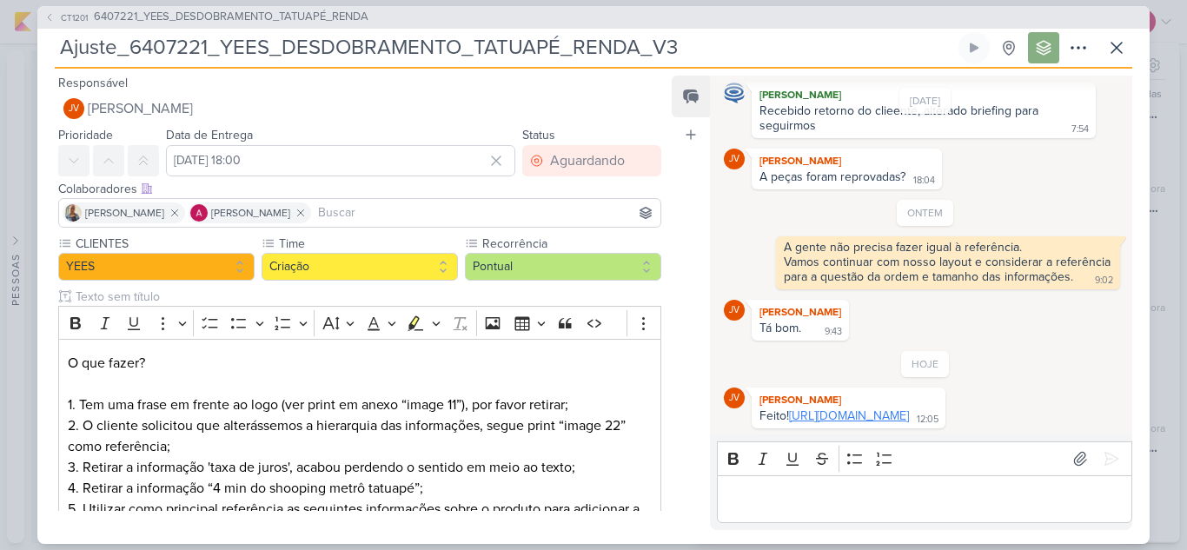
click at [796, 409] on link "[URL][DOMAIN_NAME]" at bounding box center [849, 416] width 120 height 15
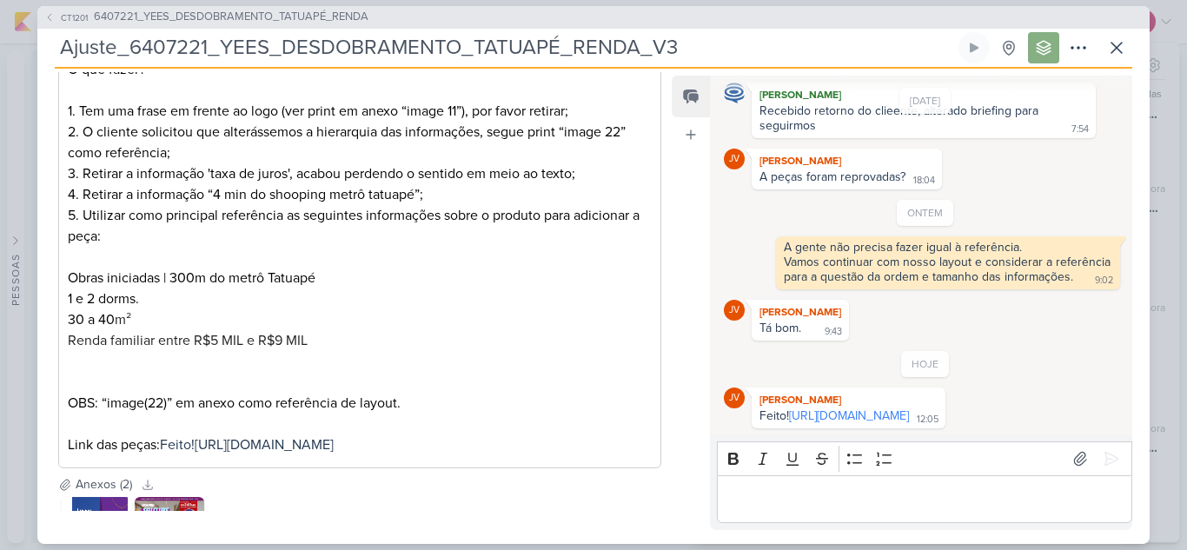
scroll to position [470, 0]
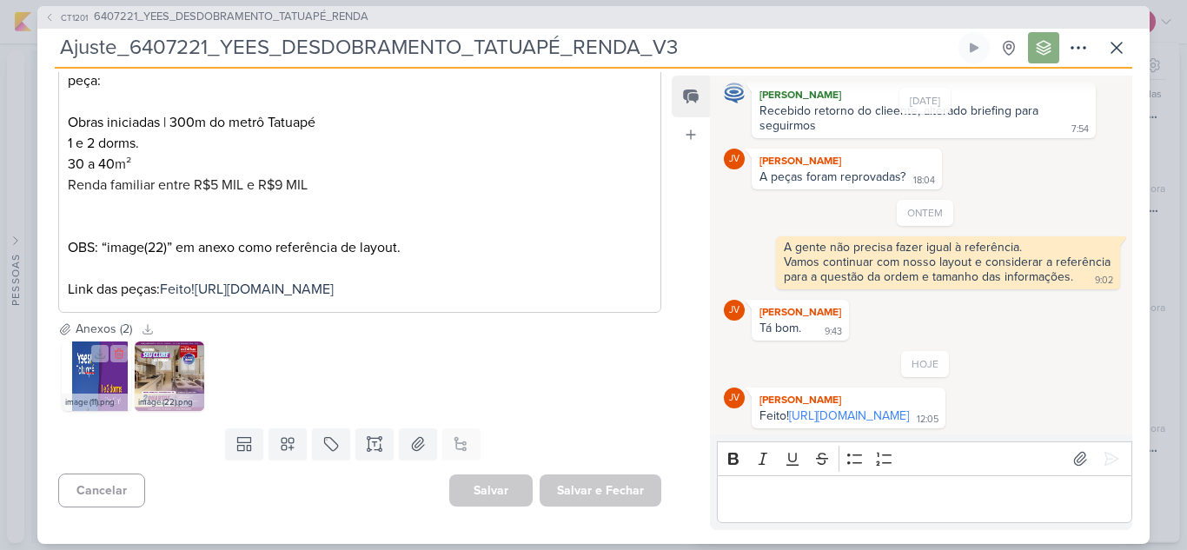
click at [102, 382] on img at bounding box center [97, 377] width 70 height 70
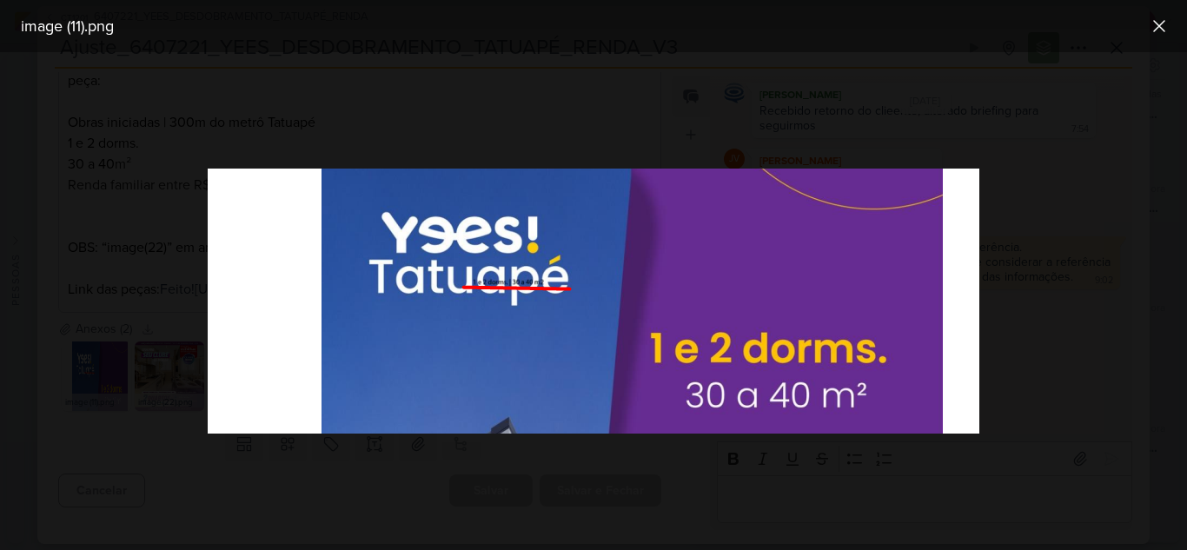
click at [252, 440] on div at bounding box center [593, 301] width 1187 height 498
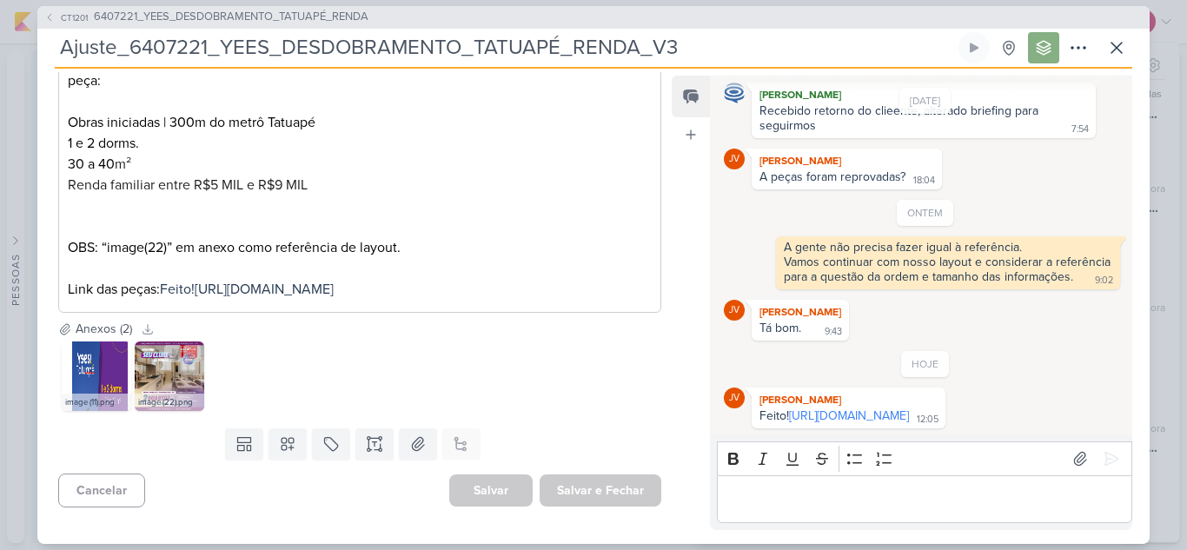
click at [170, 389] on img at bounding box center [170, 377] width 70 height 70
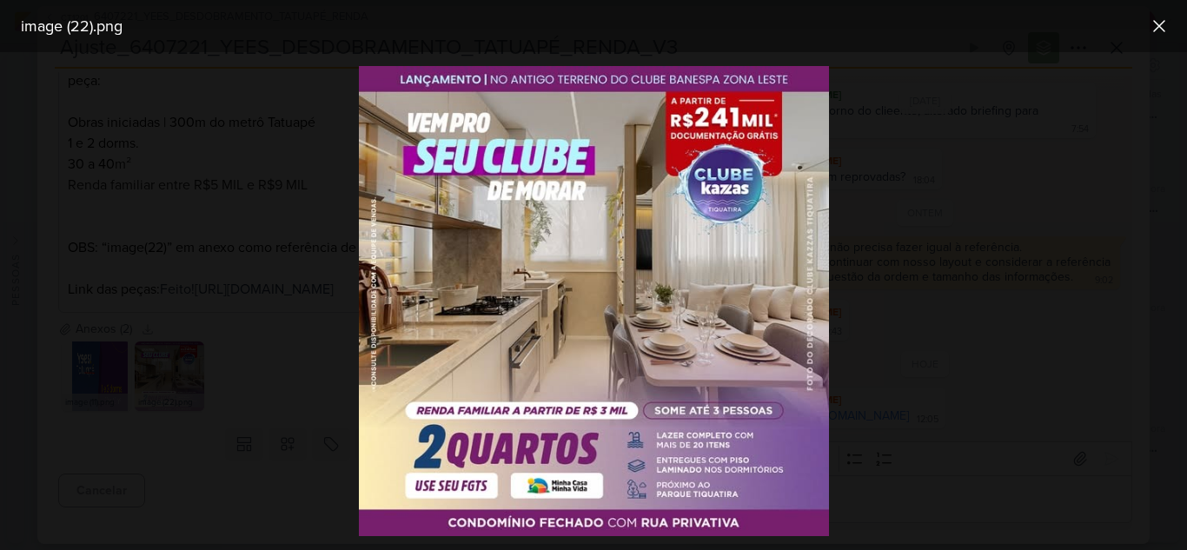
click at [314, 356] on div at bounding box center [593, 301] width 1187 height 498
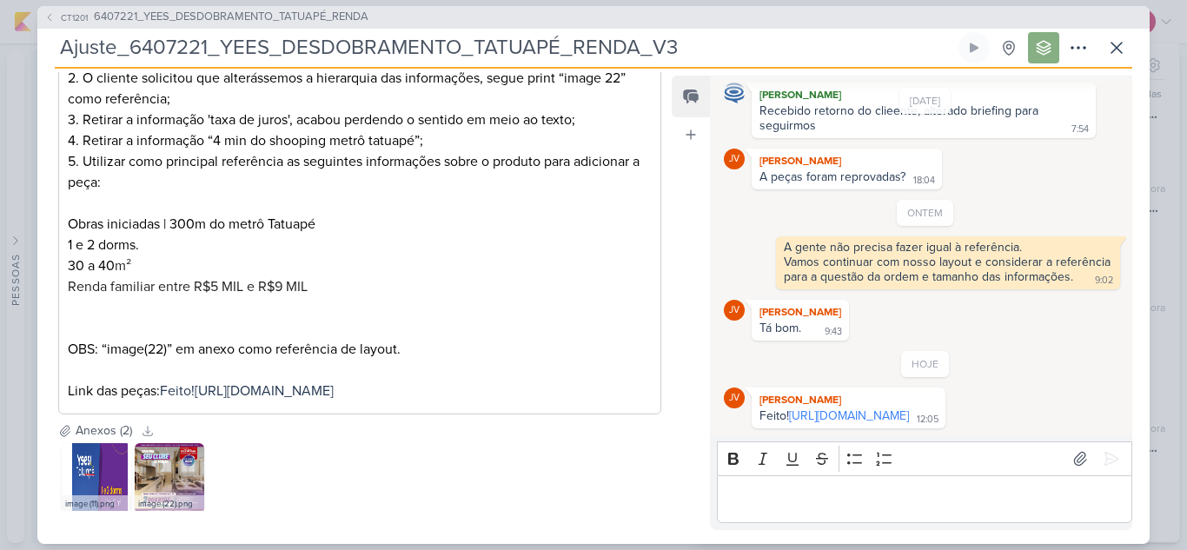
scroll to position [435, 0]
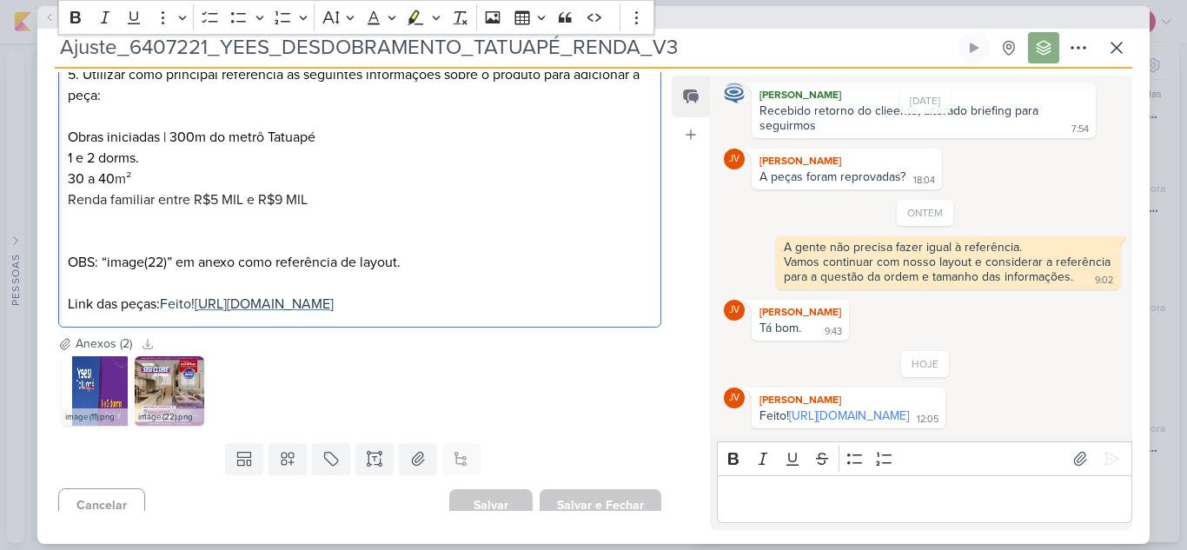
click at [318, 313] on span "[URL][DOMAIN_NAME]" at bounding box center [264, 304] width 139 height 17
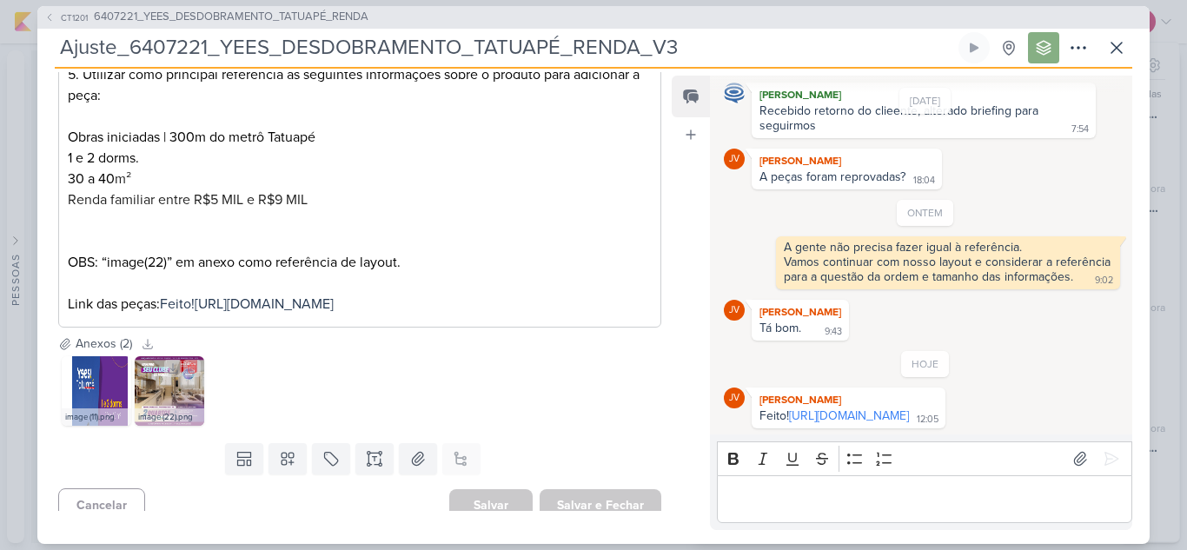
click at [157, 407] on img at bounding box center [170, 391] width 70 height 70
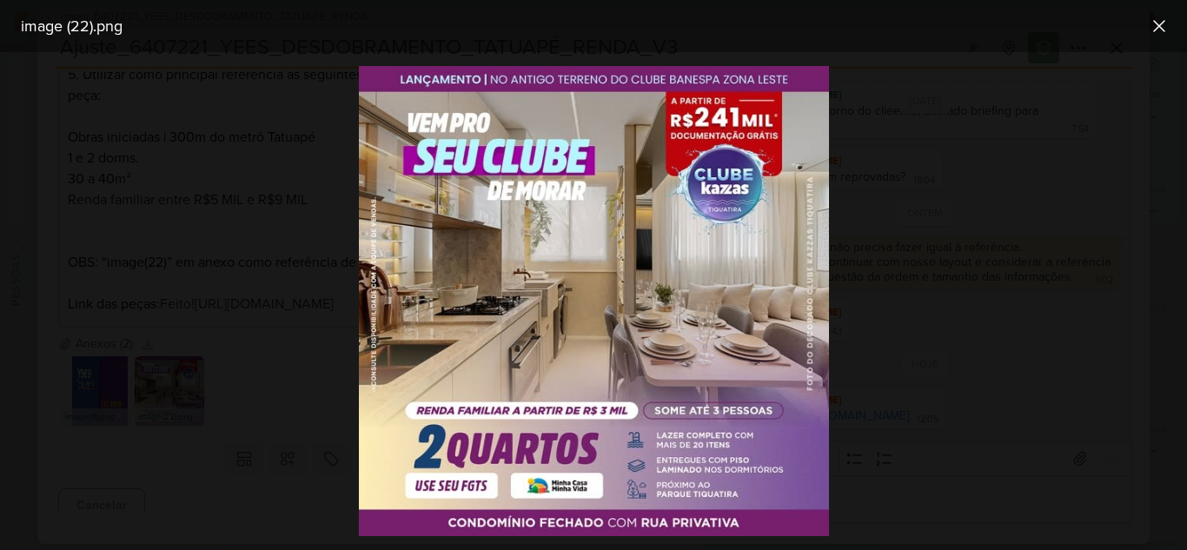
click at [262, 442] on div at bounding box center [593, 301] width 1187 height 498
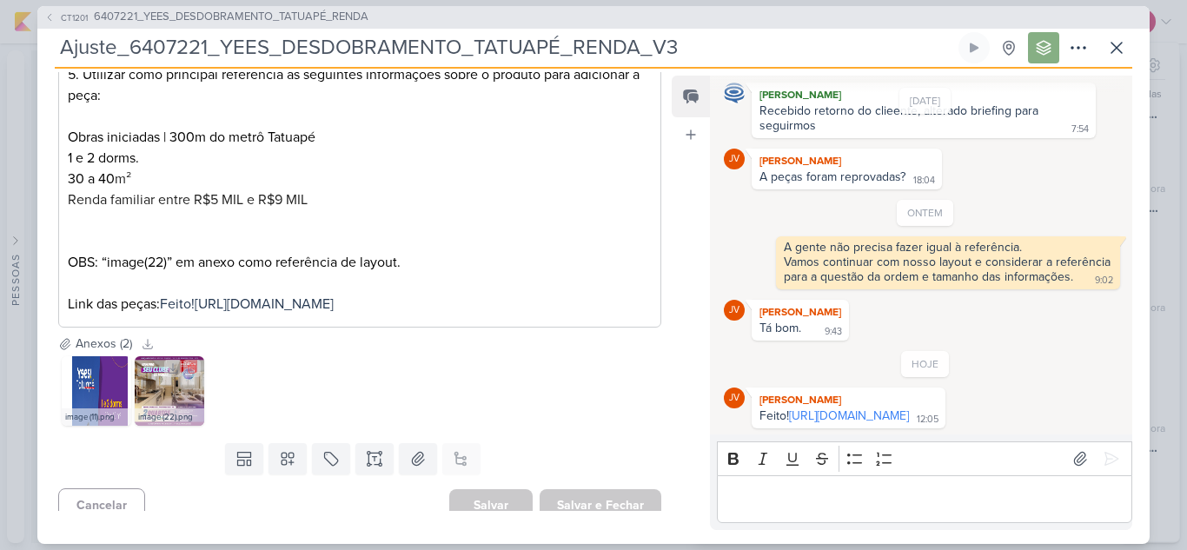
click at [183, 409] on img at bounding box center [170, 391] width 70 height 70
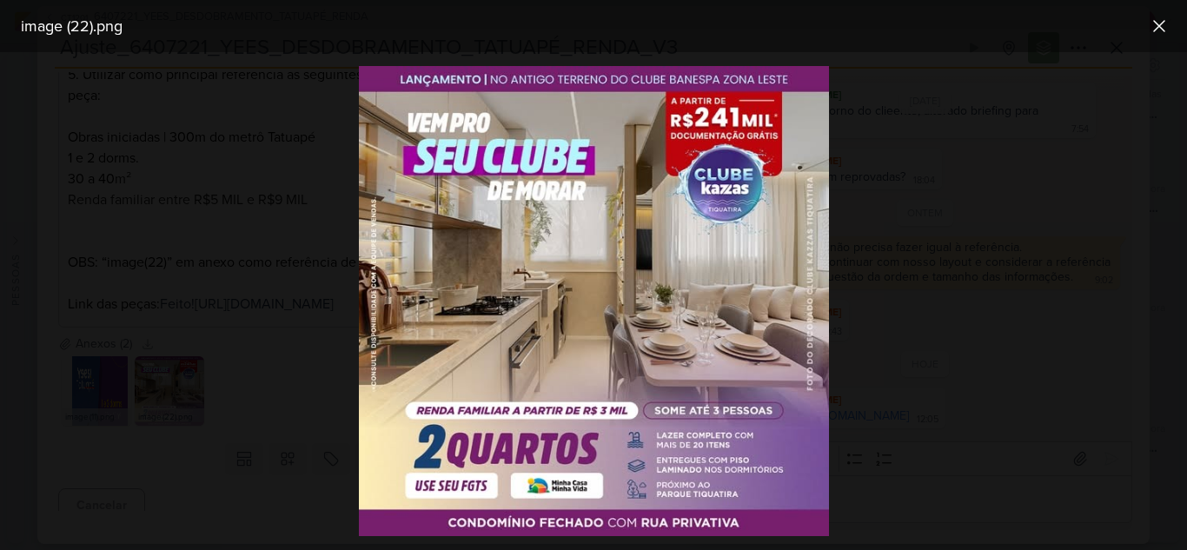
click at [287, 400] on div at bounding box center [593, 301] width 1187 height 498
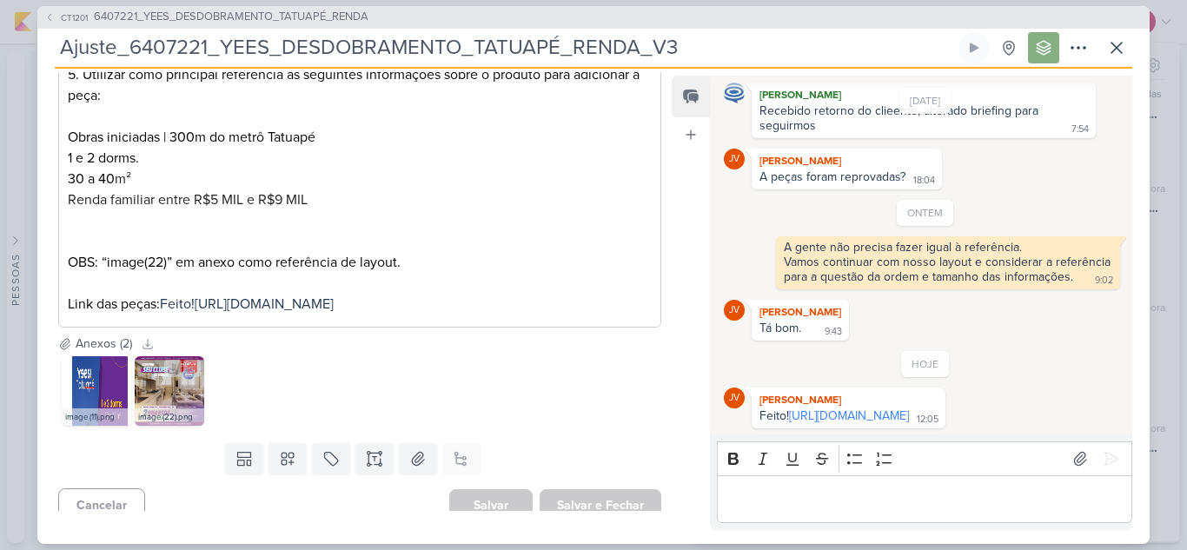
click at [186, 424] on img at bounding box center [170, 391] width 70 height 70
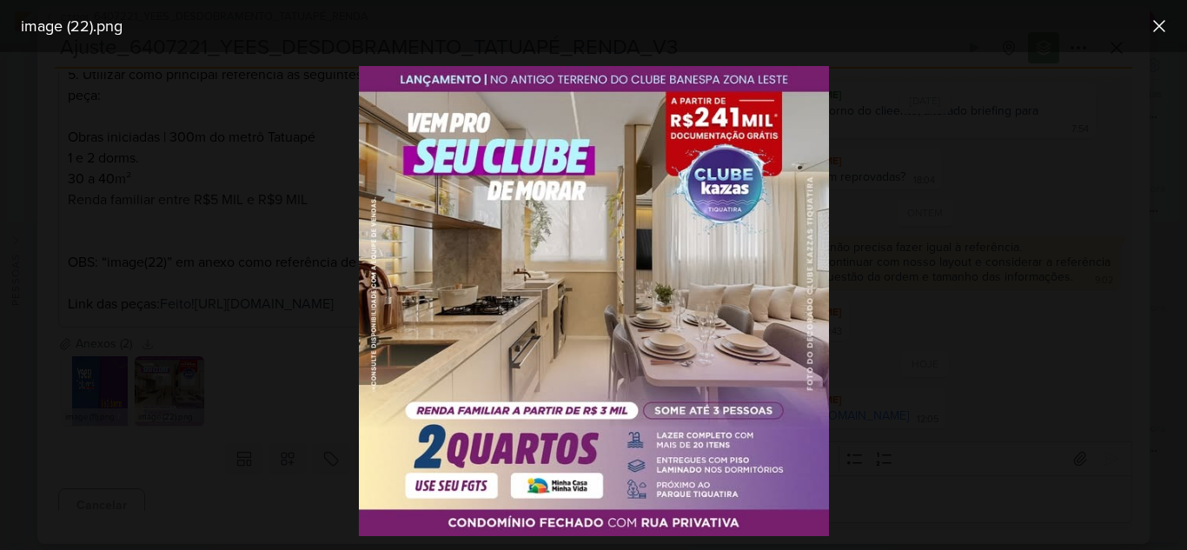
click at [265, 399] on div at bounding box center [593, 301] width 1187 height 498
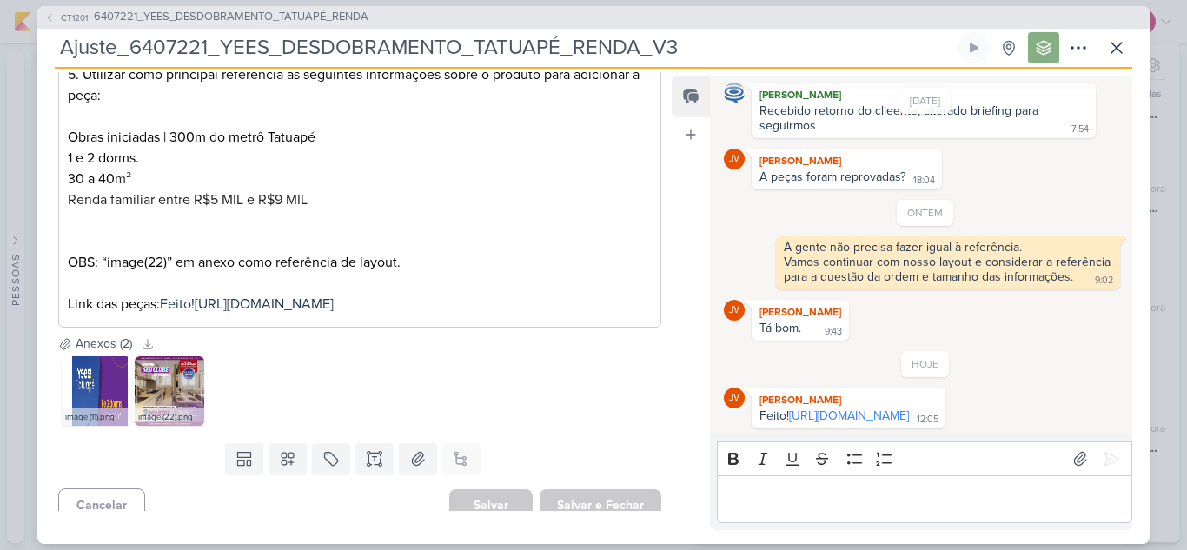
click at [848, 511] on div "Editor editing area: main" at bounding box center [924, 499] width 415 height 48
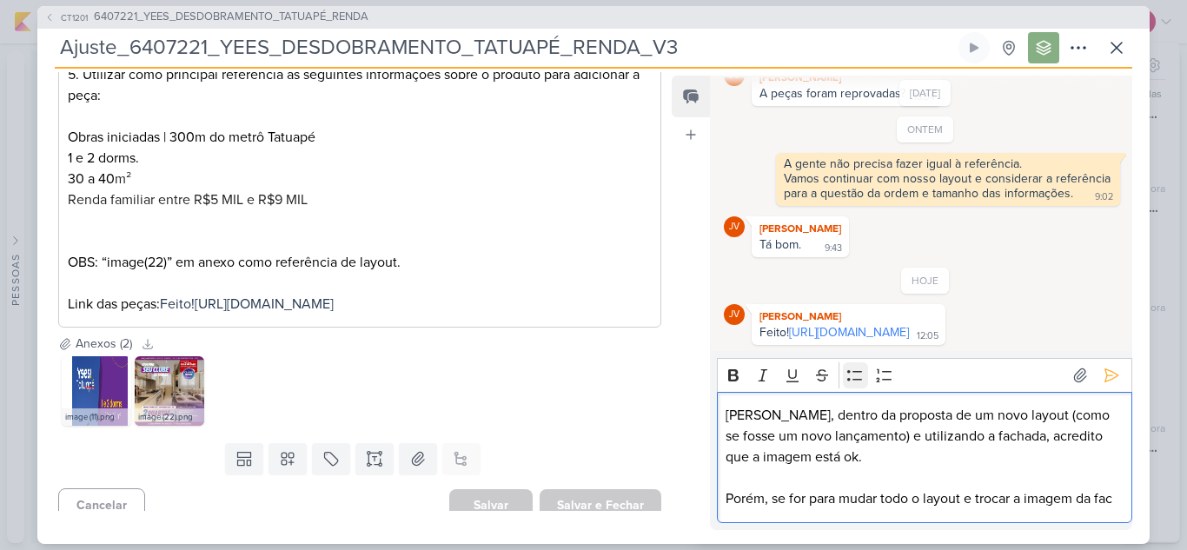
scroll to position [377, 0]
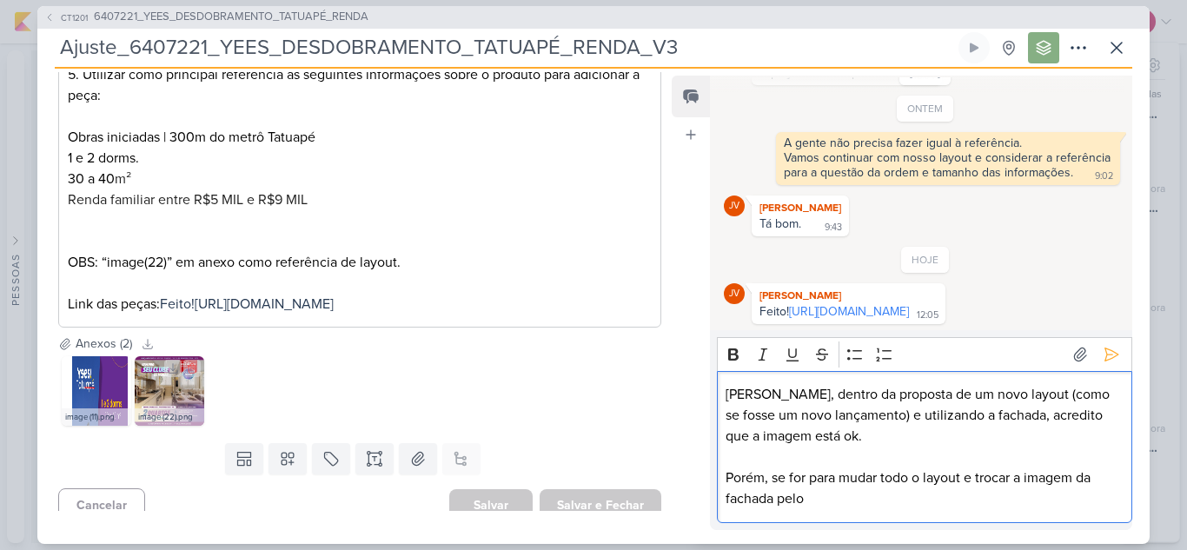
click at [158, 411] on img at bounding box center [170, 391] width 70 height 70
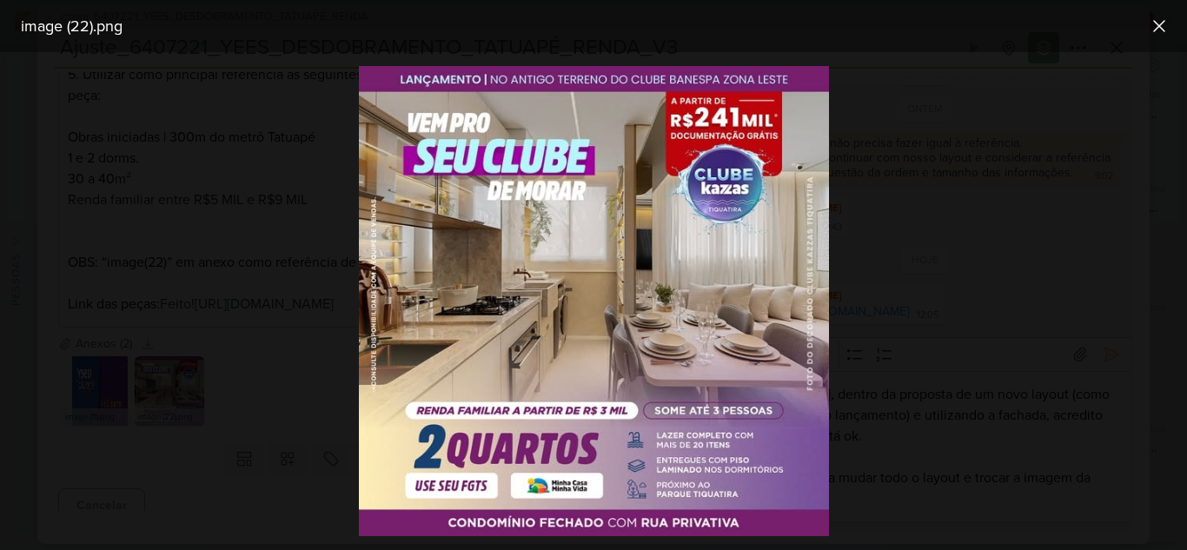
click at [940, 441] on div at bounding box center [593, 301] width 1187 height 498
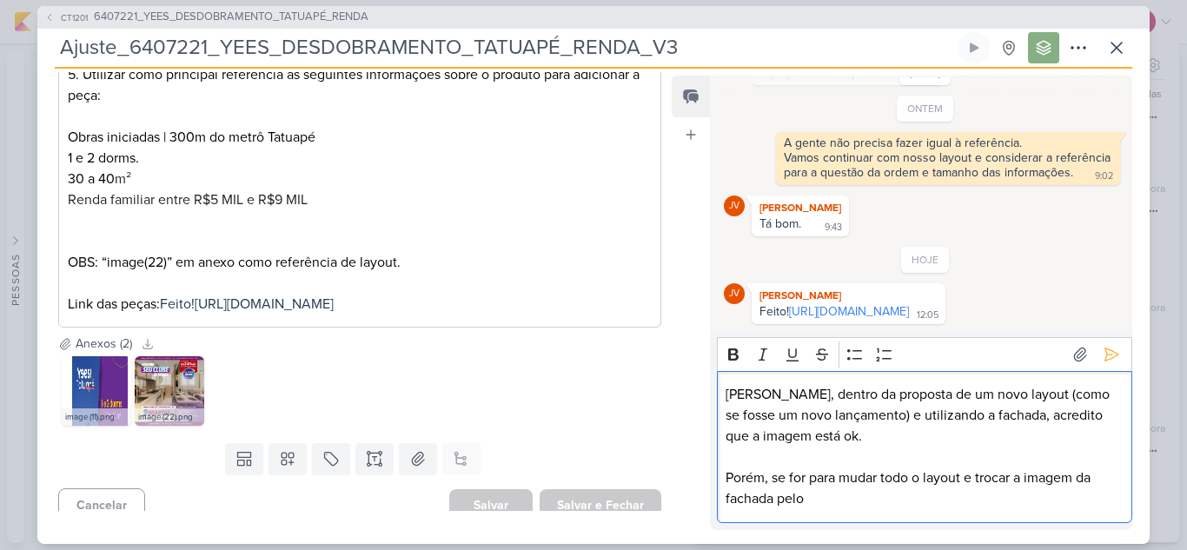
click at [845, 501] on p "Porém, se for para mudar todo o layout e trocar a imagem da fachada pelo" at bounding box center [924, 489] width 397 height 42
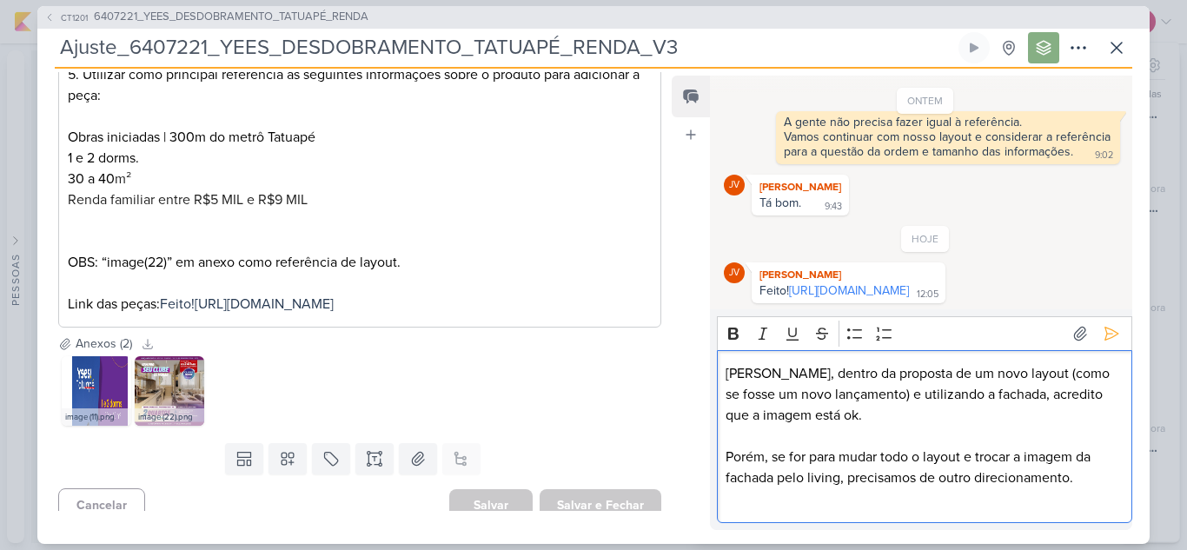
scroll to position [398, 0]
click at [811, 422] on p "[PERSON_NAME], dentro da proposta de um novo layout (como se fosse um novo lanç…" at bounding box center [924, 394] width 397 height 63
click at [808, 431] on p "Editor editing area: main" at bounding box center [924, 436] width 397 height 21
click at [759, 500] on p "." at bounding box center [924, 498] width 397 height 21
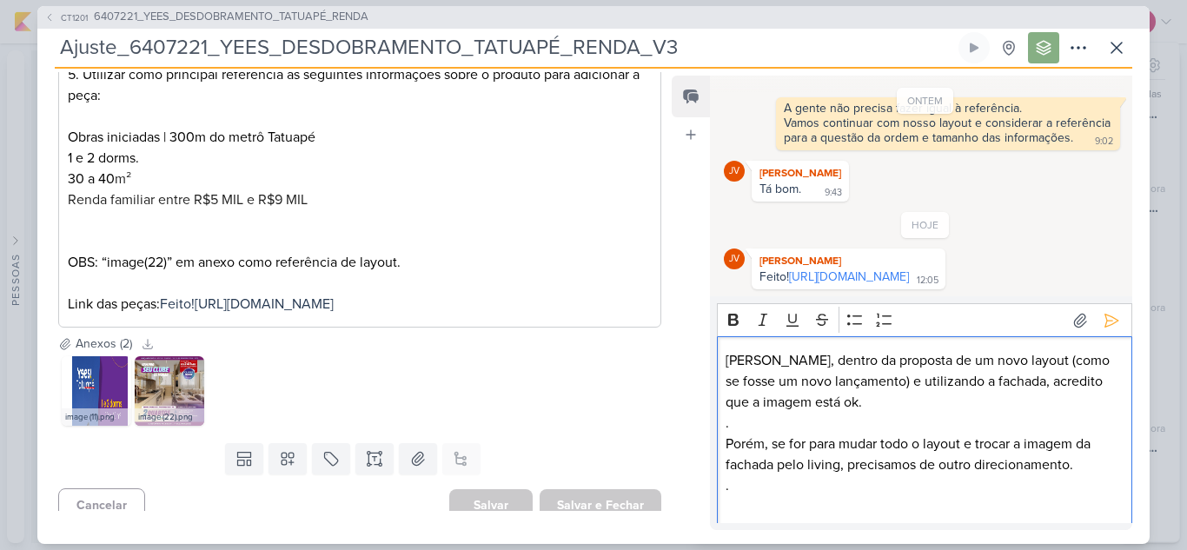
scroll to position [412, 0]
click at [777, 504] on p "Eu tentatia aprovar essa da fachada e o carrossel" at bounding box center [924, 506] width 397 height 21
click at [1030, 506] on p "Eu tentaria aprovar essa da fachada e o carrossel" at bounding box center [924, 506] width 397 height 21
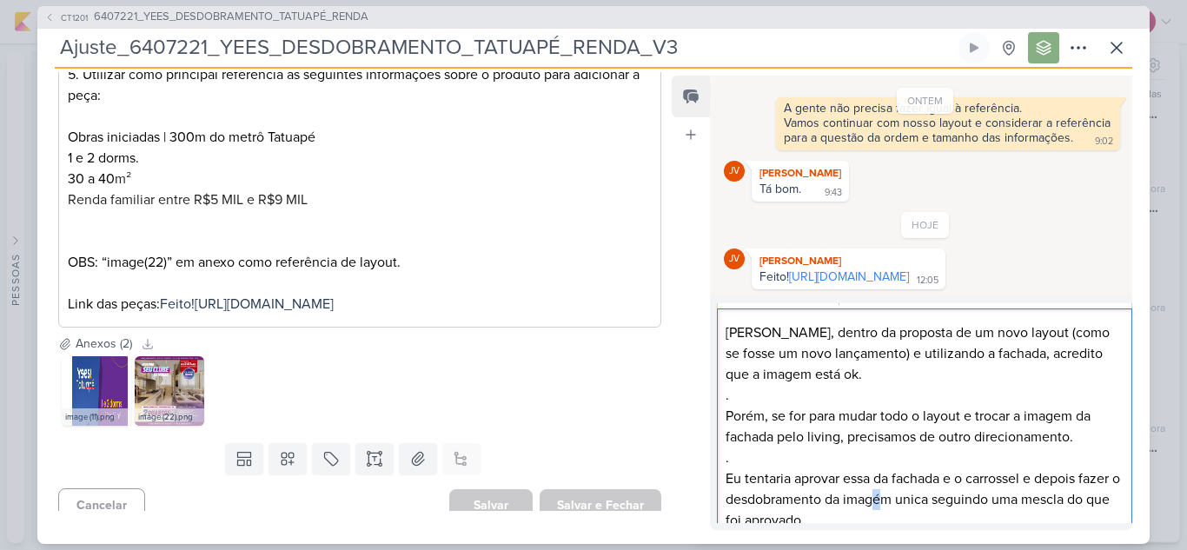
drag, startPoint x: 896, startPoint y: 500, endPoint x: 887, endPoint y: 500, distance: 9.6
click at [887, 500] on p "Eu tentaria aprovar essa da fachada e o carrossel e depois fazer o desdobrament…" at bounding box center [924, 499] width 397 height 63
click at [915, 505] on p "Eu tentaria aprovar essa da fachada e o carrossel e depois fazer o desdobrament…" at bounding box center [924, 499] width 397 height 63
click at [0, 0] on lt-span "única" at bounding box center [0, 0] width 0 height 0
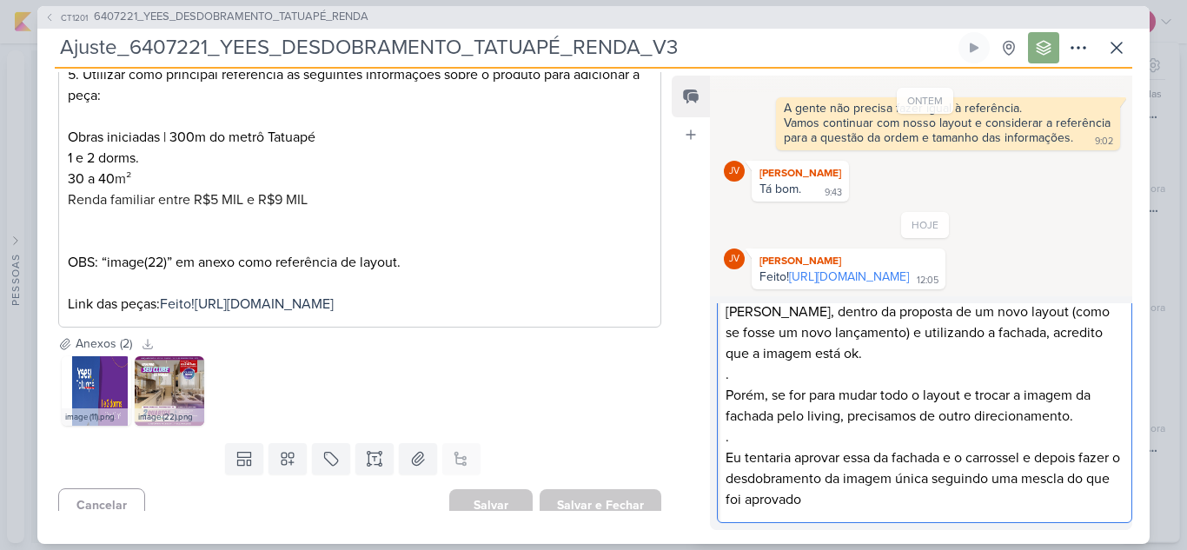
click at [855, 509] on p "Eu tentaria aprovar essa da fachada e o carrossel e depois fazer o desdobrament…" at bounding box center [924, 479] width 397 height 63
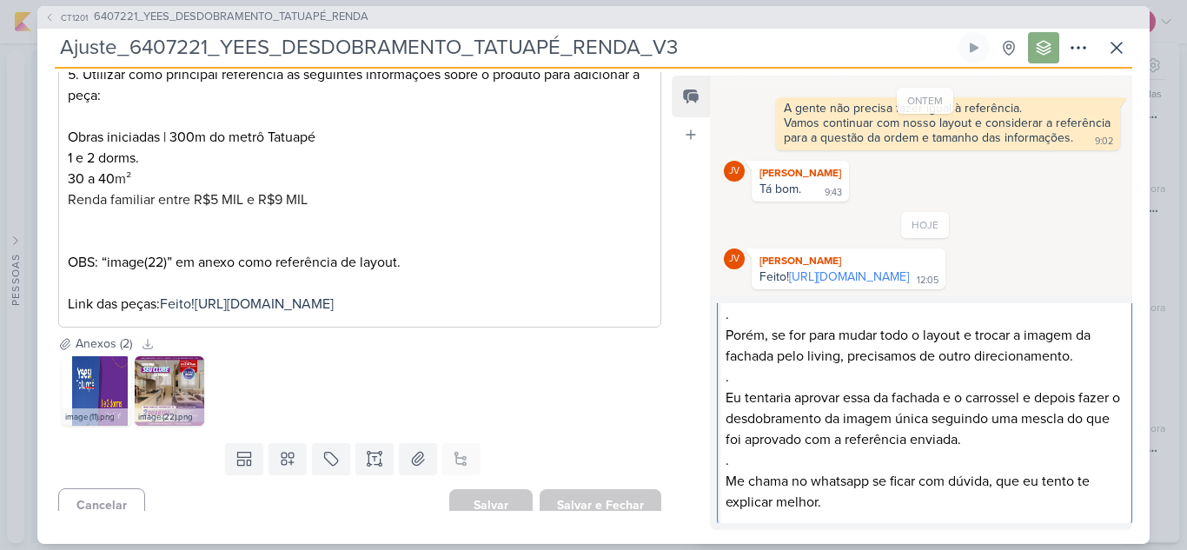
scroll to position [111, 0]
click at [828, 438] on p "Eu tentaria aprovar essa da fachada e o carrossel e depois fazer o desdobrament…" at bounding box center [924, 416] width 397 height 63
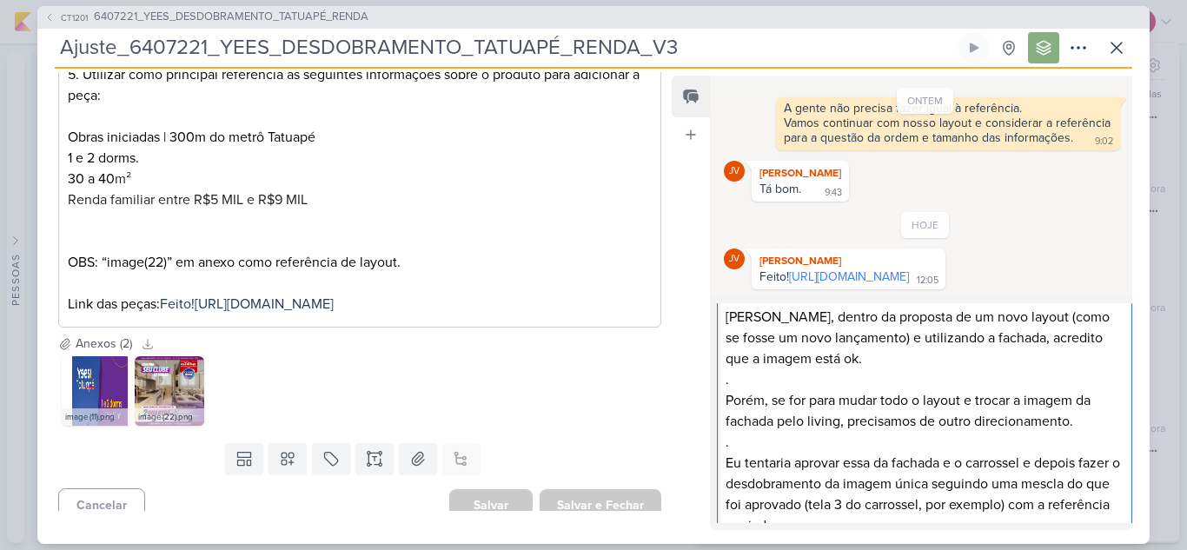
scroll to position [0, 0]
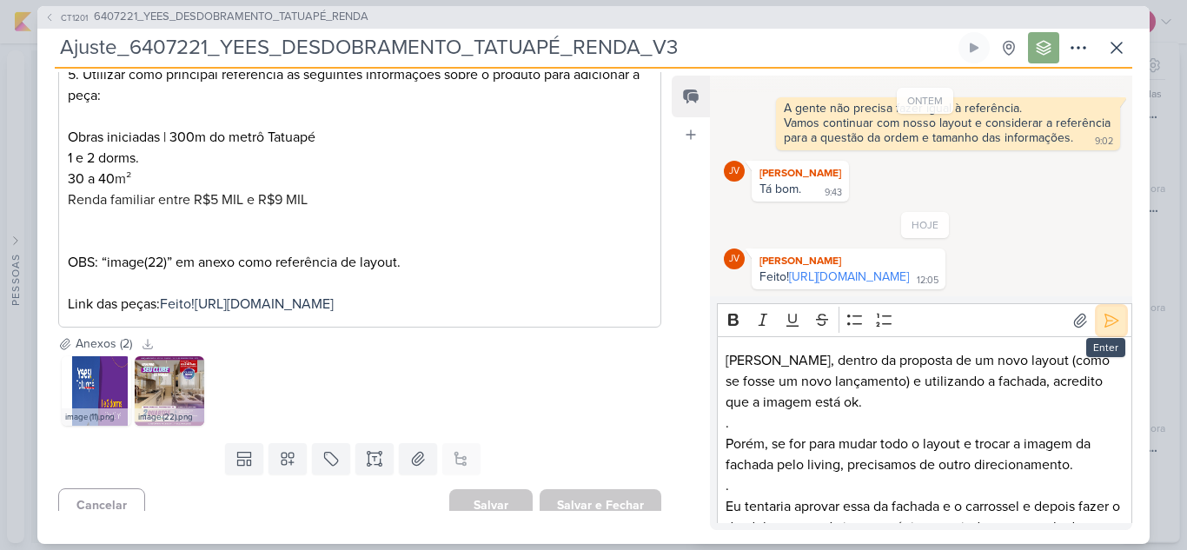
click at [1106, 325] on icon at bounding box center [1112, 320] width 13 height 13
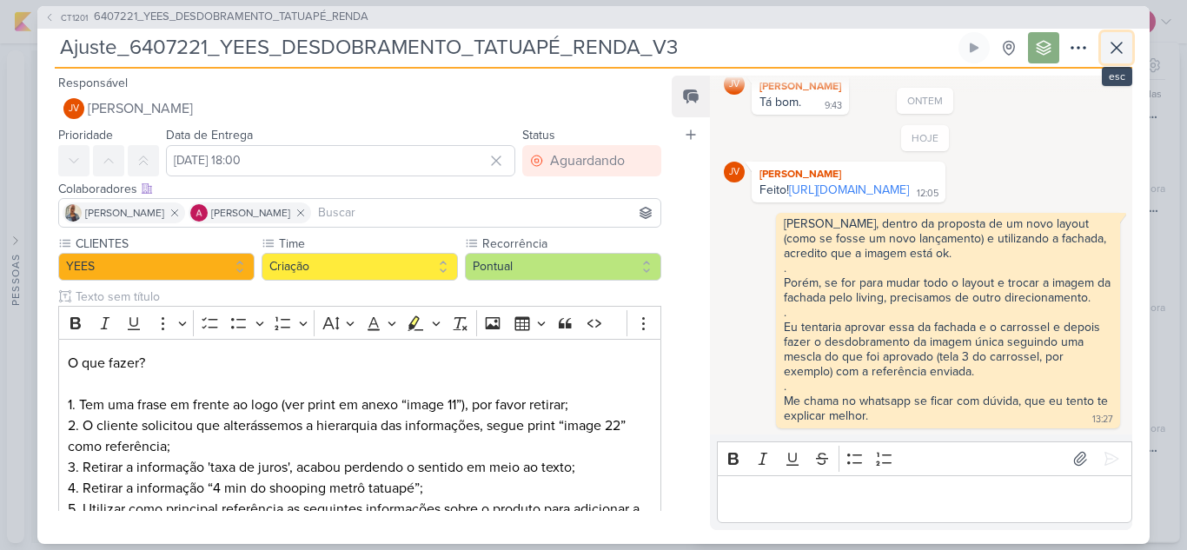
click at [1117, 50] on icon at bounding box center [1116, 47] width 21 height 21
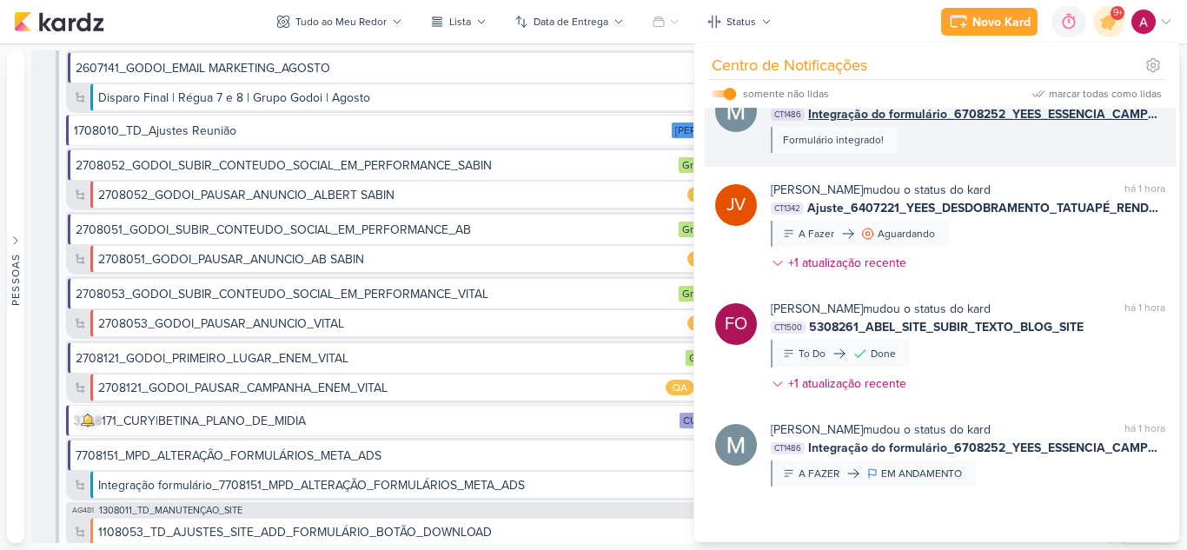
click at [1066, 153] on div "[PERSON_NAME] comentou no kard marcar como lida há 1 hora CT1486 Integração do …" at bounding box center [968, 120] width 395 height 66
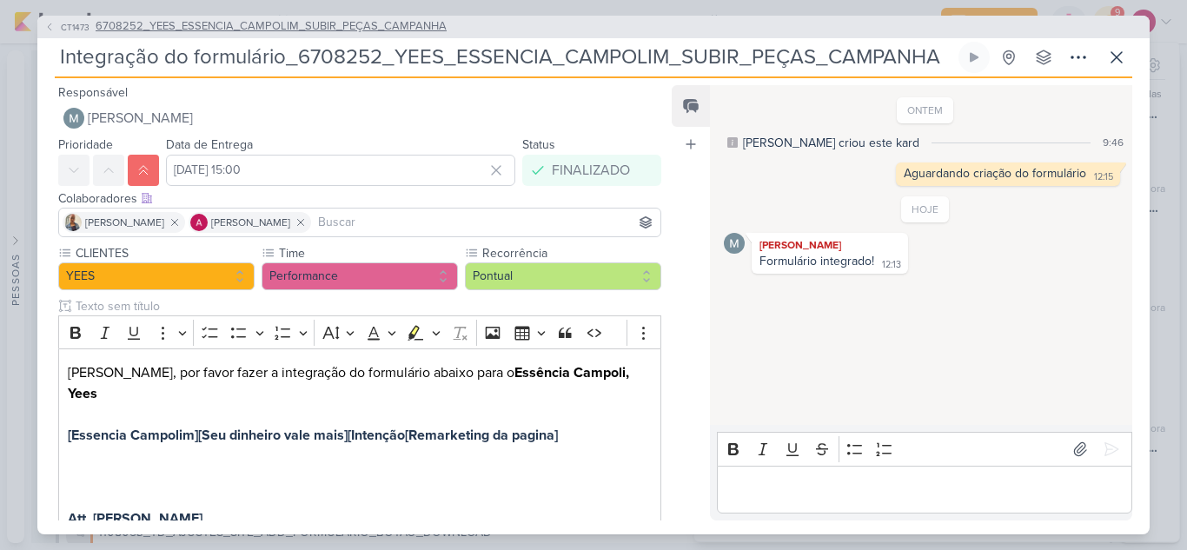
click at [47, 31] on button "CT1473 6708252_YEES_ESSENCIA_CAMPOLIM_SUBIR_PEÇAS_CAMPANHA" at bounding box center [245, 26] width 402 height 17
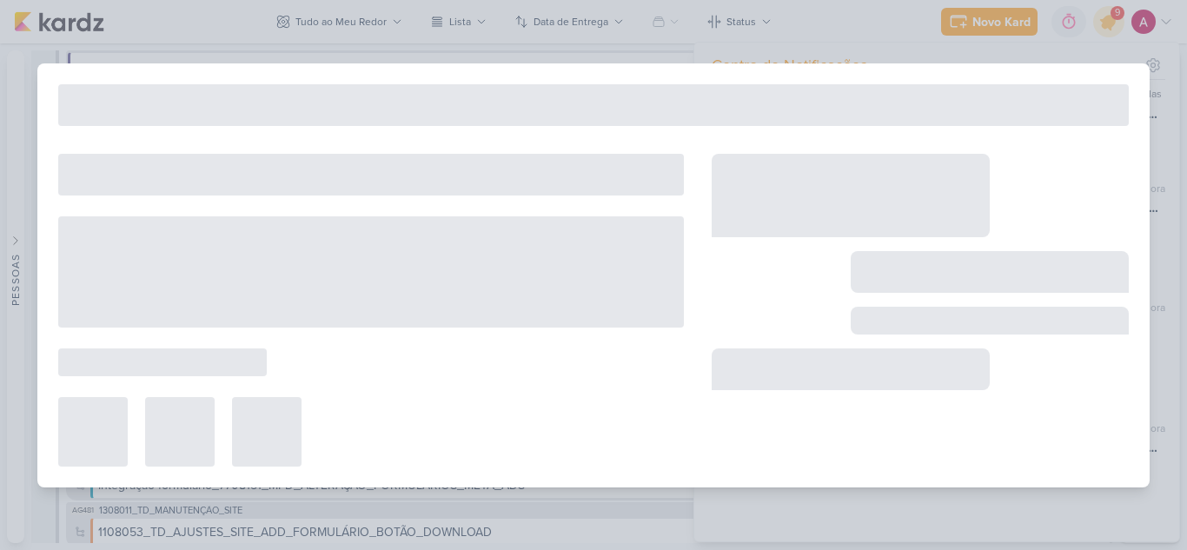
type input "6708252_YEES_ESSENCIA_CAMPOLIM_SUBIR_PEÇAS_CAMPANHA"
type input "[DATE] 18:00"
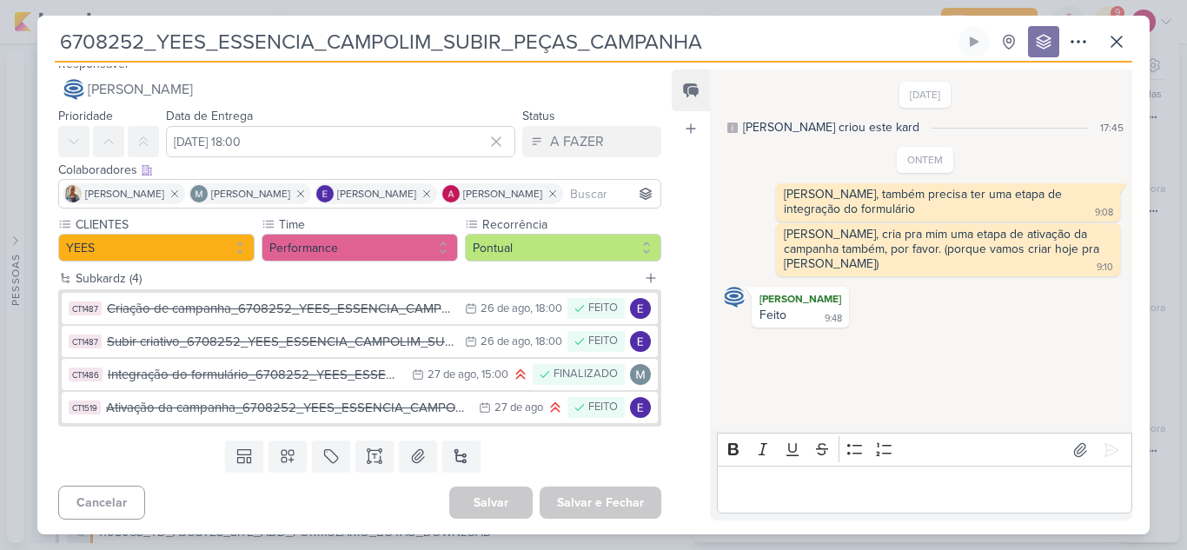
scroll to position [16, 0]
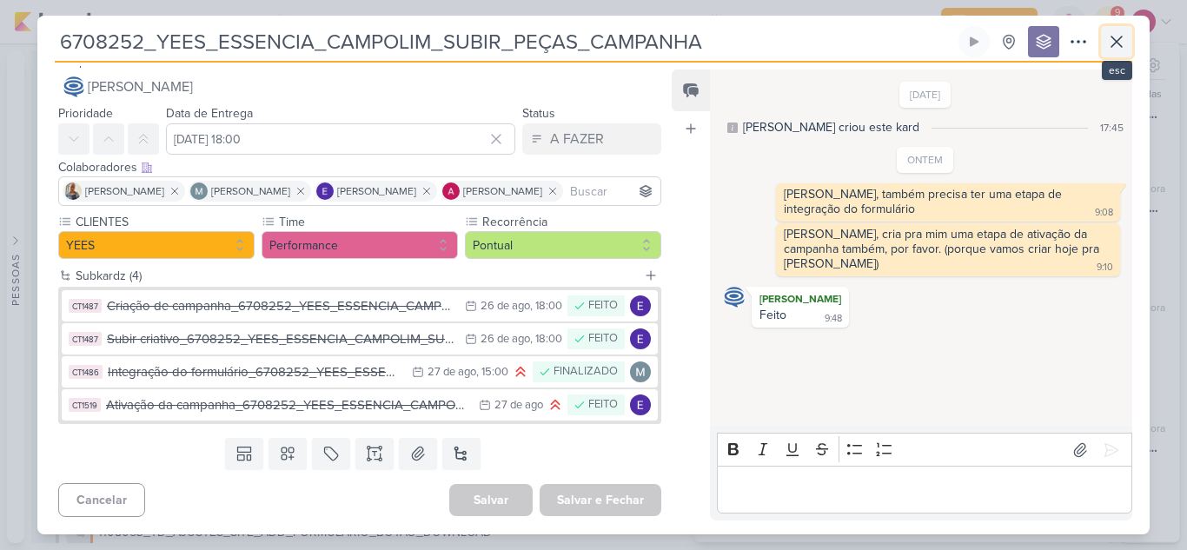
click at [1119, 49] on icon at bounding box center [1116, 41] width 21 height 21
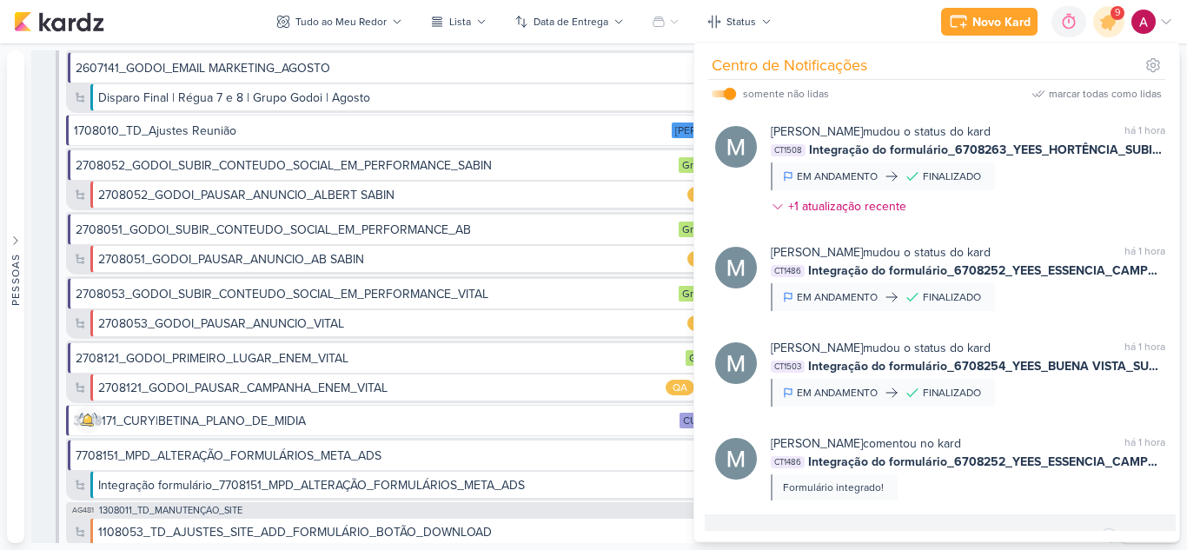
scroll to position [1370, 0]
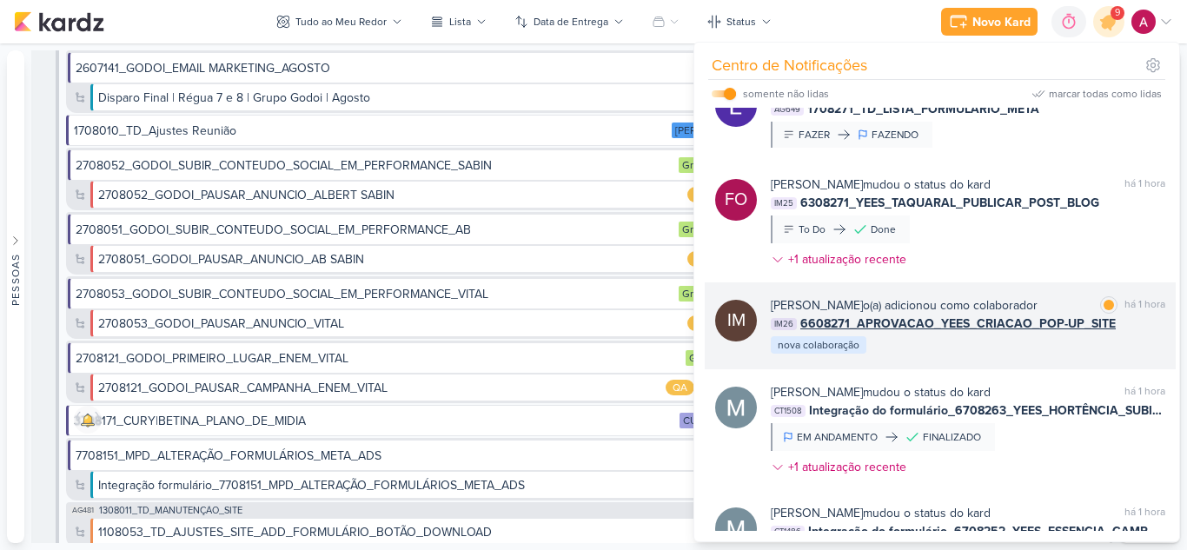
click at [920, 369] on div "IM [PERSON_NAME] o(a) adicionou como colaborador marcar como lida há 1 hora IM2…" at bounding box center [940, 325] width 471 height 87
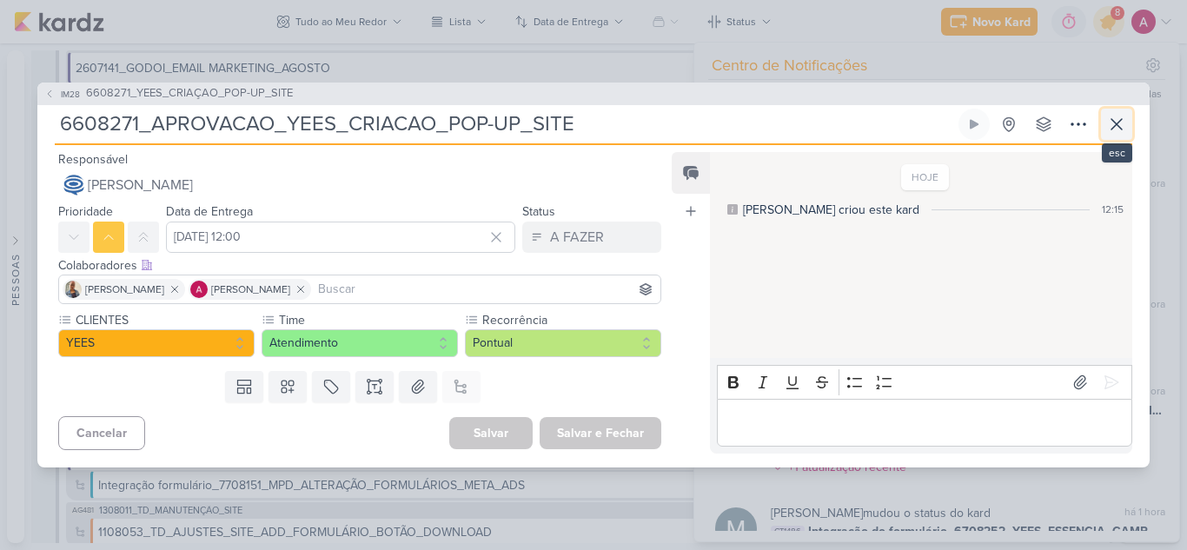
click at [1119, 123] on icon at bounding box center [1116, 124] width 21 height 21
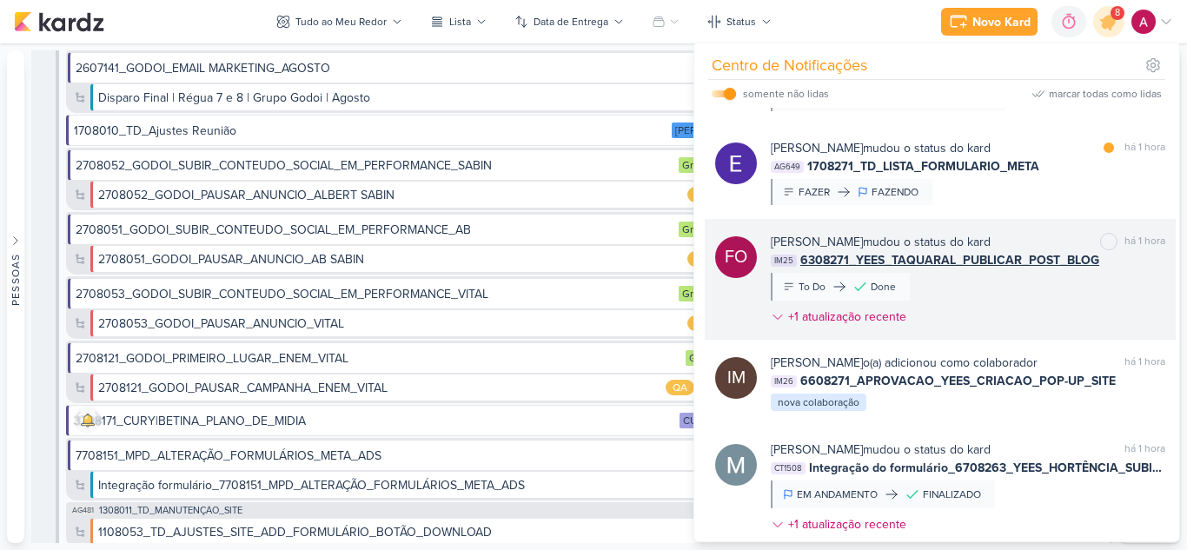
scroll to position [1283, 0]
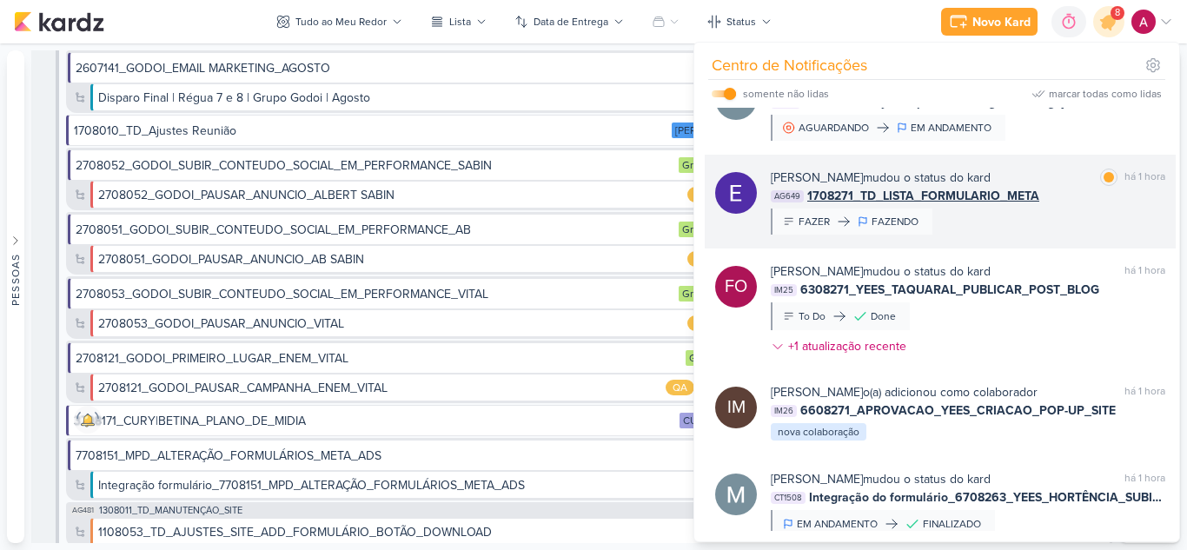
click at [1030, 235] on div "[PERSON_NAME] mudou o status do kard marcar como lida há 1 hora AG649 1708271_T…" at bounding box center [968, 202] width 395 height 66
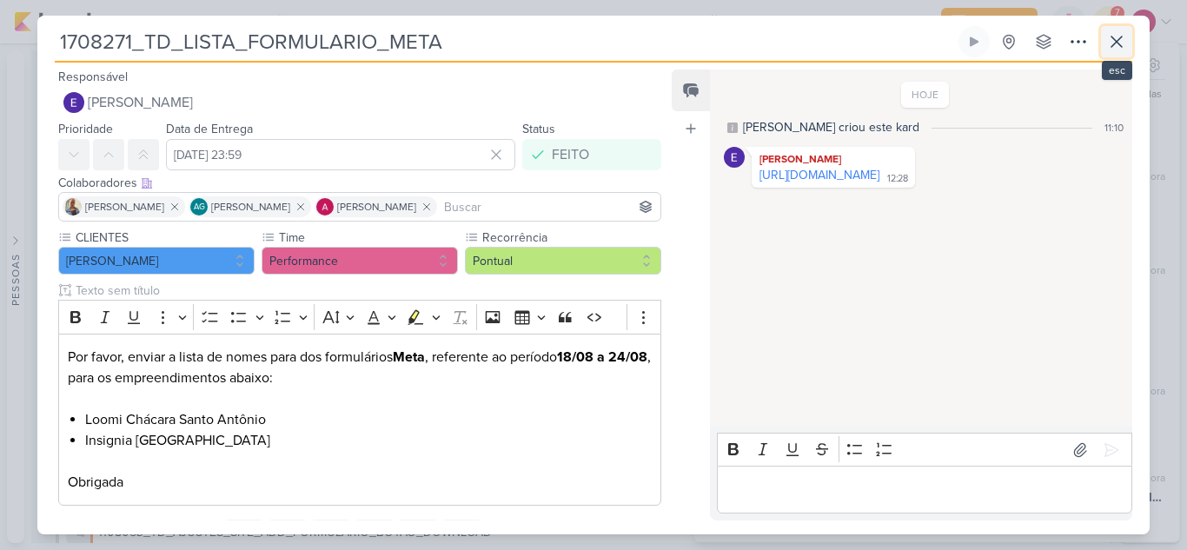
click at [1114, 42] on icon at bounding box center [1116, 41] width 21 height 21
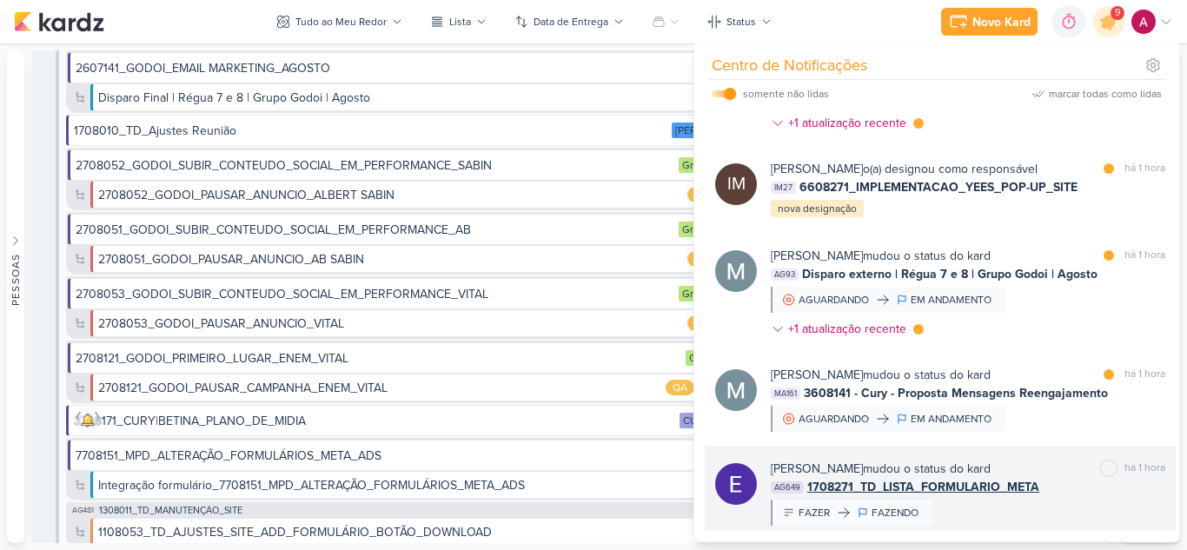
scroll to position [1109, 0]
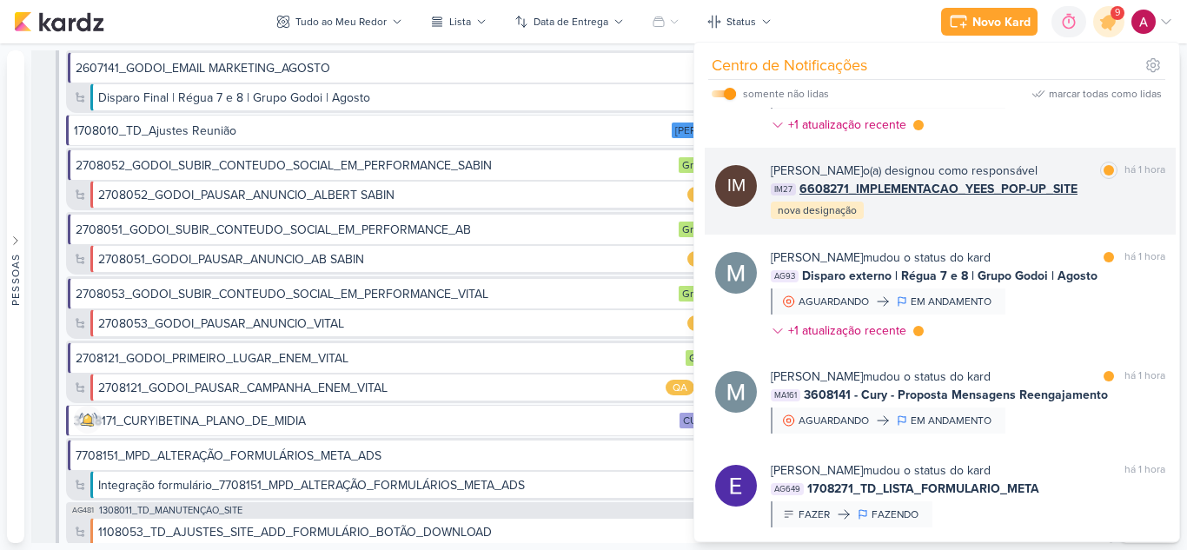
click at [949, 235] on div "IM [PERSON_NAME] o(a) designou como responsável marcar como lida há 1 hora IM27…" at bounding box center [940, 191] width 471 height 87
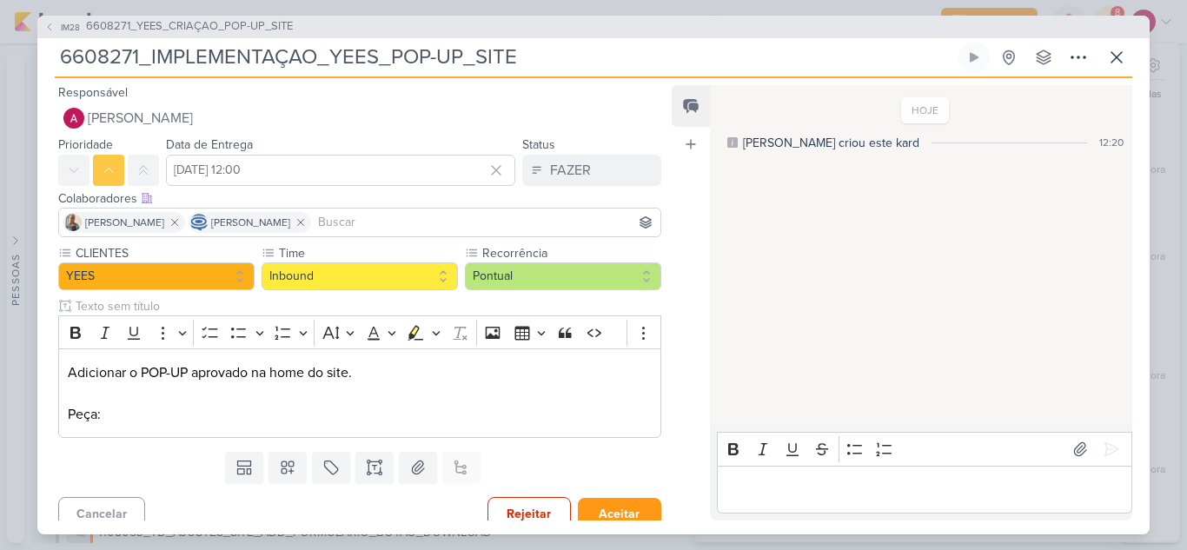
click at [764, 485] on p "Editor editing area: main" at bounding box center [924, 489] width 397 height 21
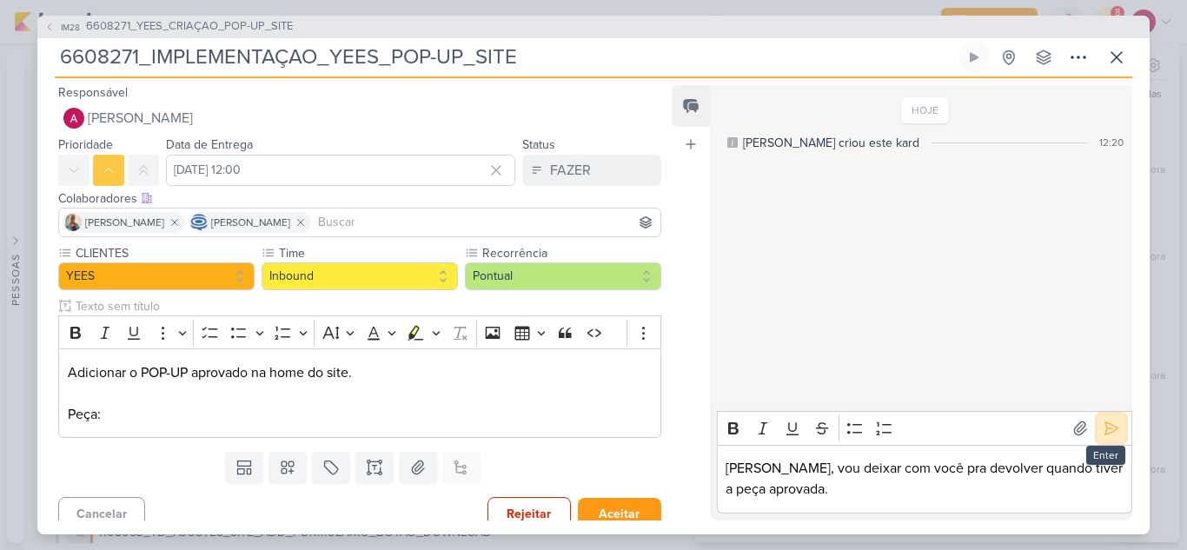
click at [1106, 434] on icon at bounding box center [1111, 428] width 17 height 17
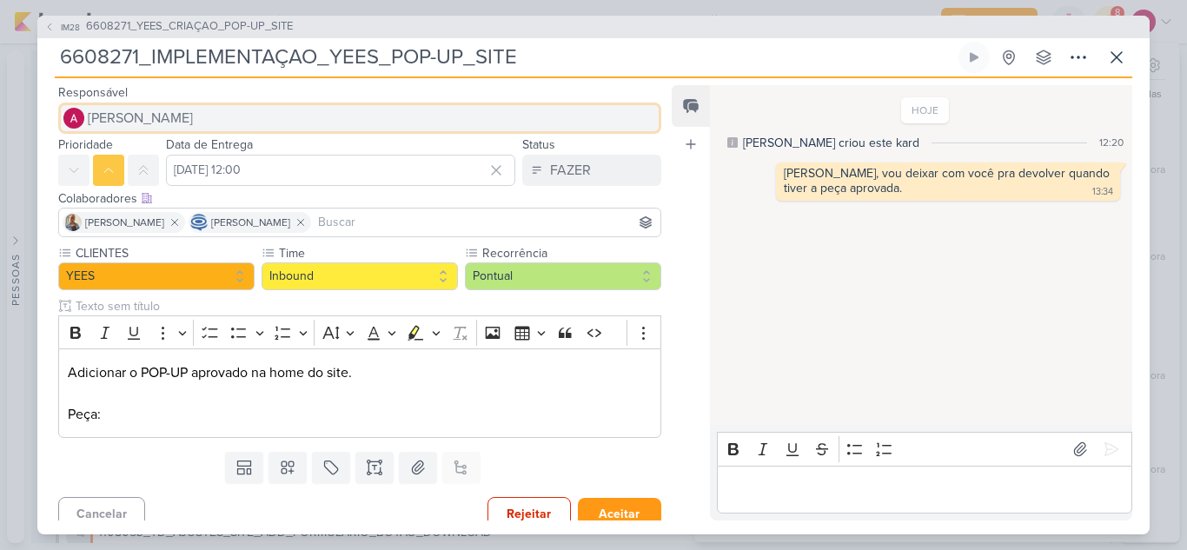
click at [171, 122] on span "[PERSON_NAME]" at bounding box center [140, 118] width 105 height 21
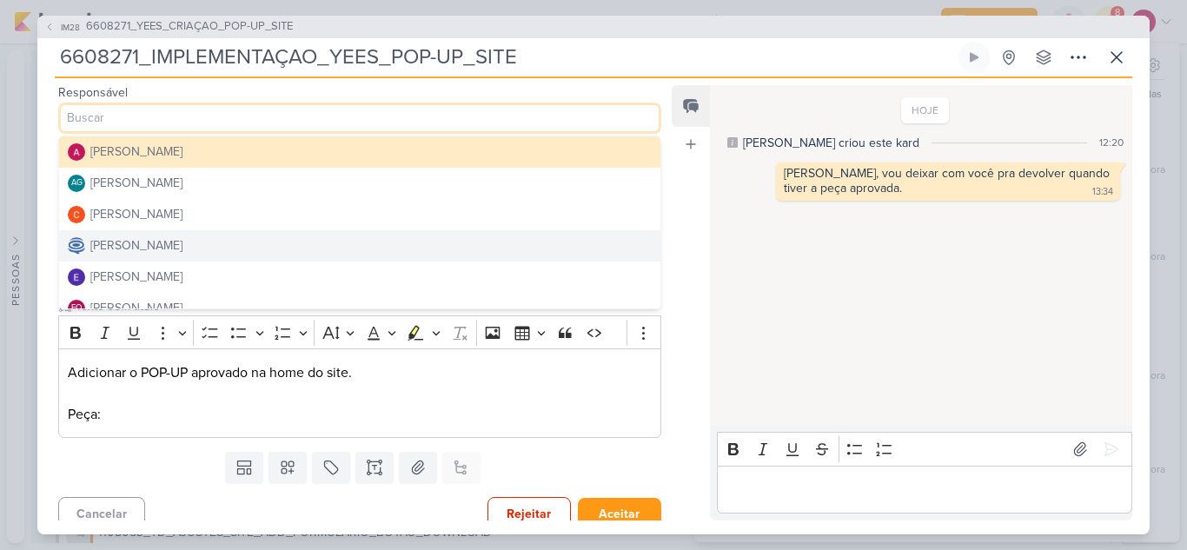
click at [176, 245] on div "[PERSON_NAME]" at bounding box center [136, 245] width 92 height 18
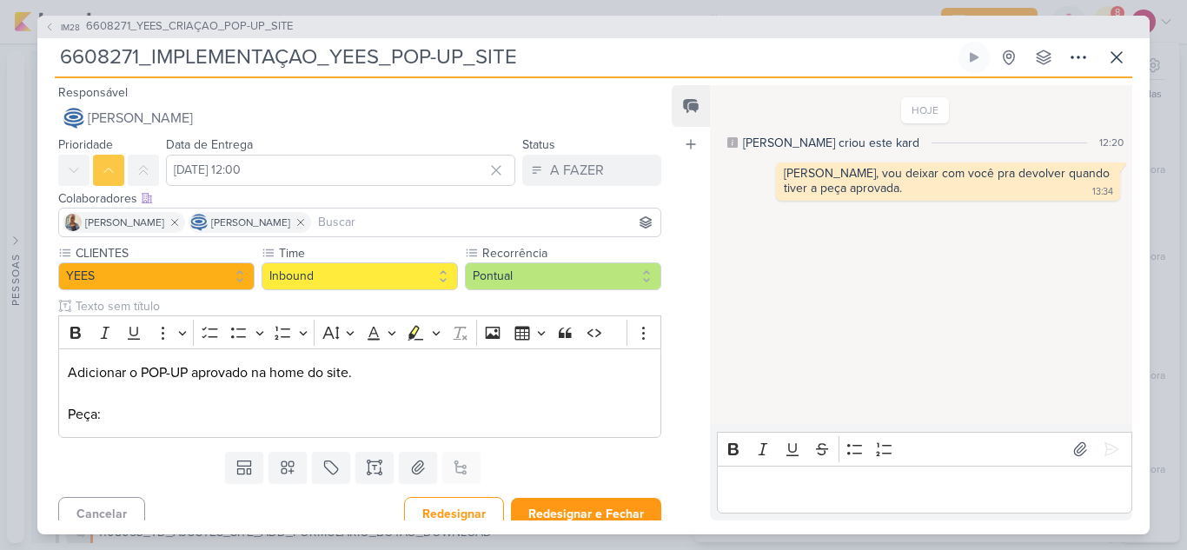
click at [374, 224] on input at bounding box center [486, 222] width 342 height 21
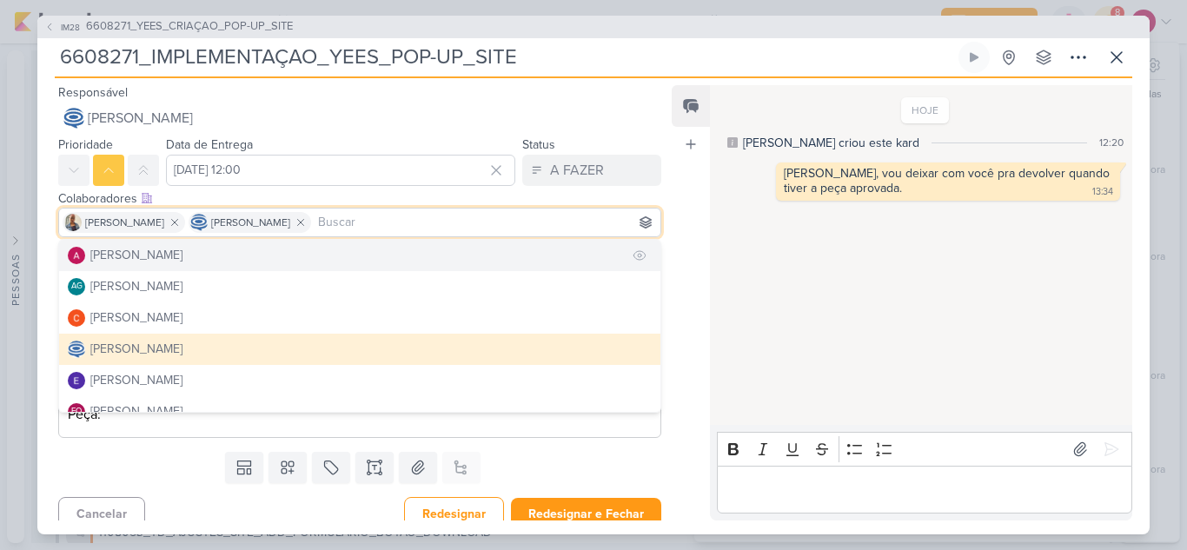
click at [217, 249] on button "[PERSON_NAME]" at bounding box center [359, 255] width 601 height 31
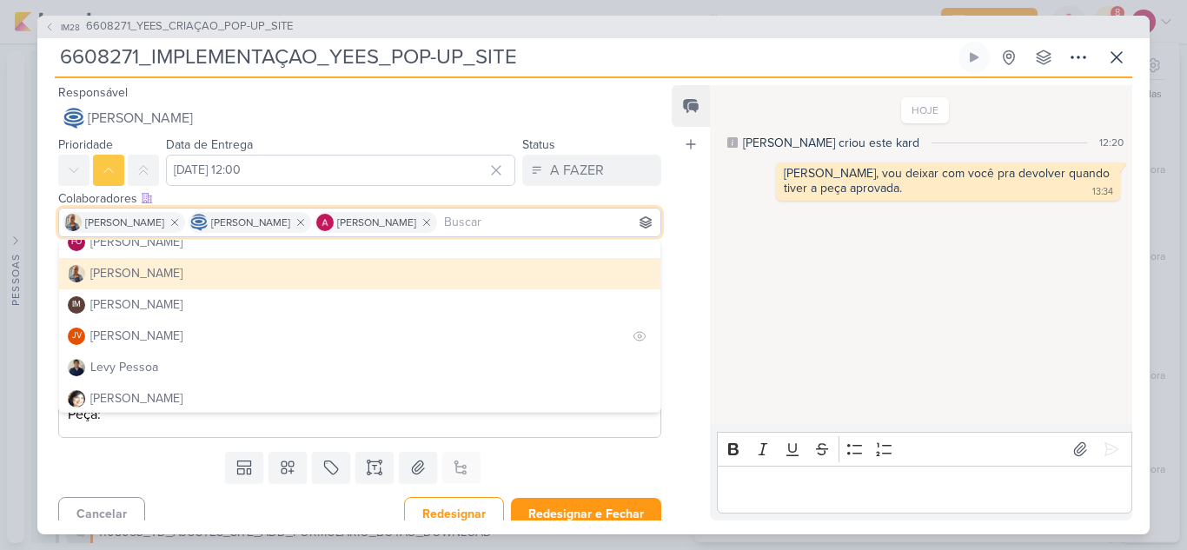
scroll to position [155, 0]
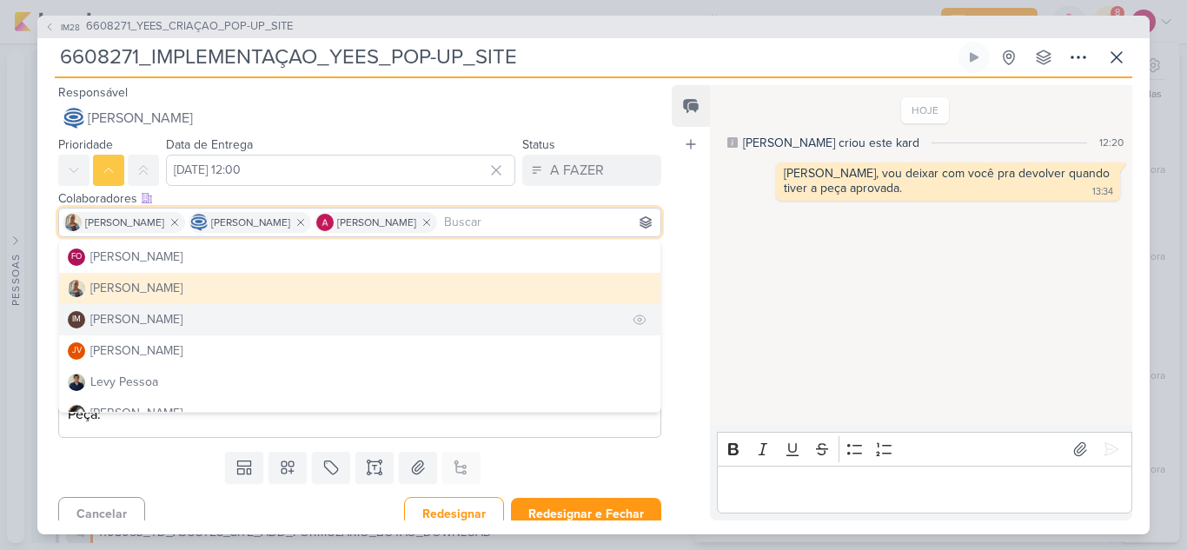
click at [298, 325] on button "IM [PERSON_NAME]" at bounding box center [359, 319] width 601 height 31
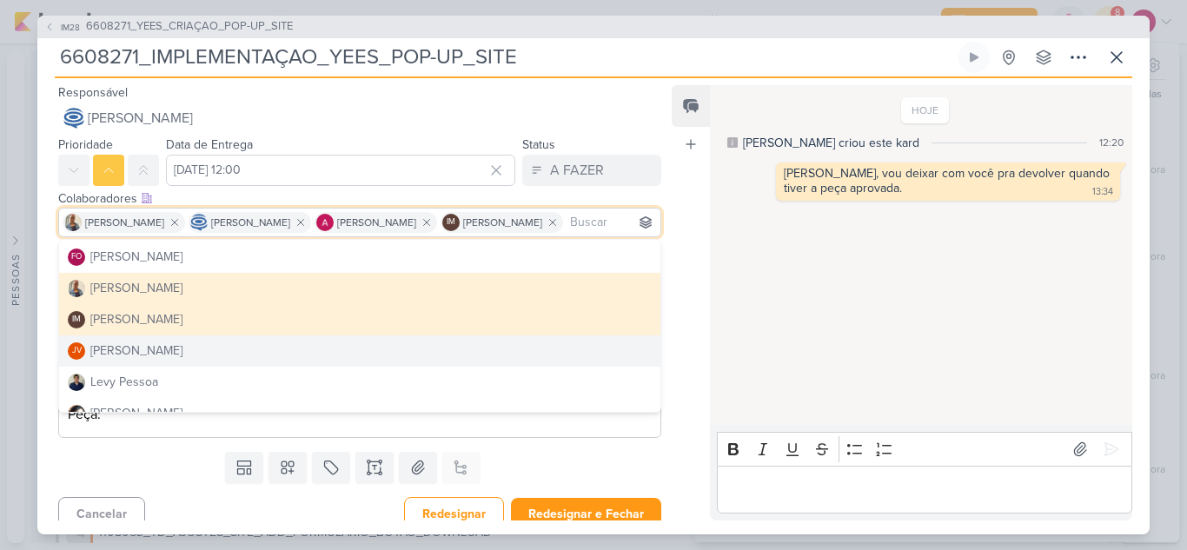
click at [688, 373] on div "Feed Atrelar email Solte o email para atrelar ao kard" at bounding box center [691, 302] width 38 height 435
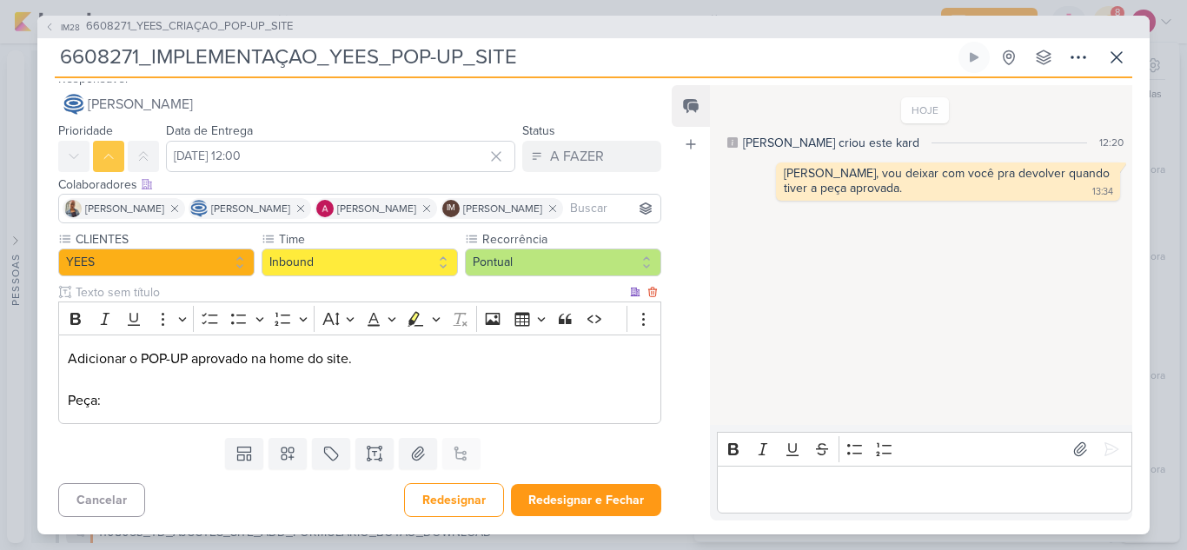
scroll to position [38, 0]
click at [588, 504] on button "Redesignar e Fechar" at bounding box center [586, 500] width 150 height 32
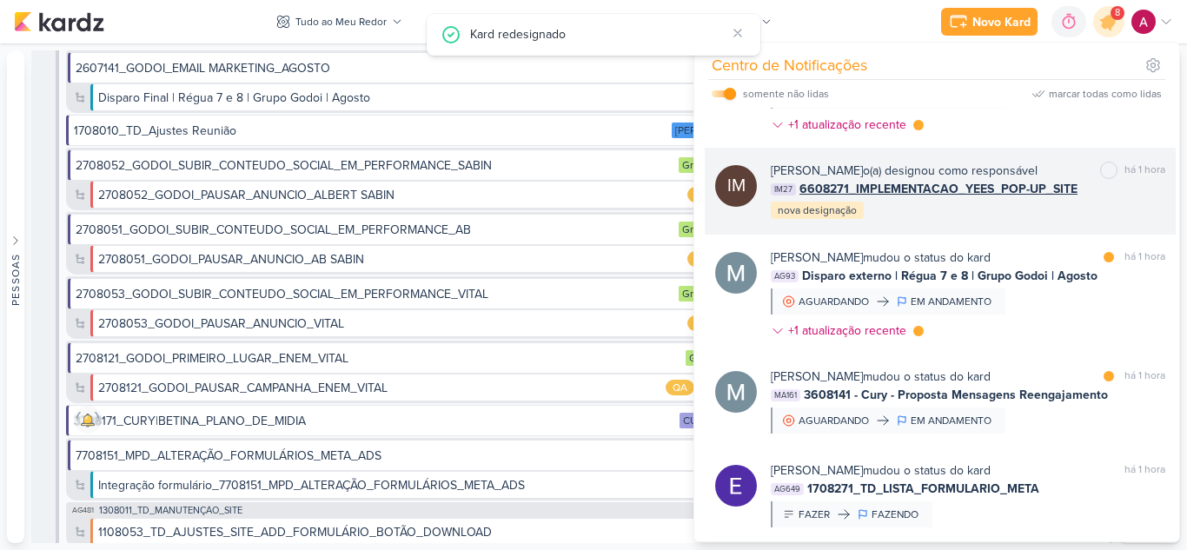
scroll to position [1283, 0]
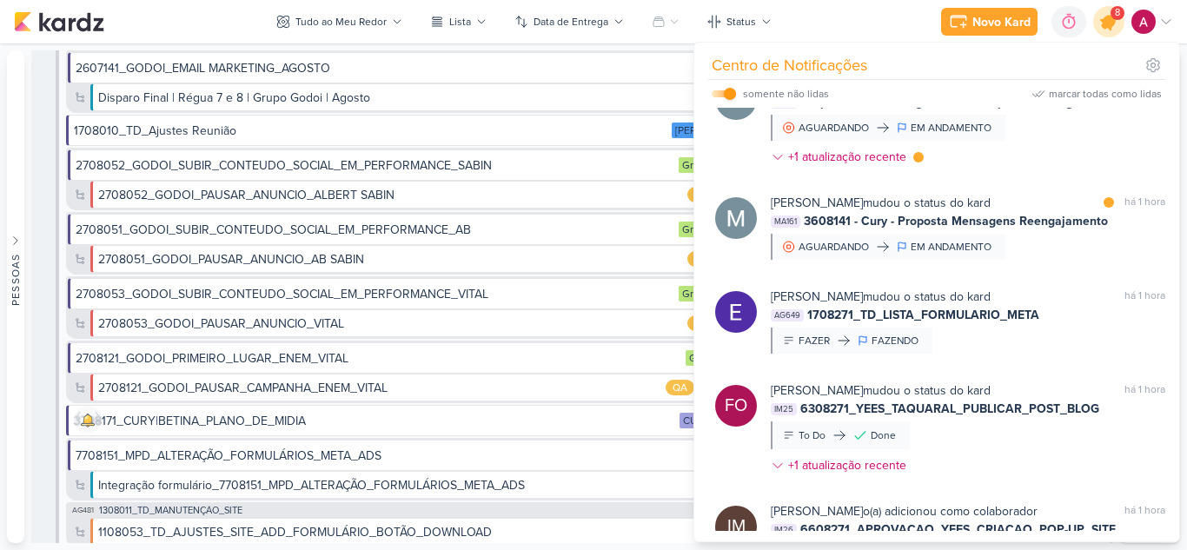
click at [1112, 25] on icon at bounding box center [1109, 21] width 21 height 21
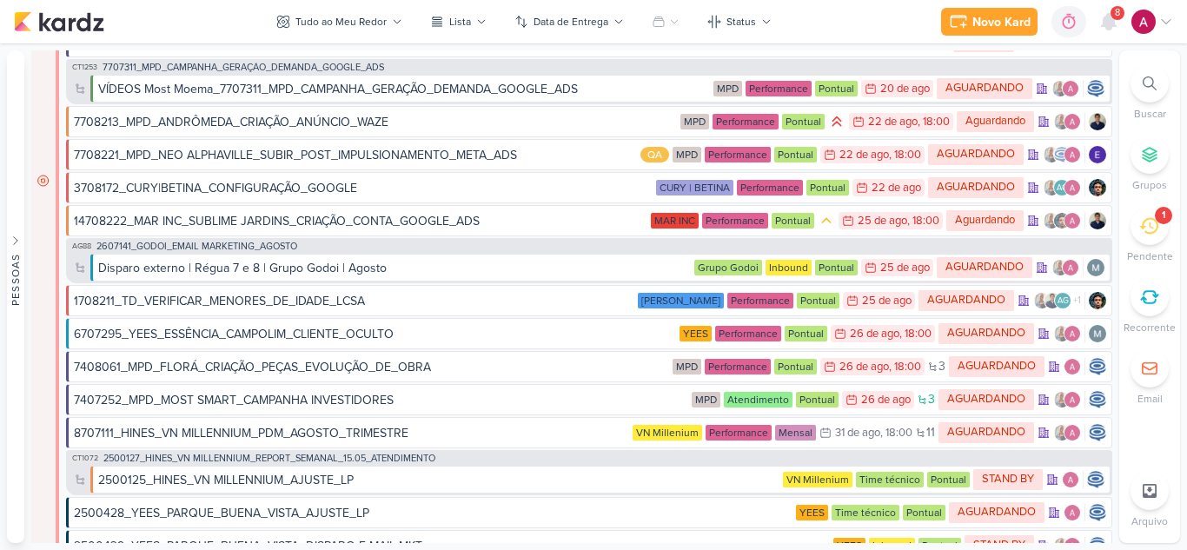
scroll to position [4694, 0]
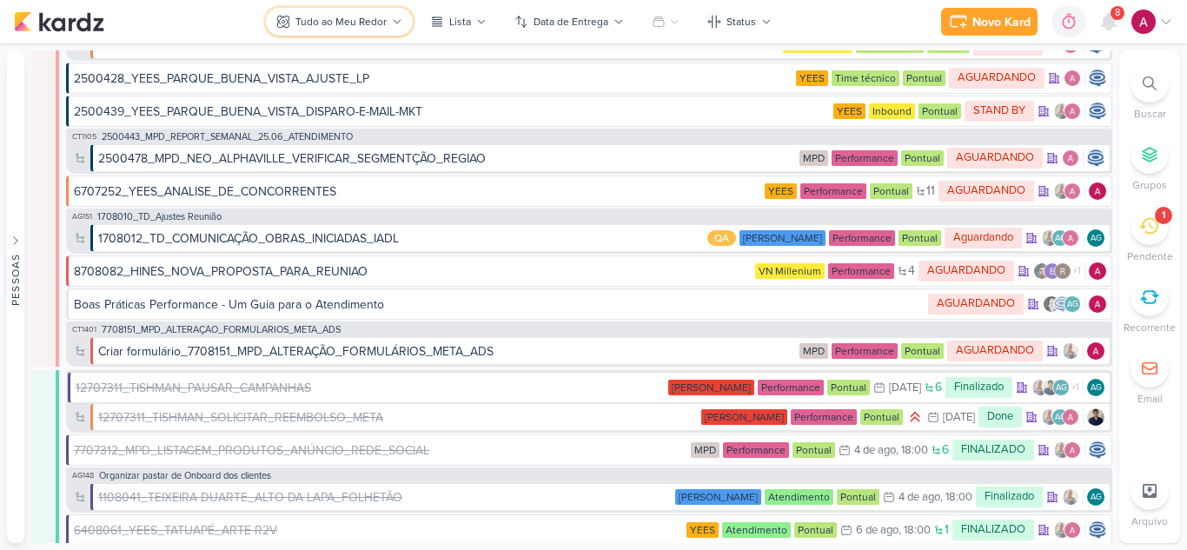
click at [371, 22] on div "Tudo ao Meu Redor" at bounding box center [341, 22] width 91 height 16
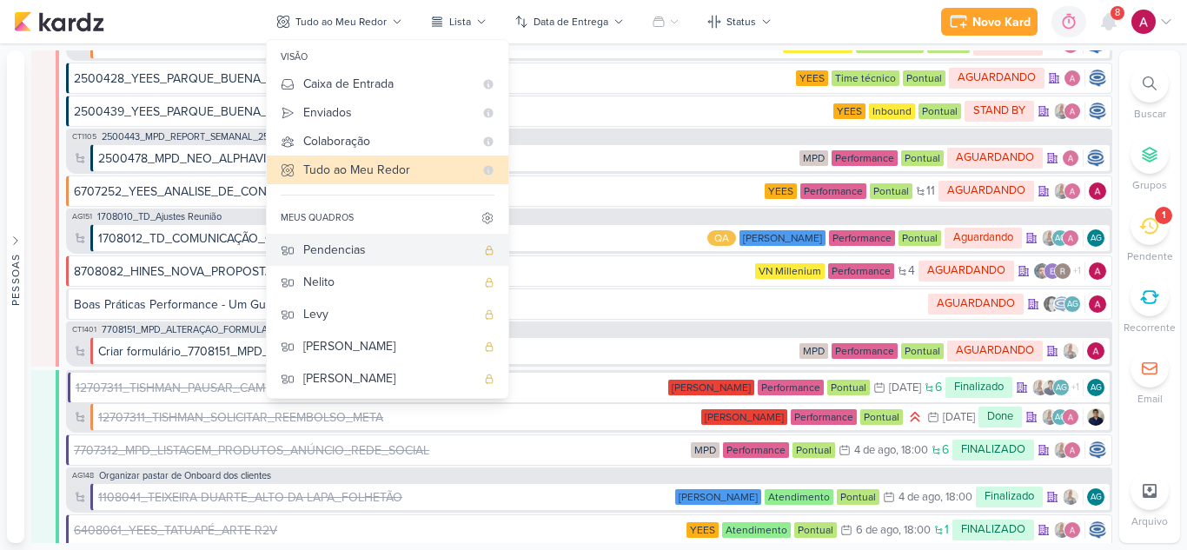
click at [380, 253] on div "Pendencias" at bounding box center [389, 250] width 172 height 18
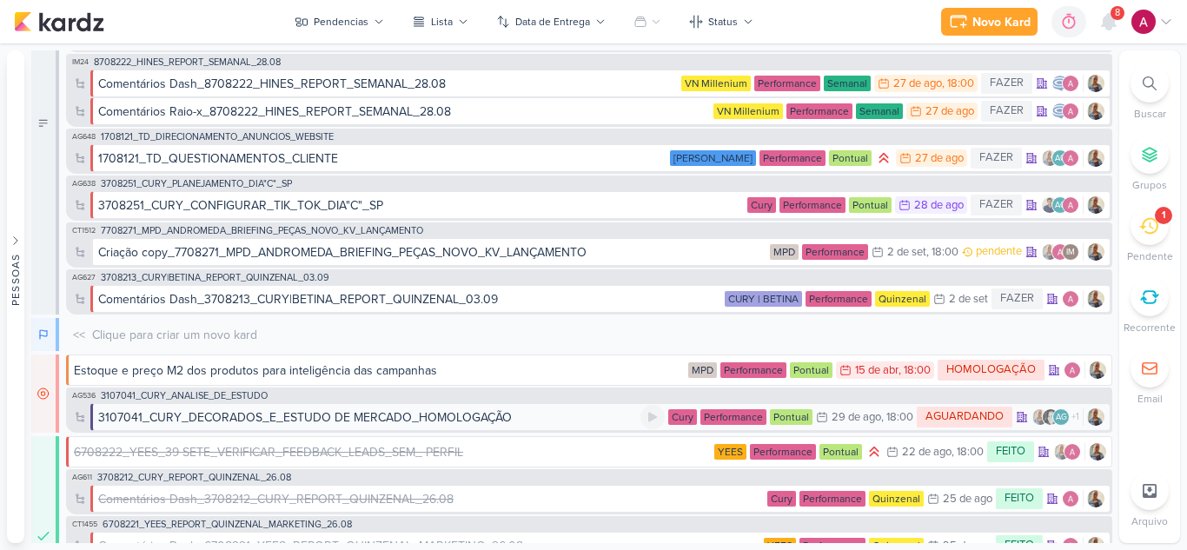
scroll to position [0, 0]
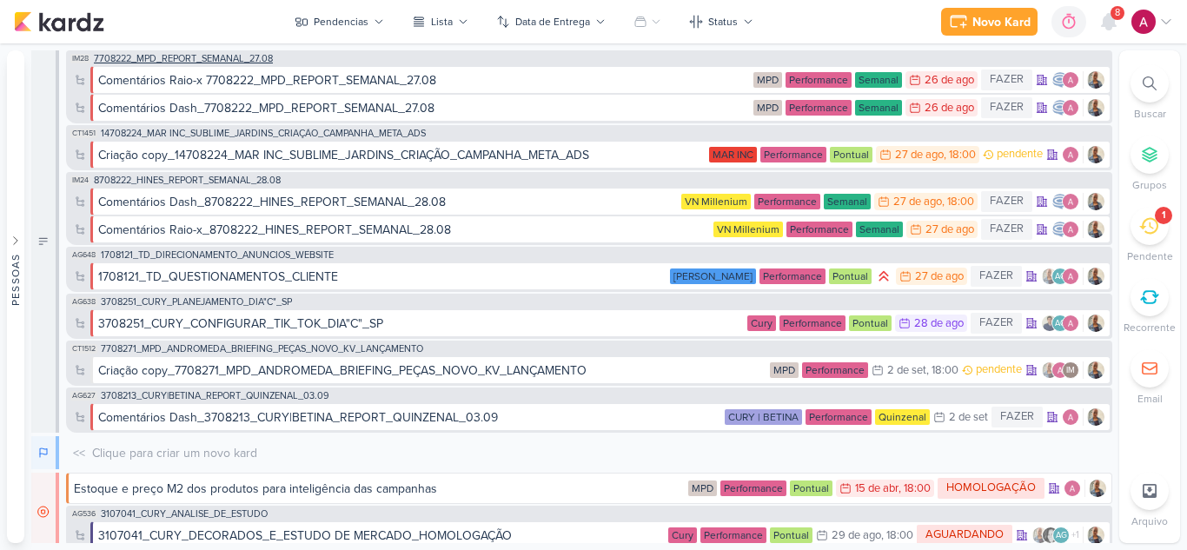
click at [220, 58] on span "7708222_MPD_REPORT_SEMANAL_27.08" at bounding box center [183, 59] width 179 height 10
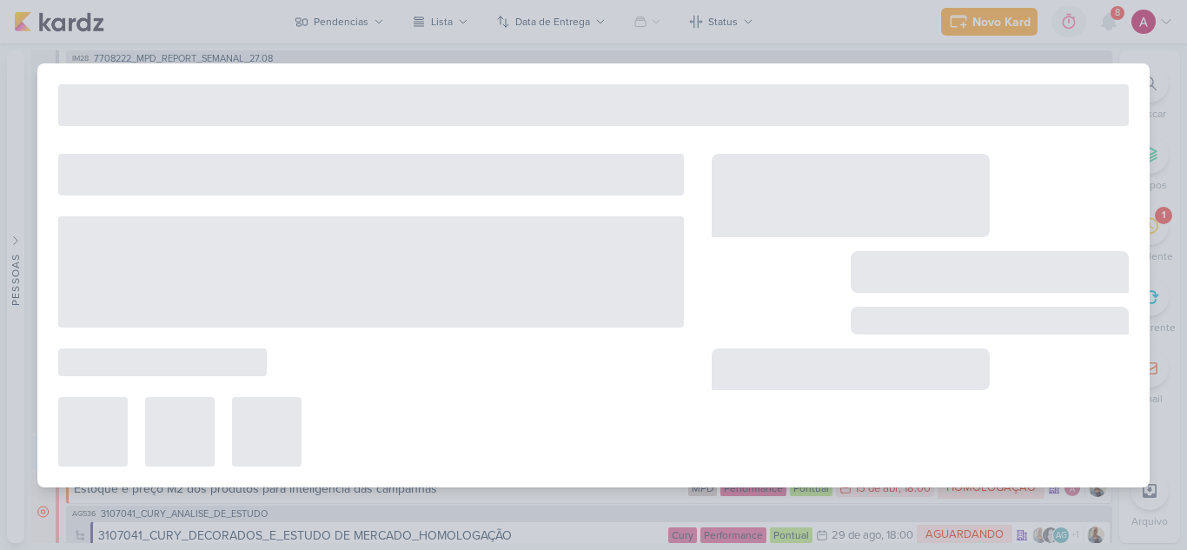
type input "7708222_MPD_REPORT_SEMANAL_27.08"
type input "[DATE] 18:00"
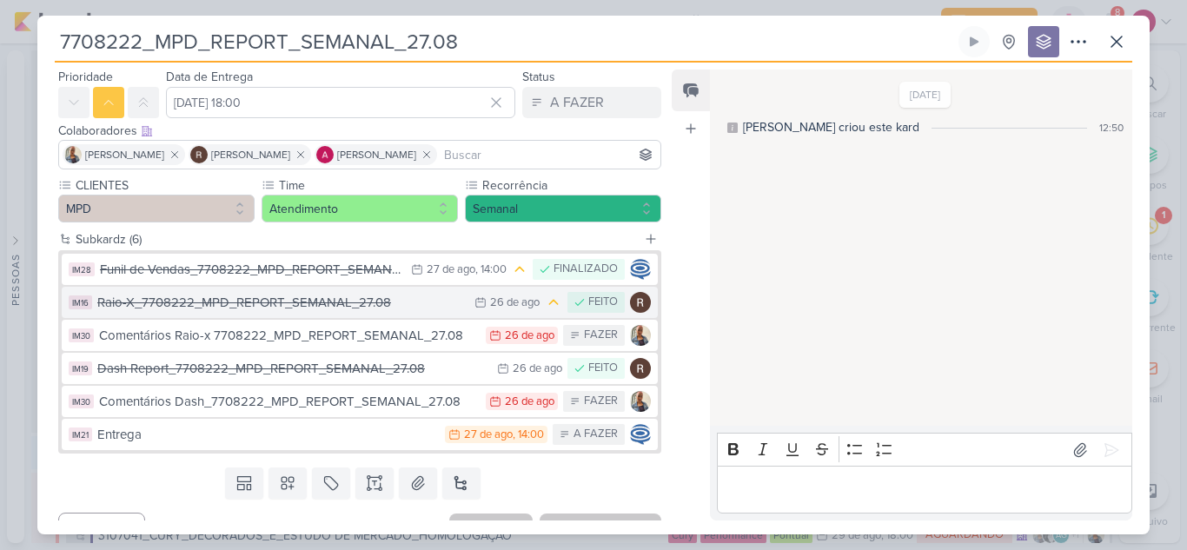
scroll to position [82, 0]
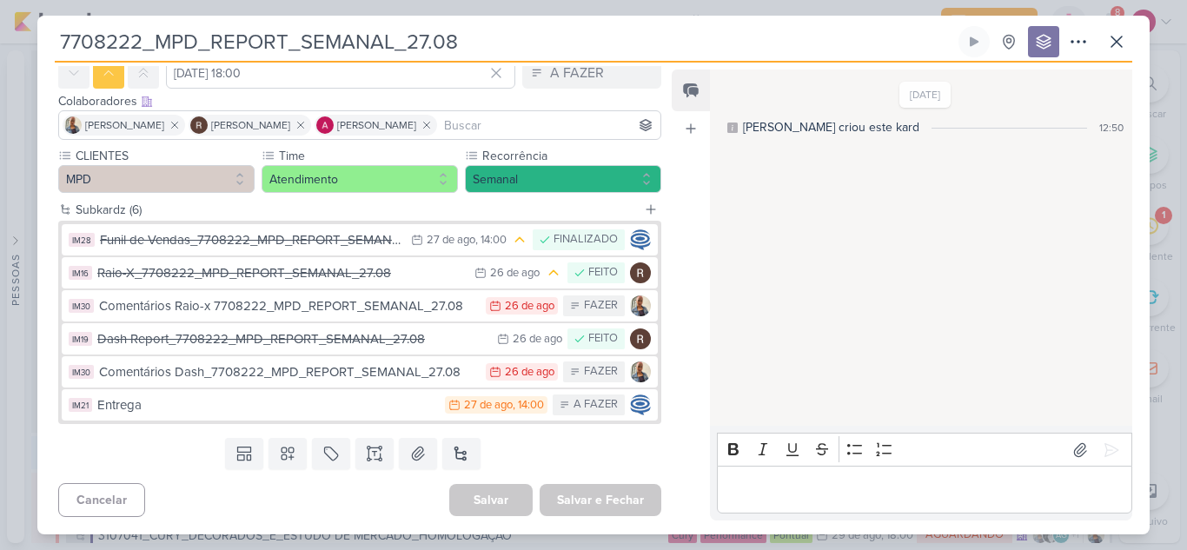
click at [330, 281] on div "Raio-X_7708222_MPD_REPORT_SEMANAL_27.08" at bounding box center [281, 273] width 369 height 20
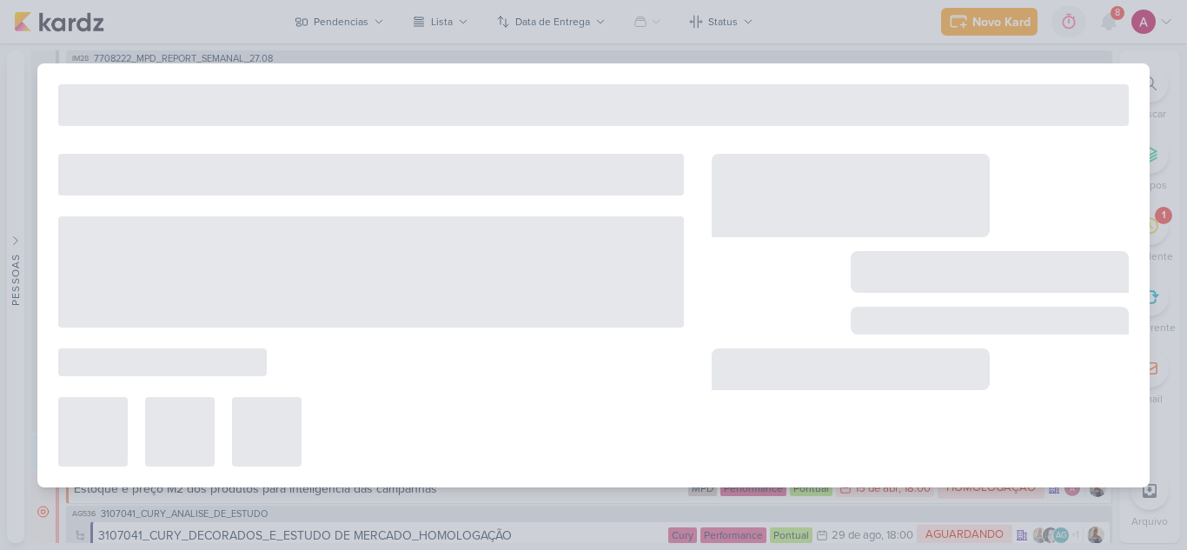
type input "Raio-X_7708222_MPD_REPORT_SEMANAL_27.08"
type input "[DATE] 23:59"
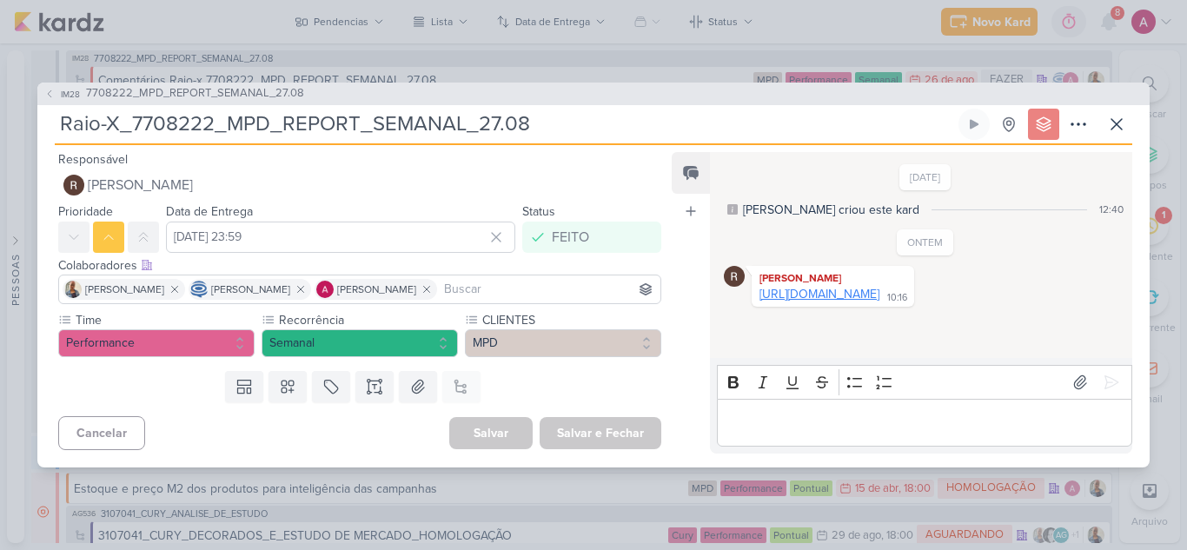
click at [880, 302] on link "[URL][DOMAIN_NAME]" at bounding box center [820, 294] width 120 height 15
click at [48, 94] on icon at bounding box center [49, 93] width 3 height 7
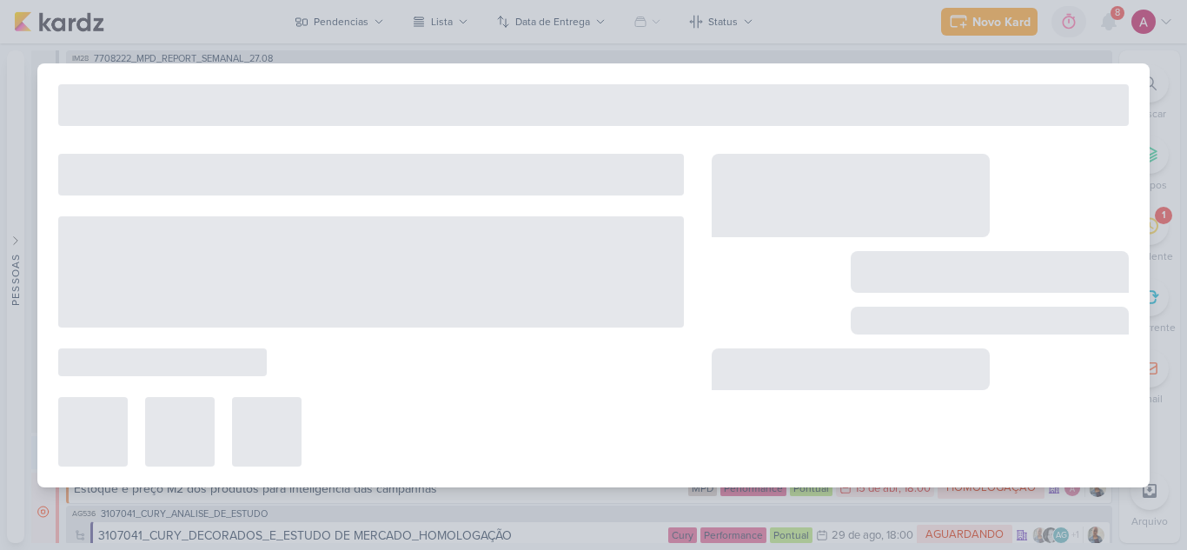
type input "7708222_MPD_REPORT_SEMANAL_27.08"
type input "[DATE] 18:00"
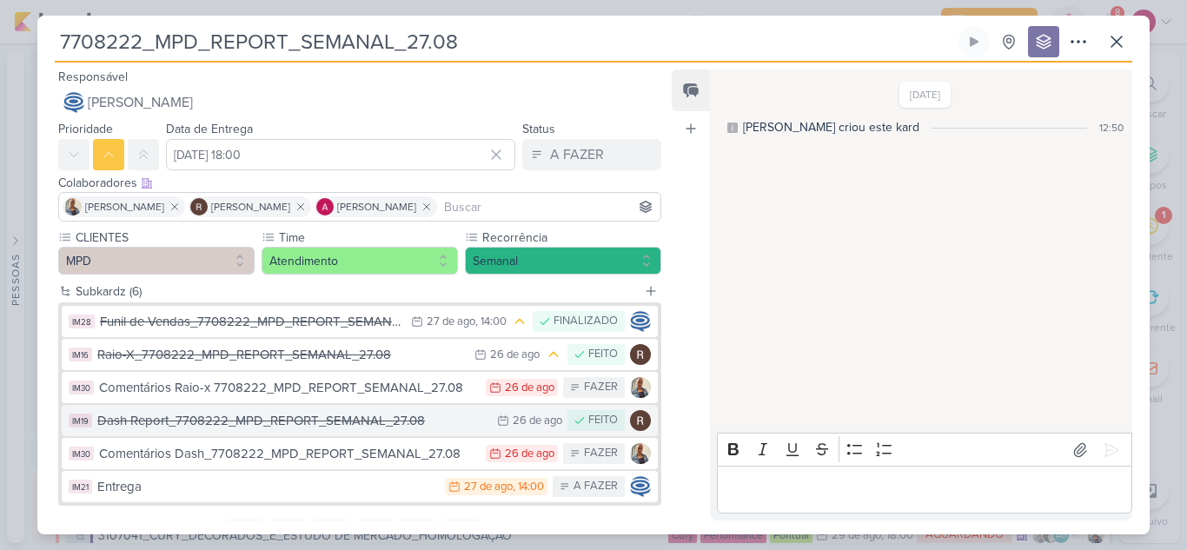
click at [323, 427] on div "Dash Report_7708222_MPD_REPORT_SEMANAL_27.08" at bounding box center [292, 421] width 391 height 20
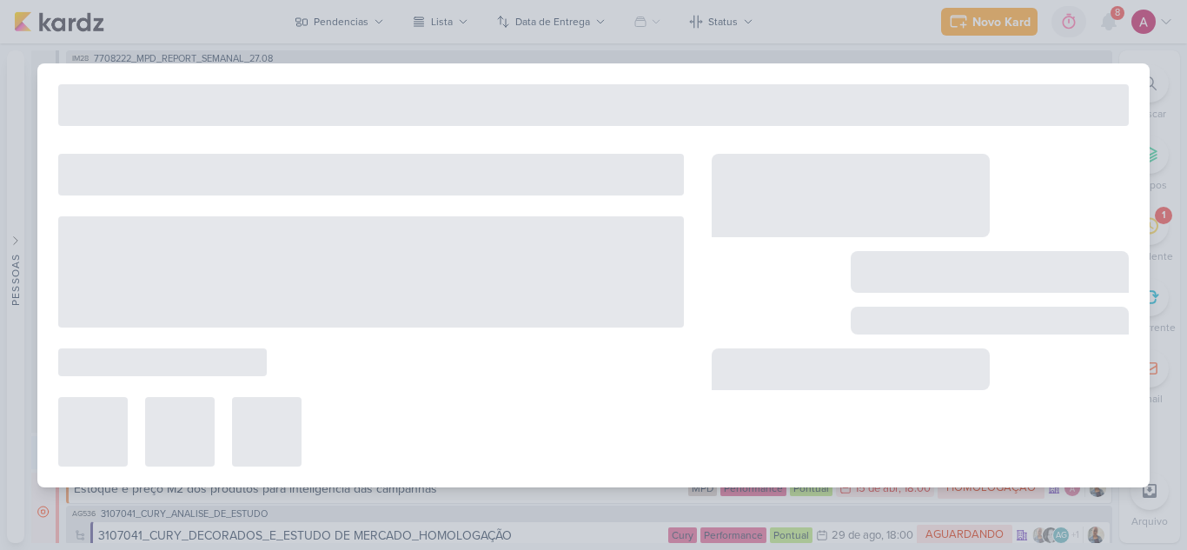
type input "Dash Report_7708222_MPD_REPORT_SEMANAL_27.08"
type input "[DATE] 23:59"
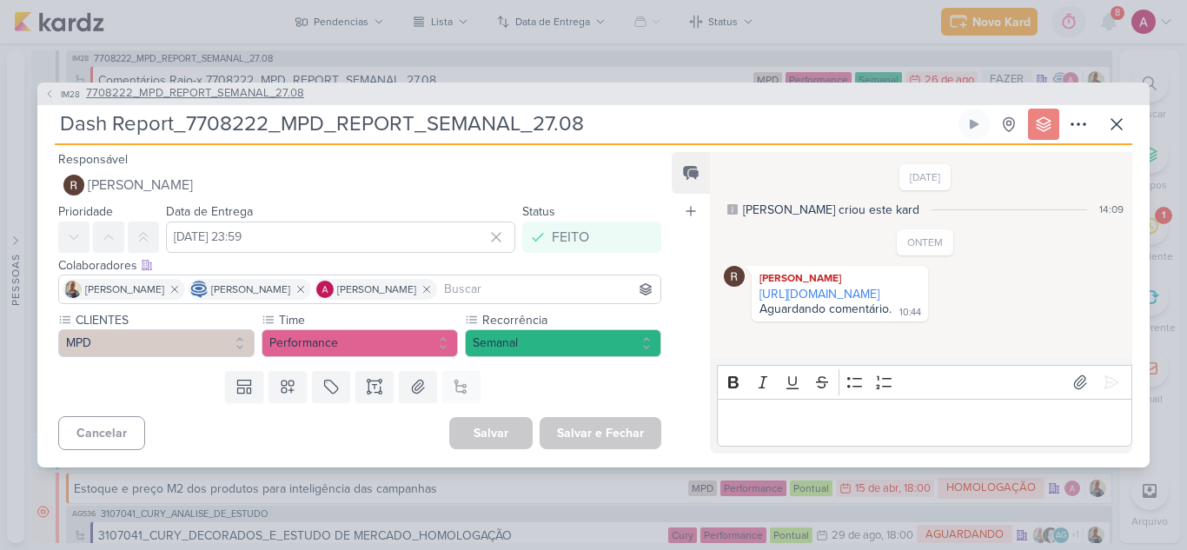
click at [53, 91] on icon at bounding box center [49, 94] width 10 height 10
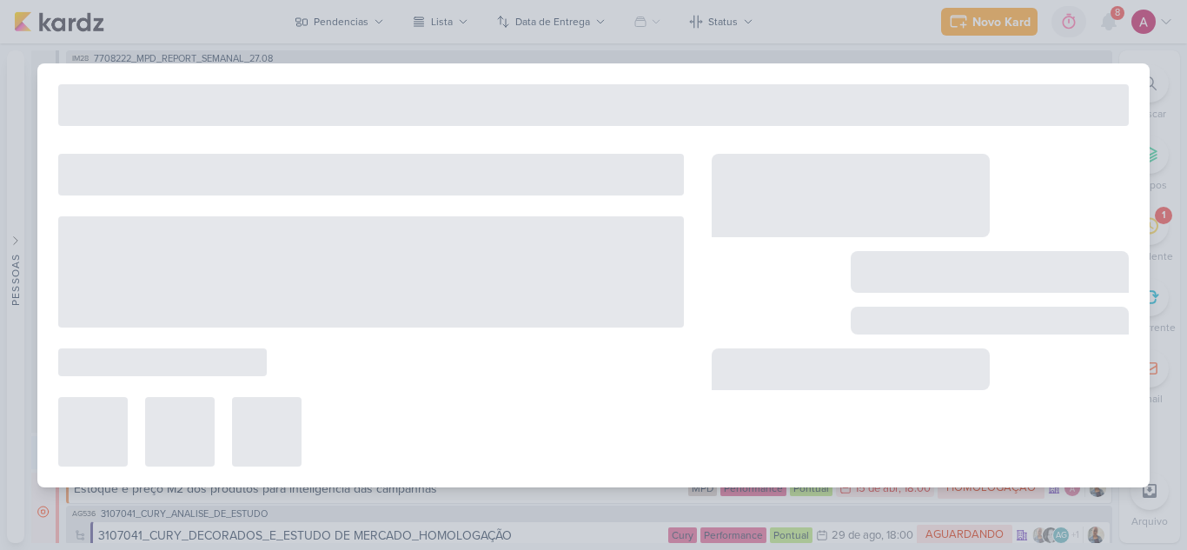
type input "7708222_MPD_REPORT_SEMANAL_27.08"
type input "[DATE] 18:00"
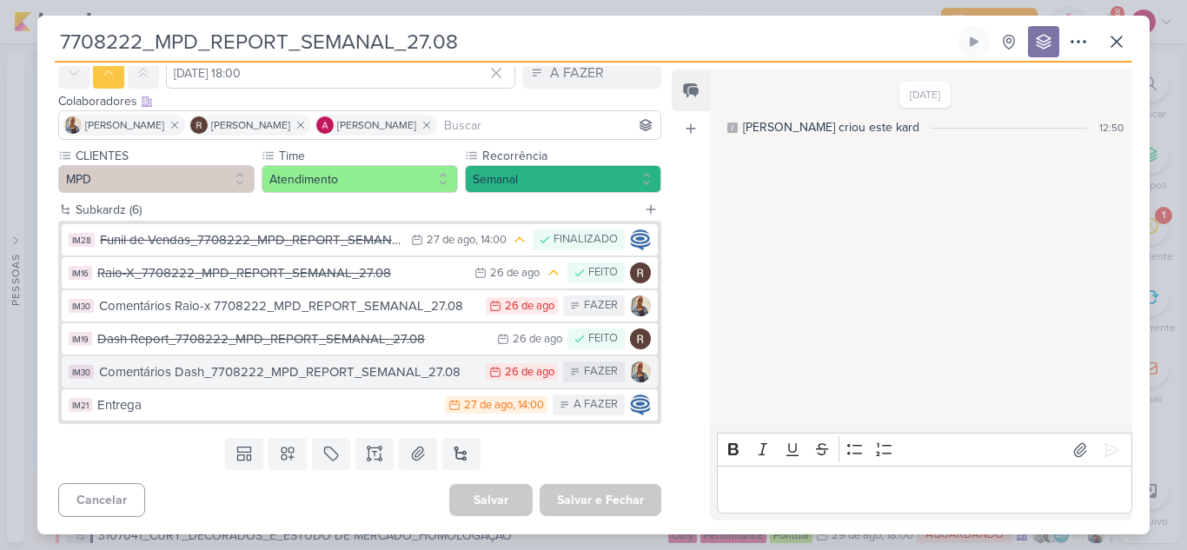
click at [342, 372] on div "Comentários Dash_7708222_MPD_REPORT_SEMANAL_27.08" at bounding box center [288, 372] width 378 height 20
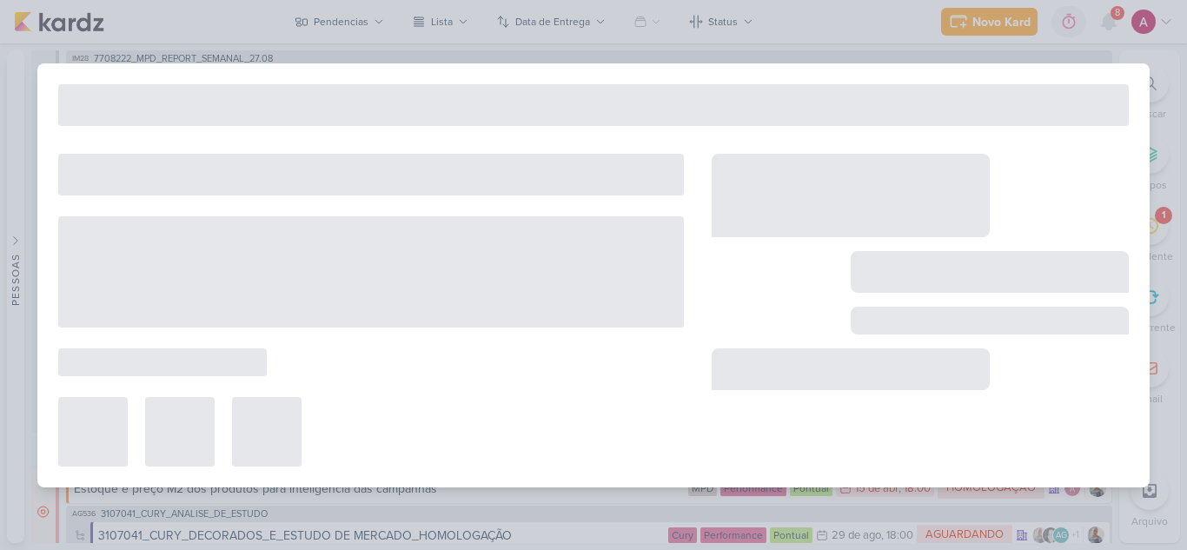
type input "Comentários Dash_7708222_MPD_REPORT_SEMANAL_27.08"
type input "[DATE] 23:59"
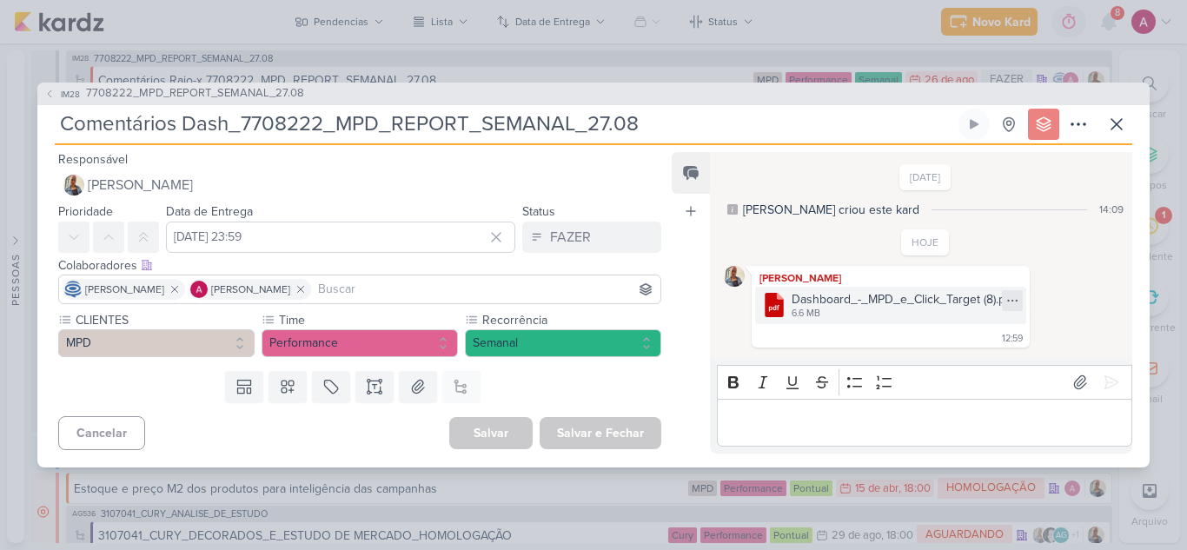
click at [1013, 296] on icon at bounding box center [1013, 301] width 14 height 14
click at [940, 360] on div "Baixar" at bounding box center [930, 358] width 33 height 18
click at [841, 306] on div "Dashboard_-_MPD_e_Click_Target (8).pdf" at bounding box center [904, 299] width 224 height 18
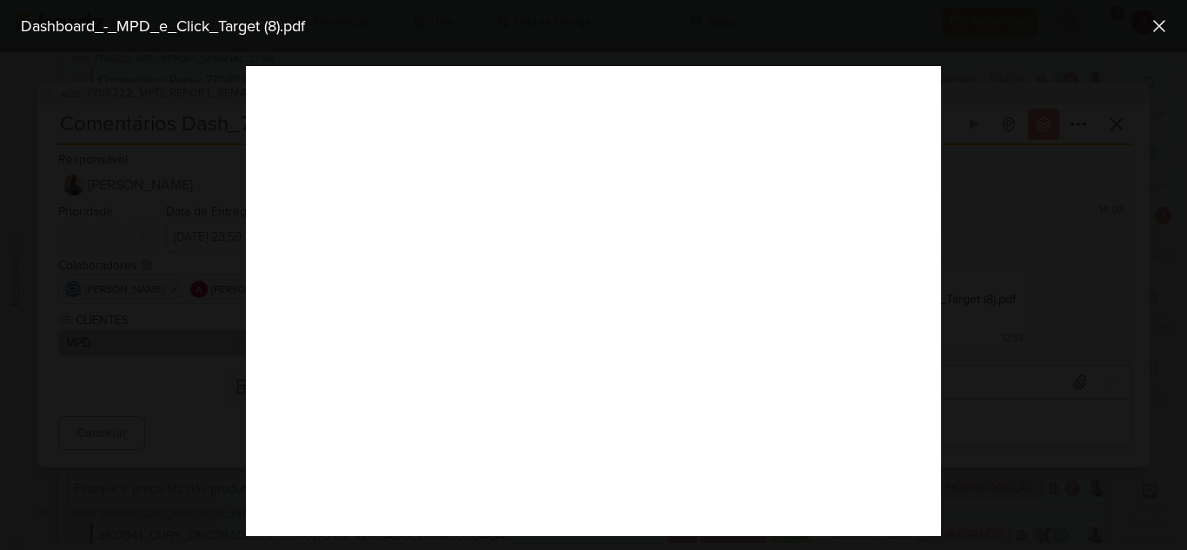
click at [975, 326] on div at bounding box center [593, 301] width 1187 height 498
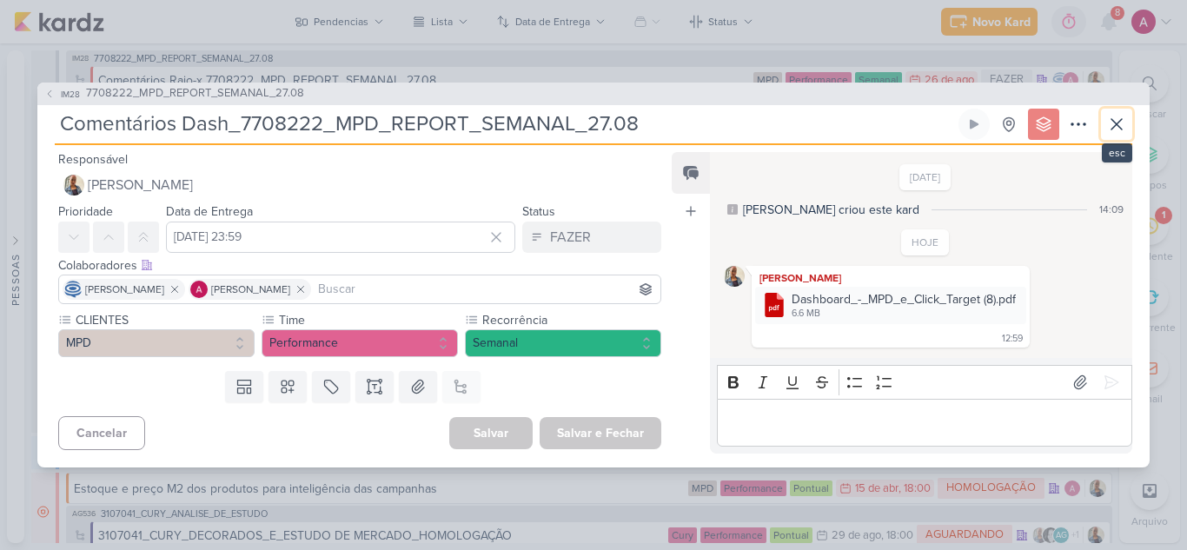
click at [1120, 127] on icon at bounding box center [1117, 124] width 10 height 10
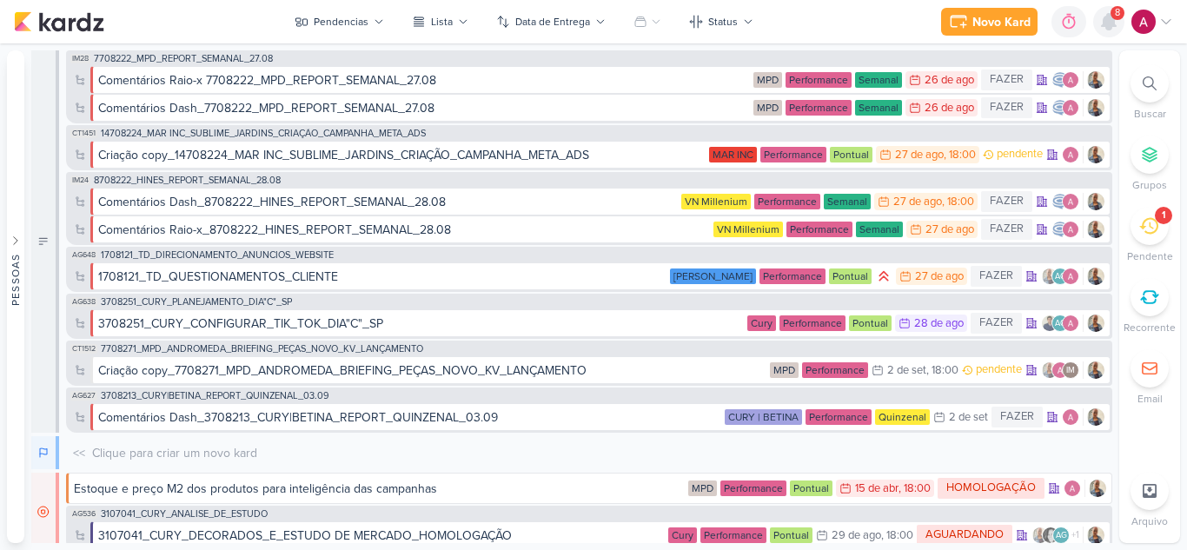
click at [1119, 25] on icon at bounding box center [1109, 21] width 21 height 21
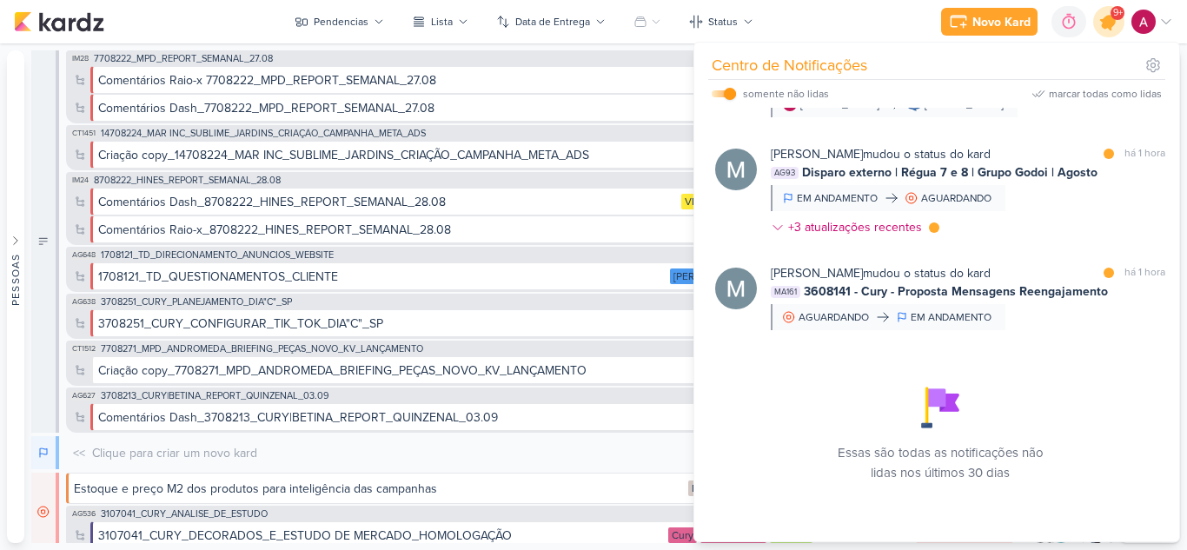
scroll to position [393, 0]
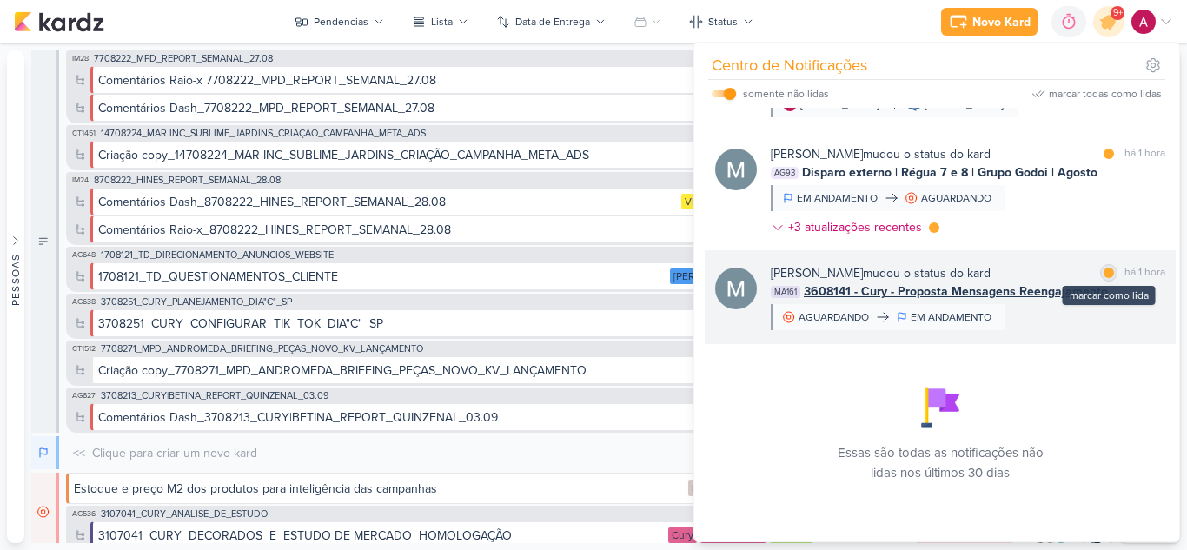
click at [1104, 271] on div at bounding box center [1109, 273] width 10 height 10
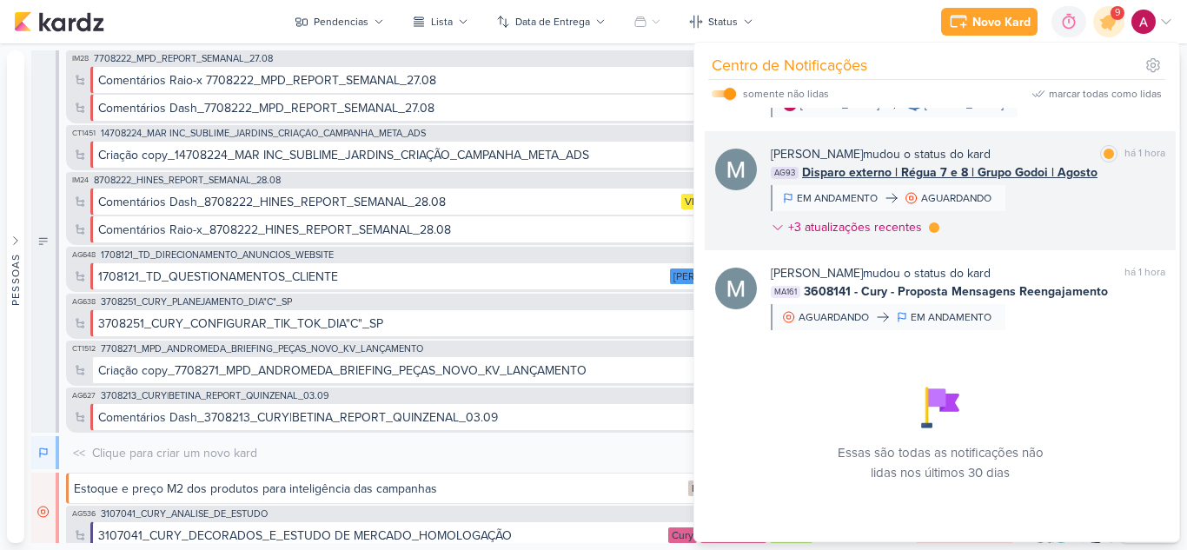
click at [1071, 214] on div "[PERSON_NAME] mudou o status do kard marcar como lida há 1 hora AG93 Disparo ex…" at bounding box center [968, 194] width 395 height 98
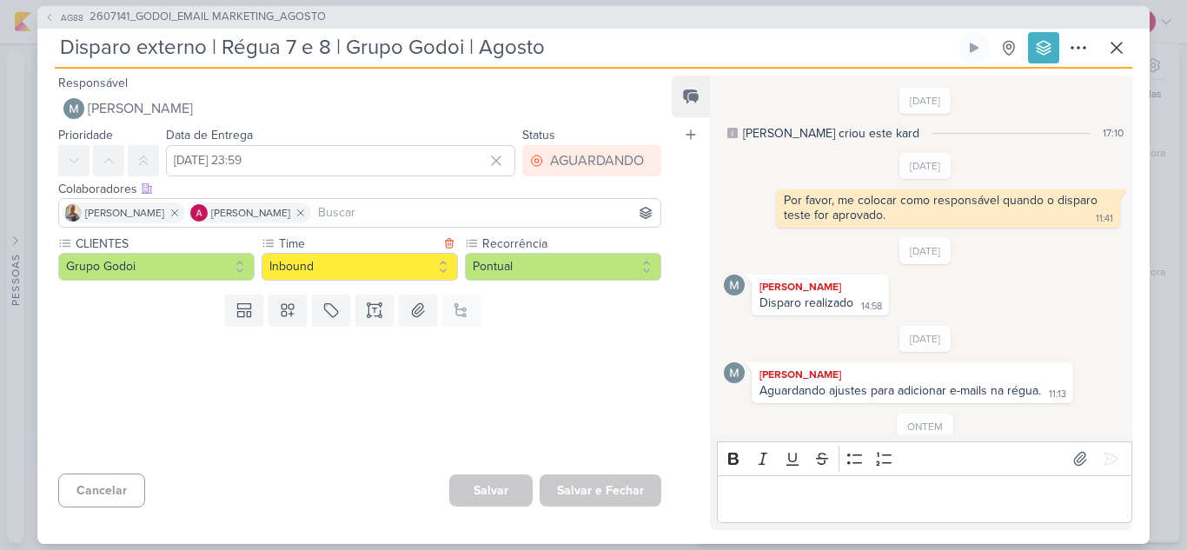
scroll to position [487, 0]
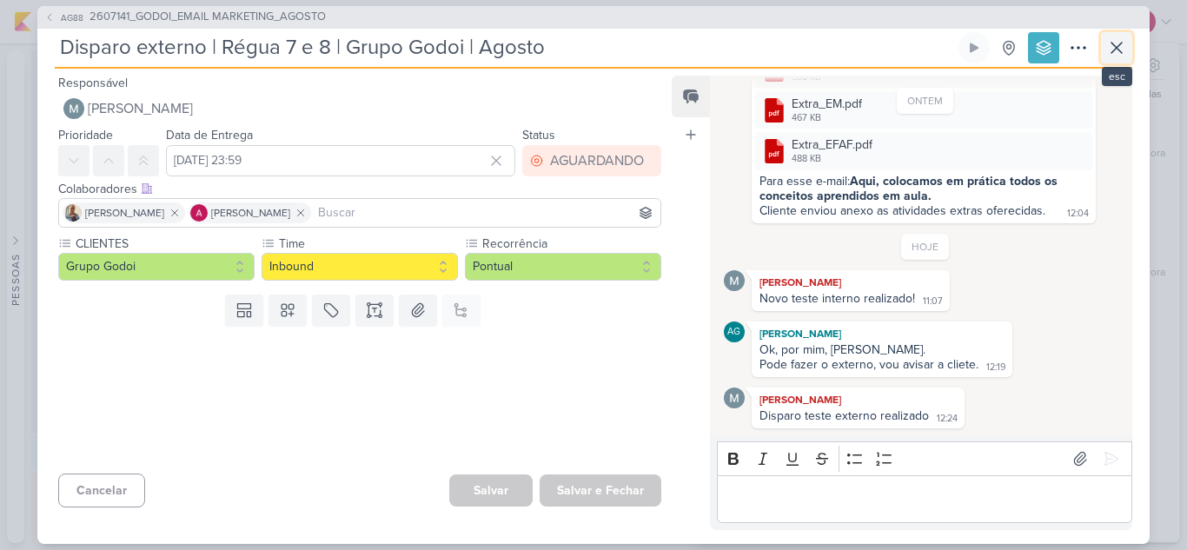
click at [1114, 53] on icon at bounding box center [1116, 47] width 21 height 21
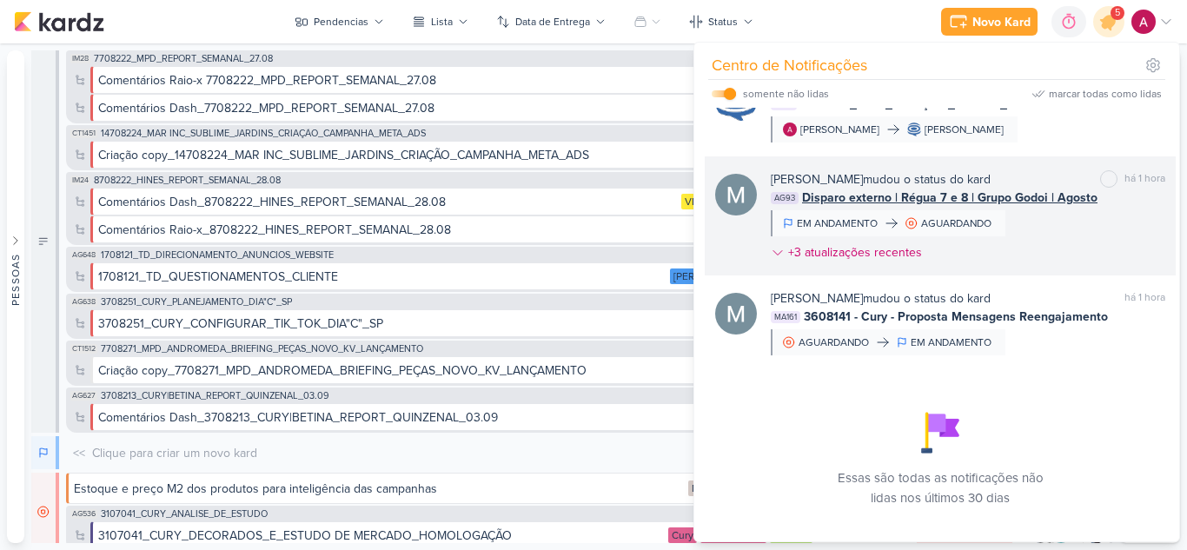
scroll to position [306, 0]
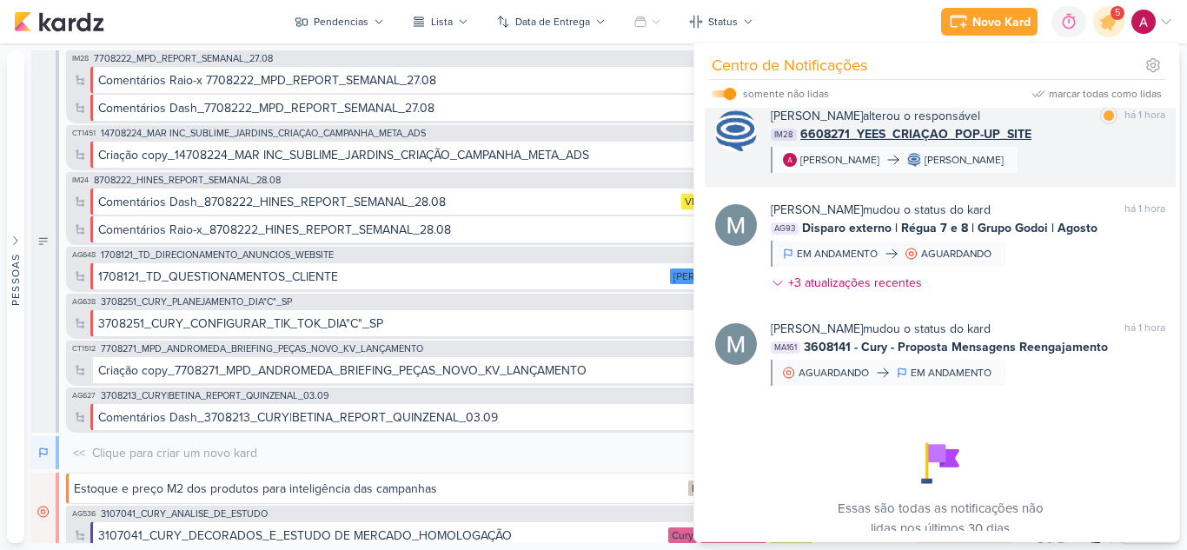
click at [1057, 143] on div "IM28 6608271_YEES_CRIAÇAO_POP-UP_SITE" at bounding box center [968, 134] width 395 height 18
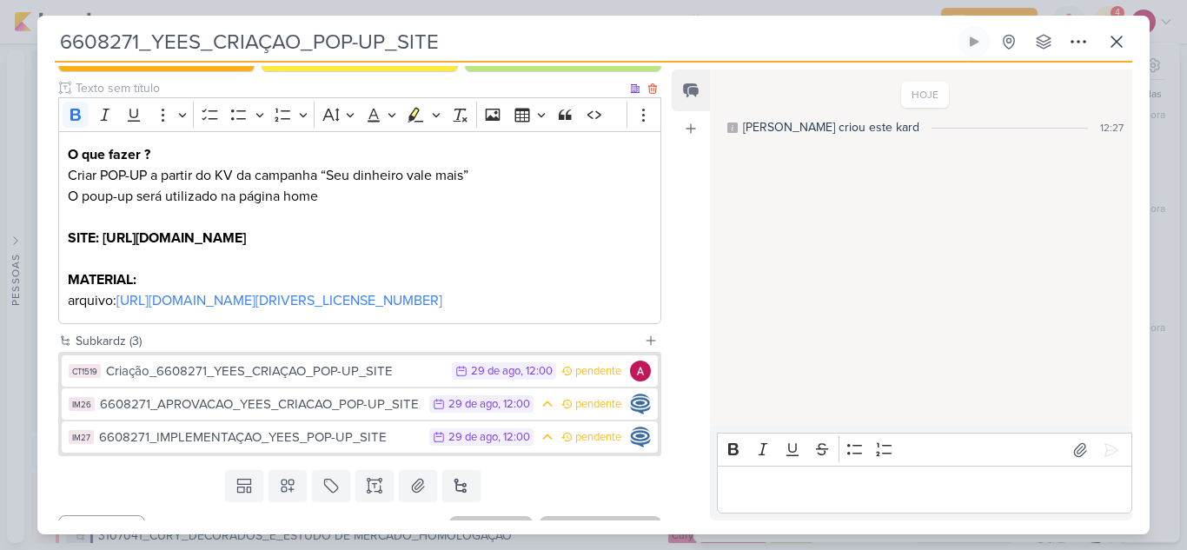
scroll to position [235, 0]
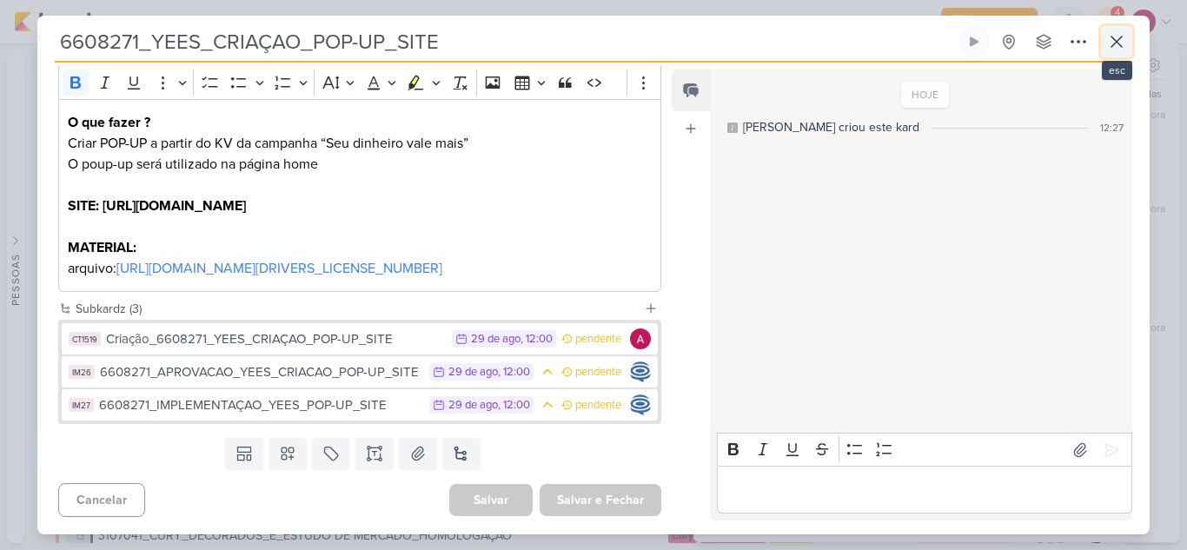
click at [1124, 49] on icon at bounding box center [1116, 41] width 21 height 21
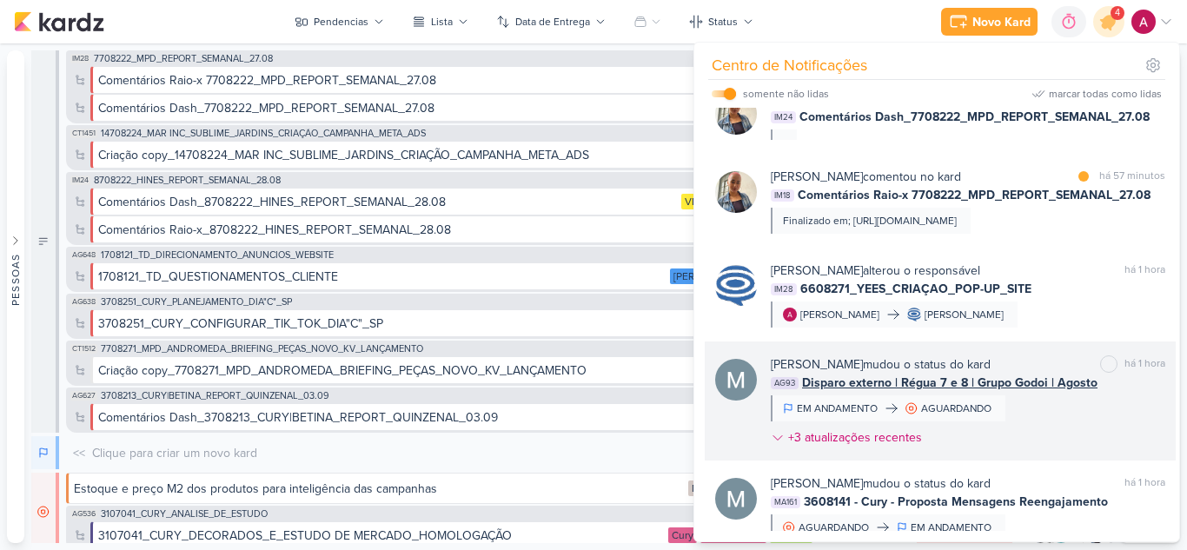
scroll to position [132, 0]
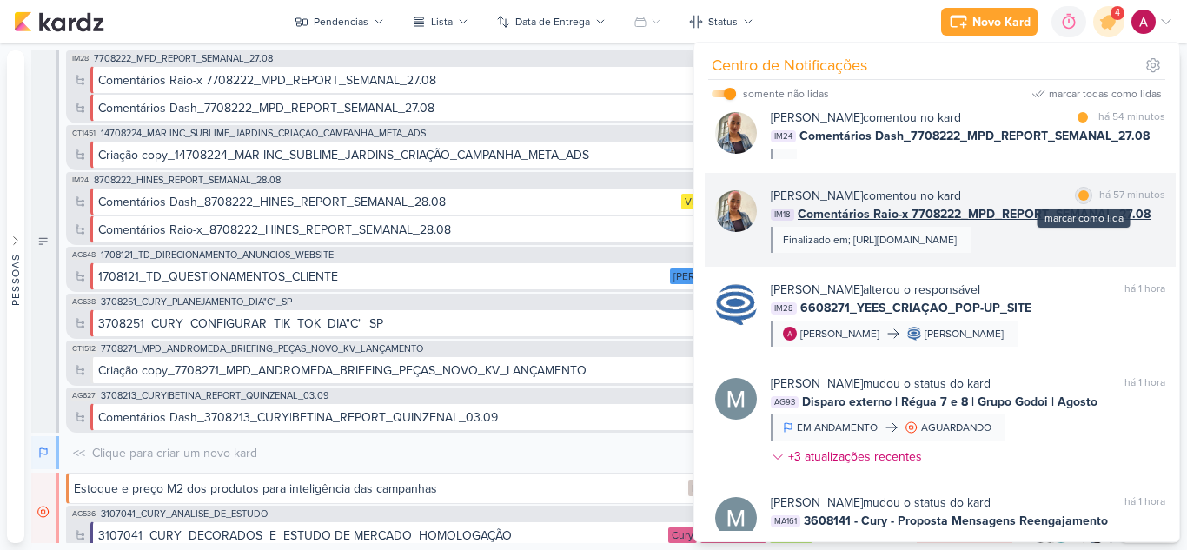
click at [1081, 196] on div at bounding box center [1084, 195] width 10 height 10
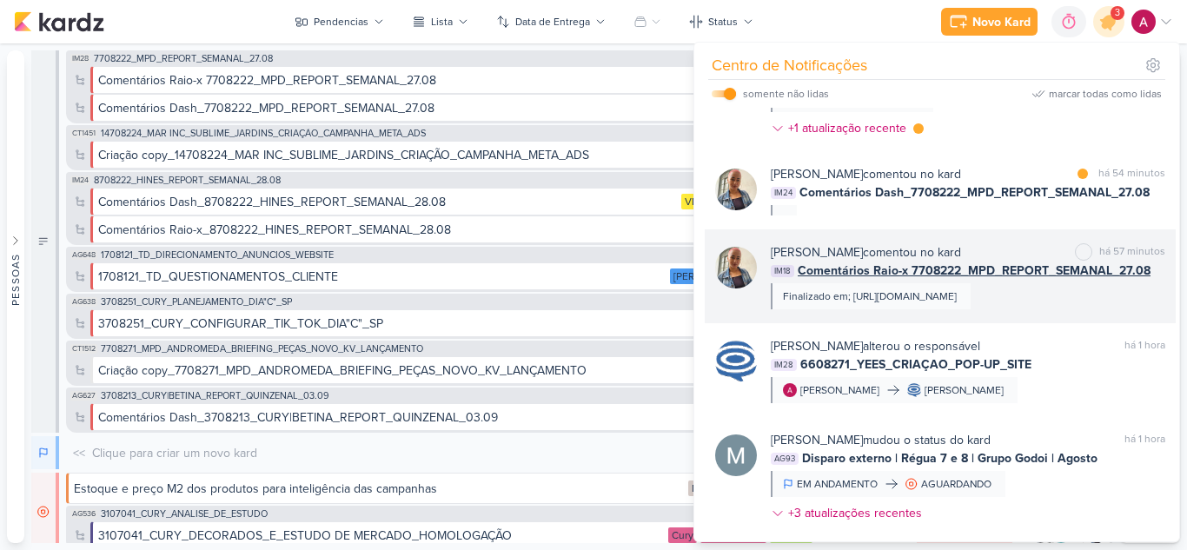
scroll to position [45, 0]
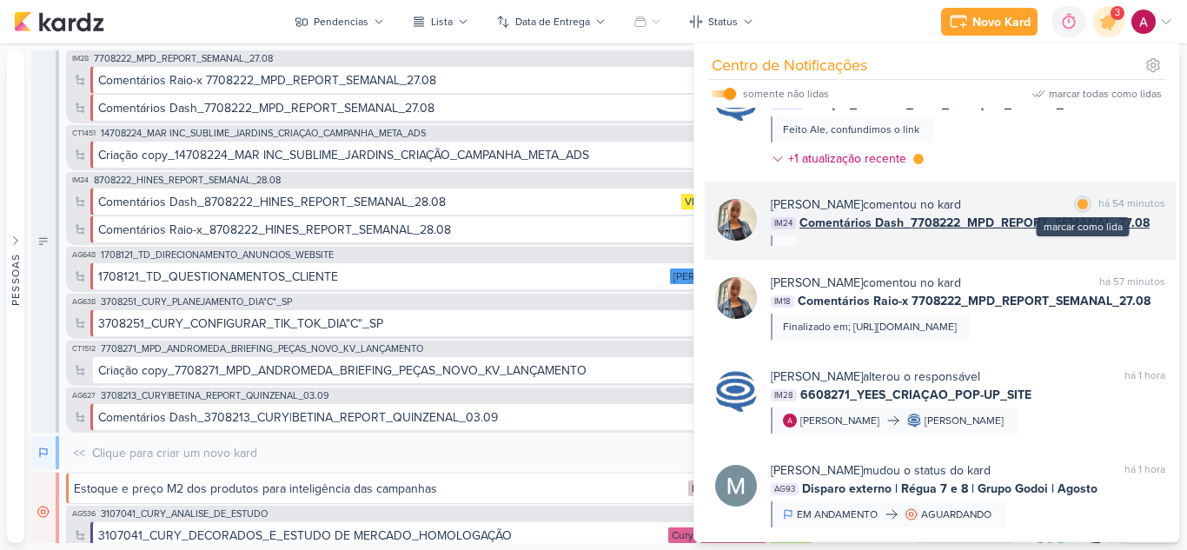
click at [1080, 204] on div at bounding box center [1083, 204] width 10 height 10
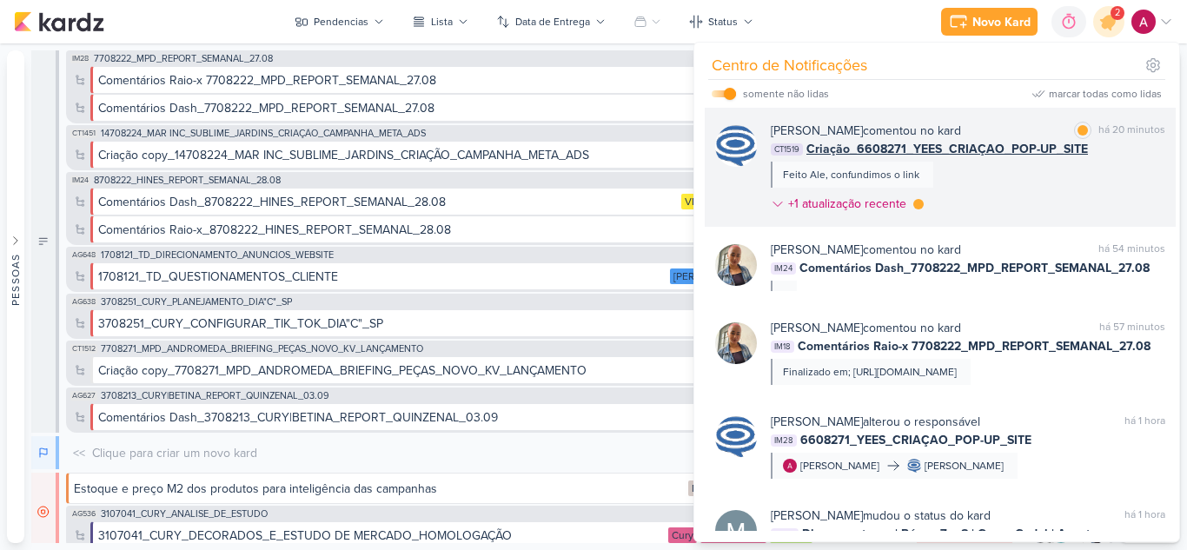
click at [986, 180] on div "[PERSON_NAME] comentou no kard marcar como lida há 20 minutos CT1519 Criação_66…" at bounding box center [968, 171] width 395 height 98
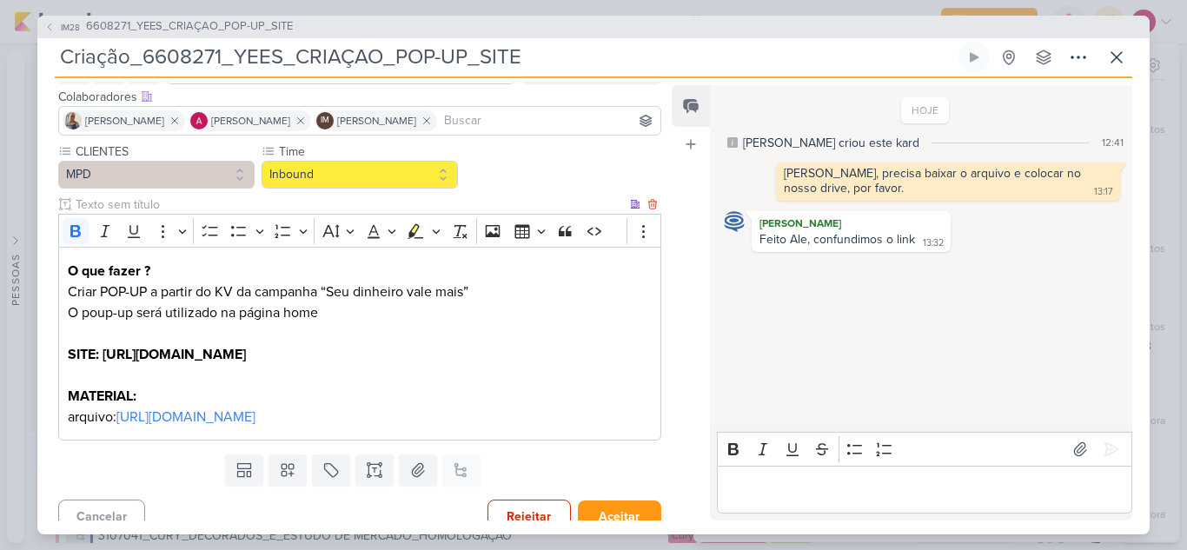
scroll to position [118, 0]
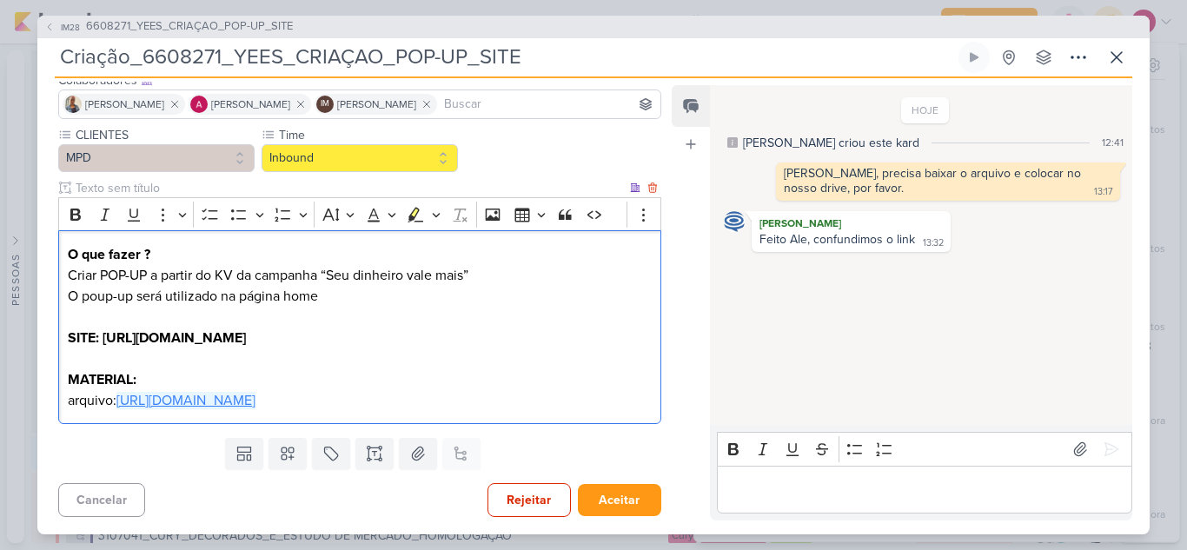
click at [256, 399] on link "[URL][DOMAIN_NAME]" at bounding box center [185, 400] width 139 height 17
click at [529, 360] on p "Editor editing area: main" at bounding box center [360, 359] width 584 height 21
